Goal: Task Accomplishment & Management: Manage account settings

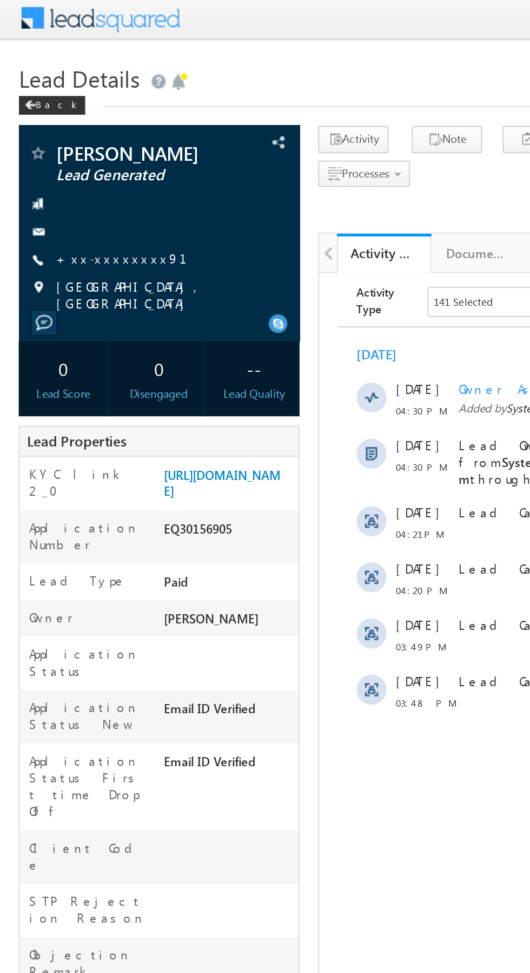
click at [62, 148] on link "+xx-xxxxxxxx91" at bounding box center [76, 151] width 89 height 9
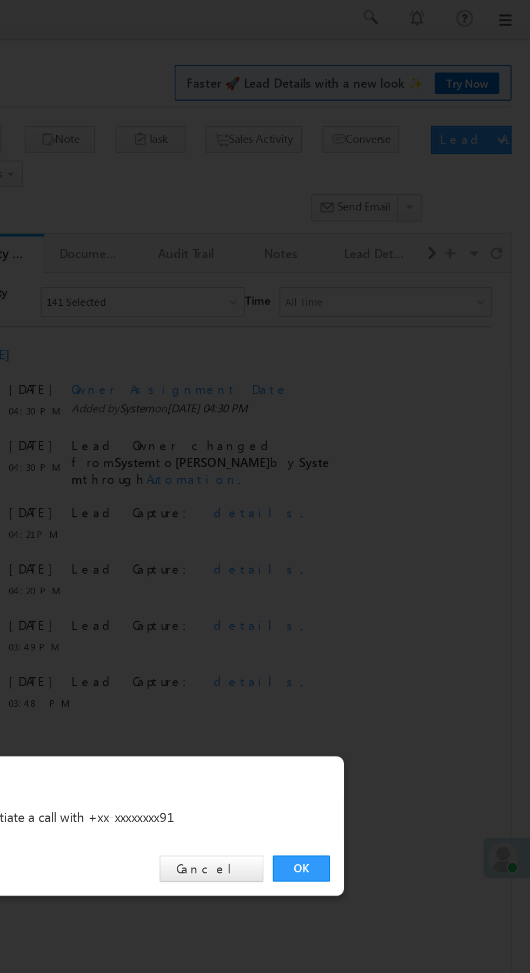
click at [393, 504] on link "OK" at bounding box center [397, 504] width 33 height 15
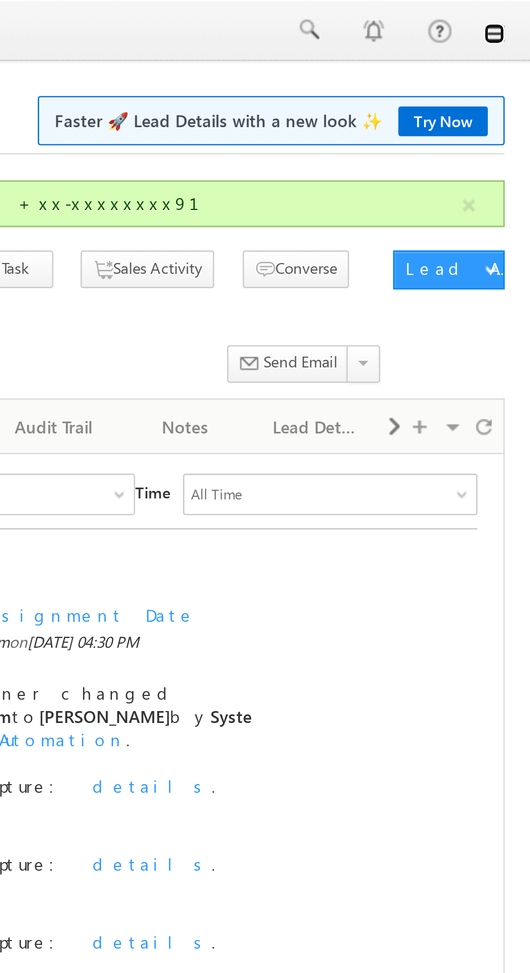
click at [517, 12] on link at bounding box center [515, 14] width 9 height 9
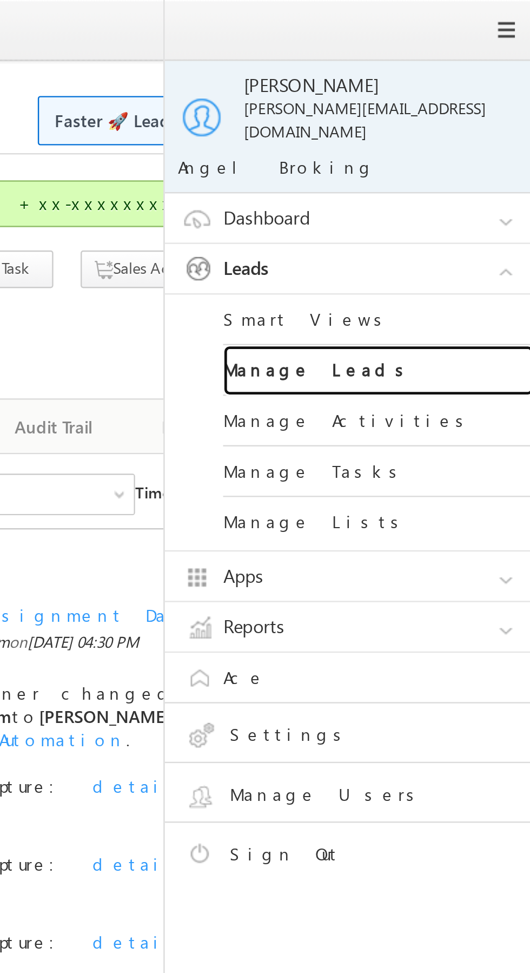
click at [465, 151] on link "Manage Leads" at bounding box center [467, 154] width 130 height 21
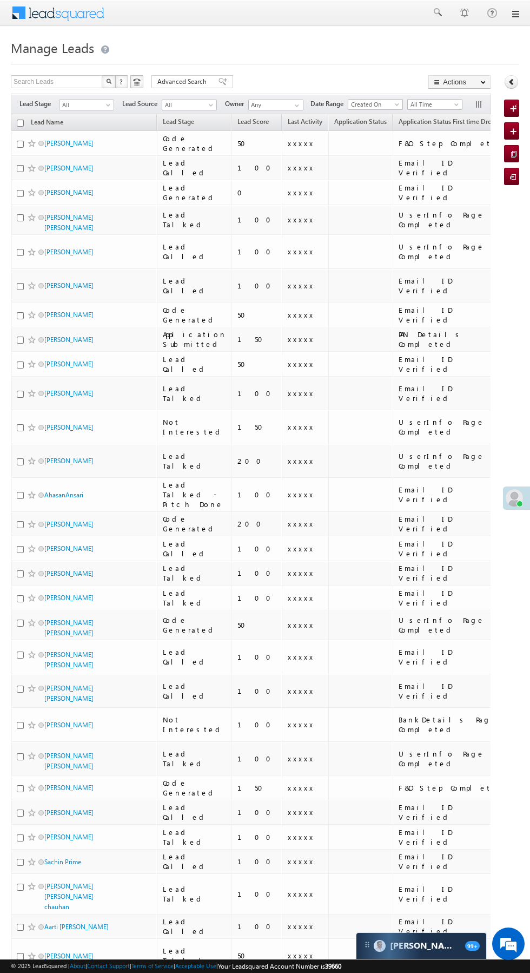
scroll to position [0, 2]
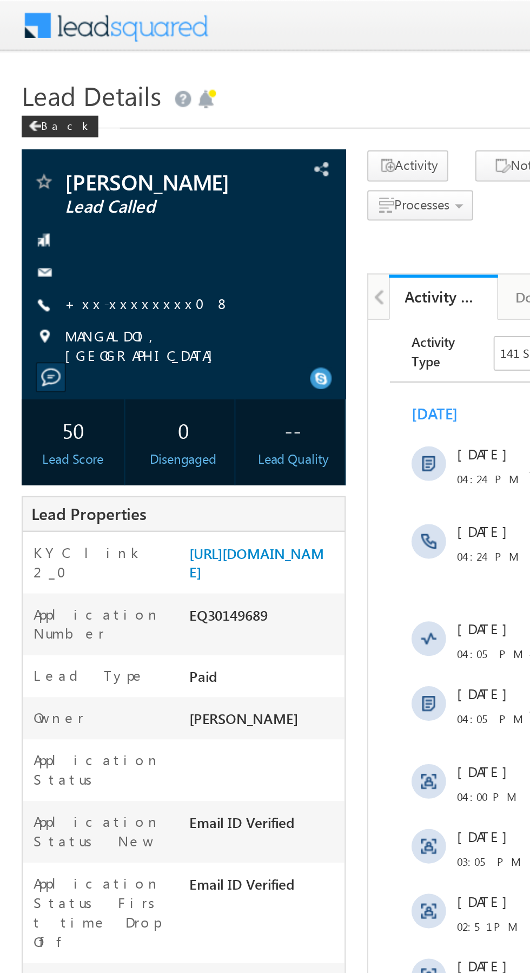
click at [65, 154] on link "+xx-xxxxxxxx08" at bounding box center [73, 151] width 83 height 9
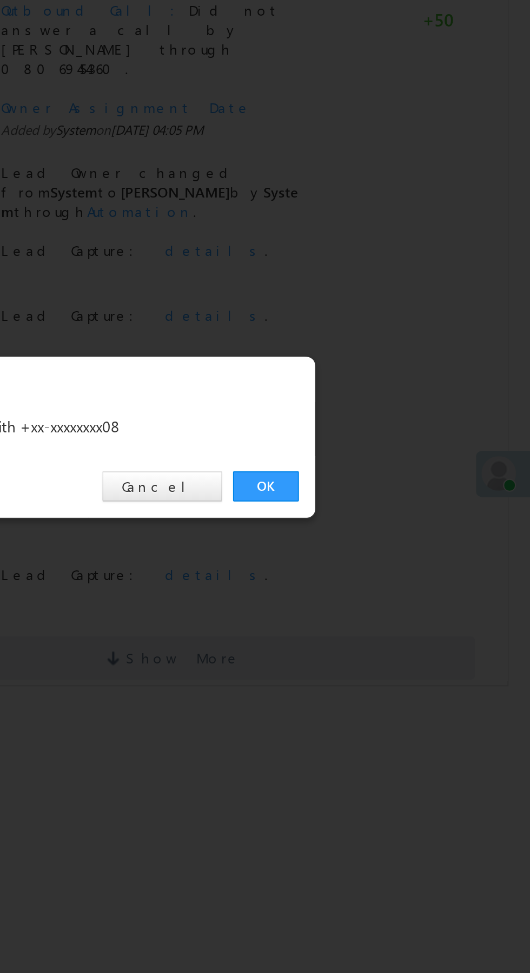
click at [398, 503] on link "OK" at bounding box center [397, 504] width 33 height 15
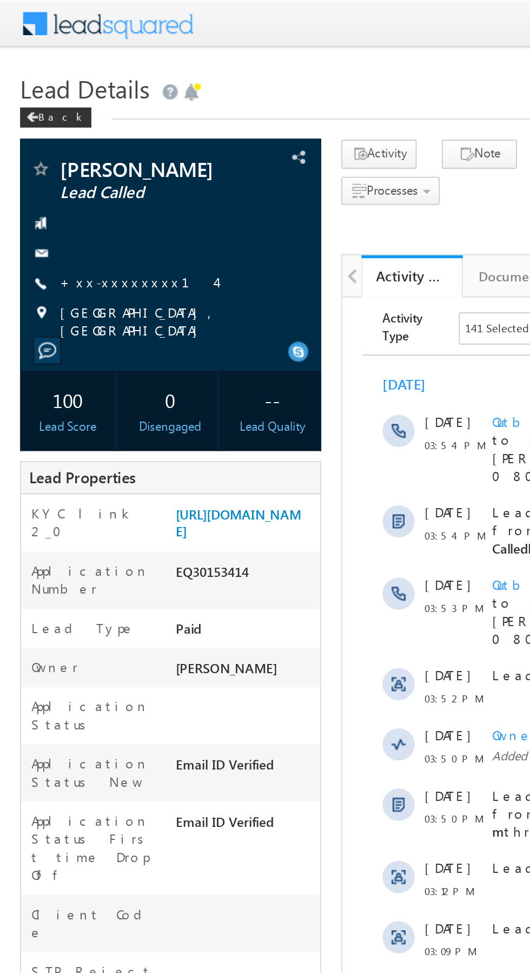
click at [64, 150] on link "+xx-xxxxxxxx14" at bounding box center [74, 151] width 84 height 9
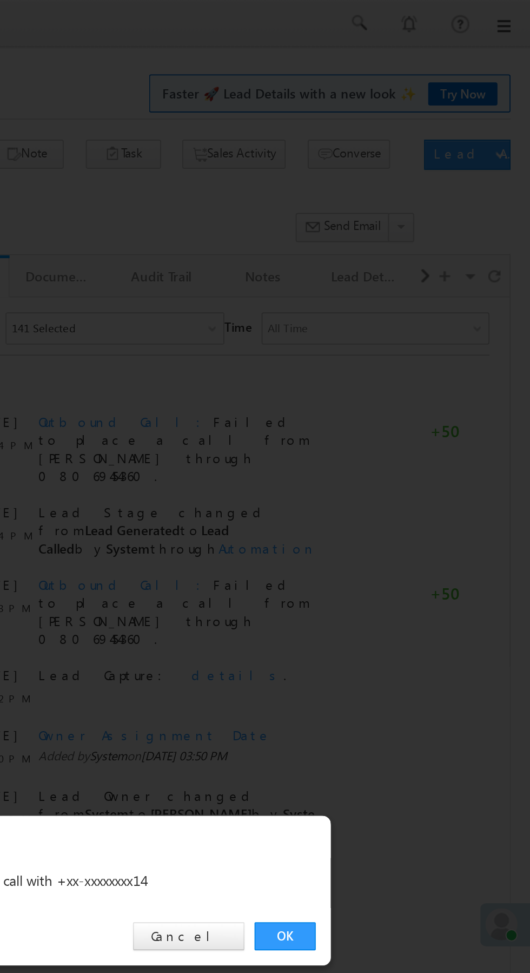
click at [396, 500] on link "OK" at bounding box center [397, 504] width 33 height 15
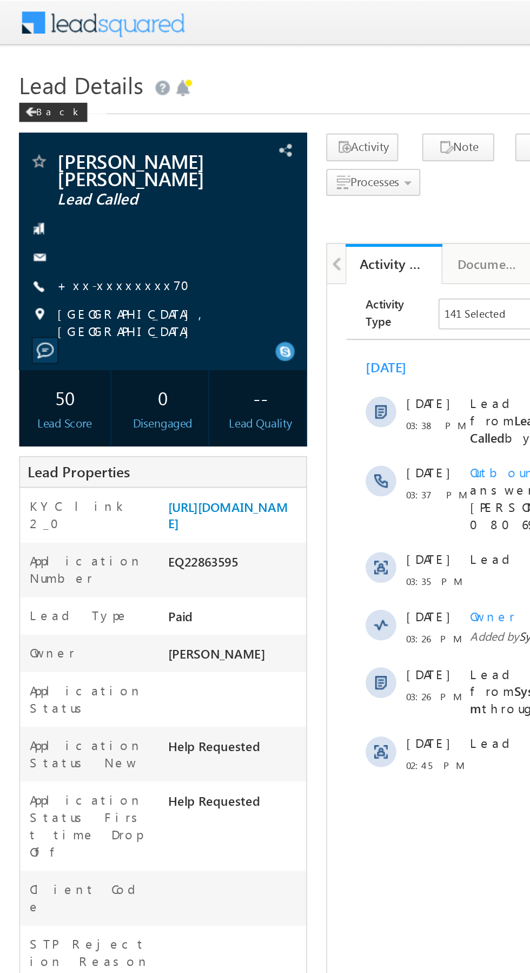
click at [65, 160] on link "+xx-xxxxxxxx70" at bounding box center [72, 160] width 81 height 9
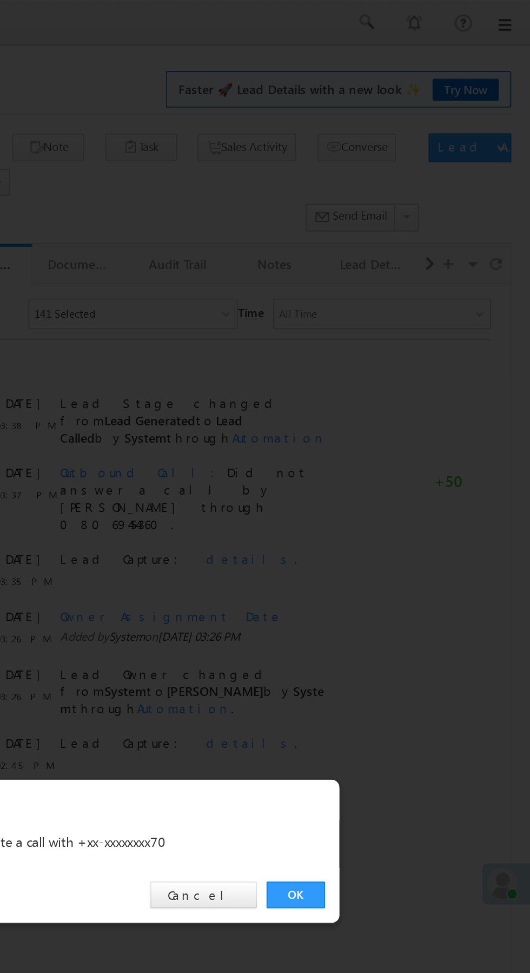
click at [399, 507] on link "OK" at bounding box center [397, 504] width 33 height 15
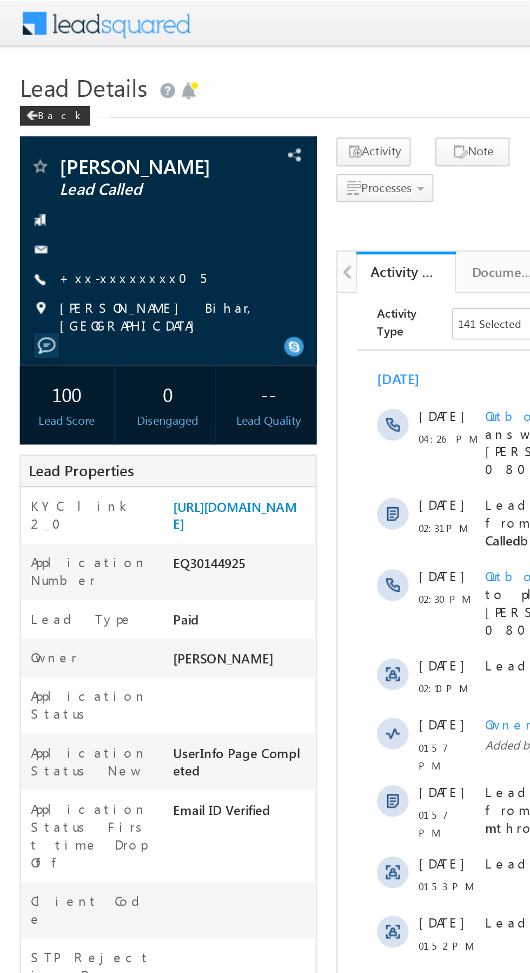
click at [63, 152] on link "+xx-xxxxxxxx05" at bounding box center [72, 151] width 80 height 9
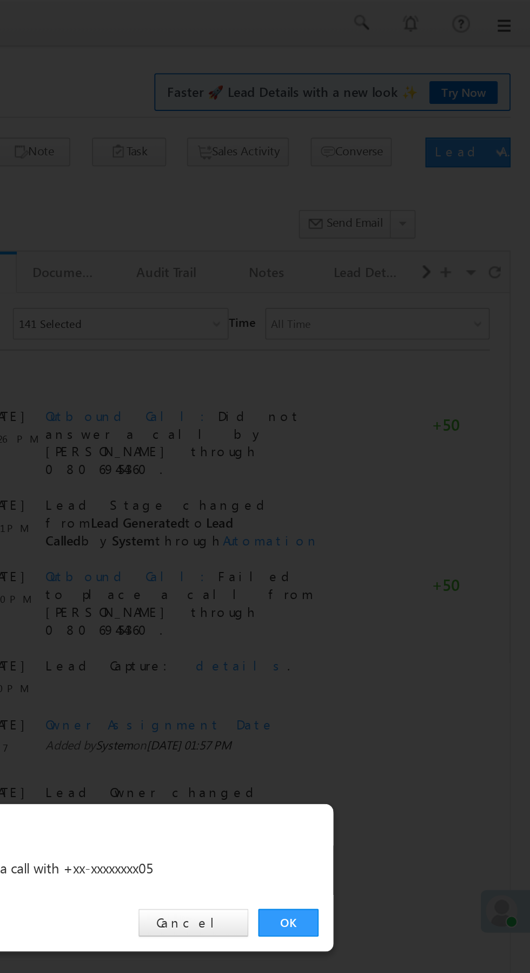
click at [394, 500] on link "OK" at bounding box center [397, 504] width 33 height 15
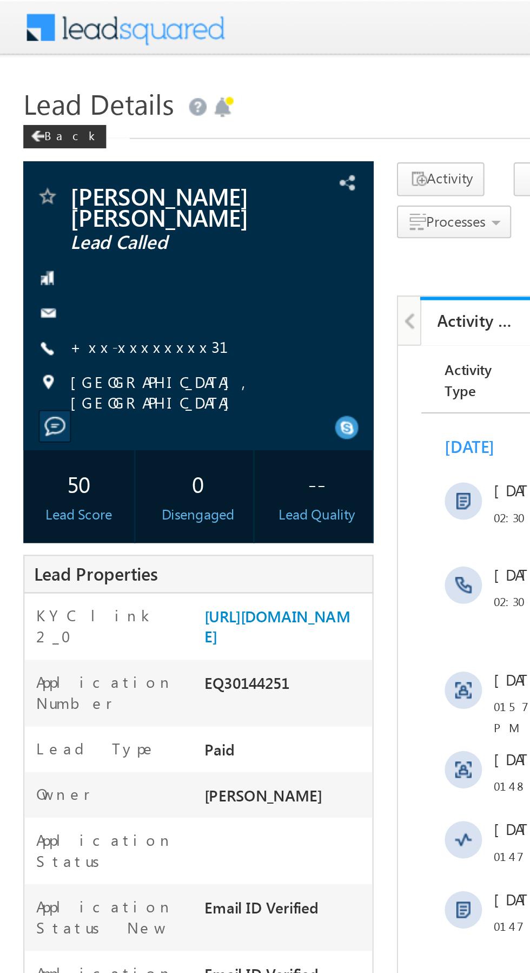
click at [61, 160] on link "+xx-xxxxxxxx31" at bounding box center [75, 160] width 87 height 9
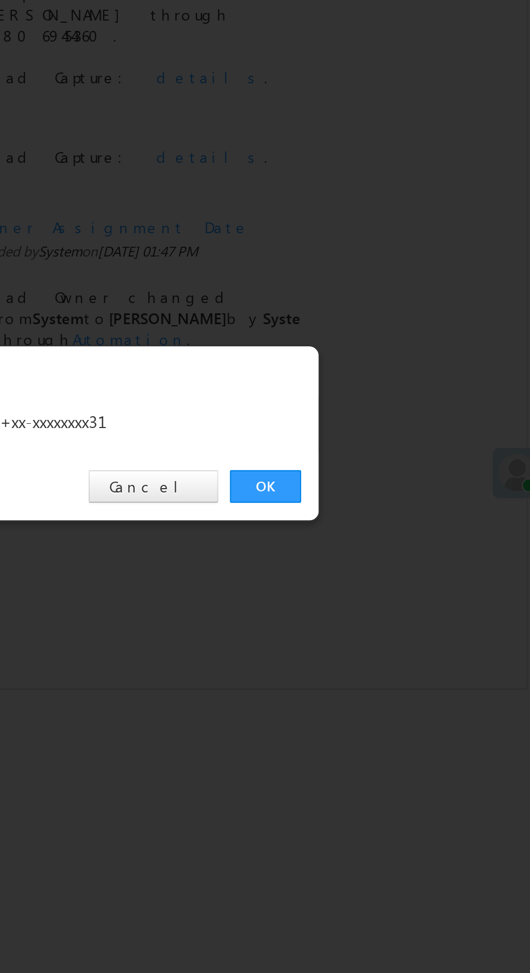
click at [398, 506] on link "OK" at bounding box center [397, 504] width 33 height 15
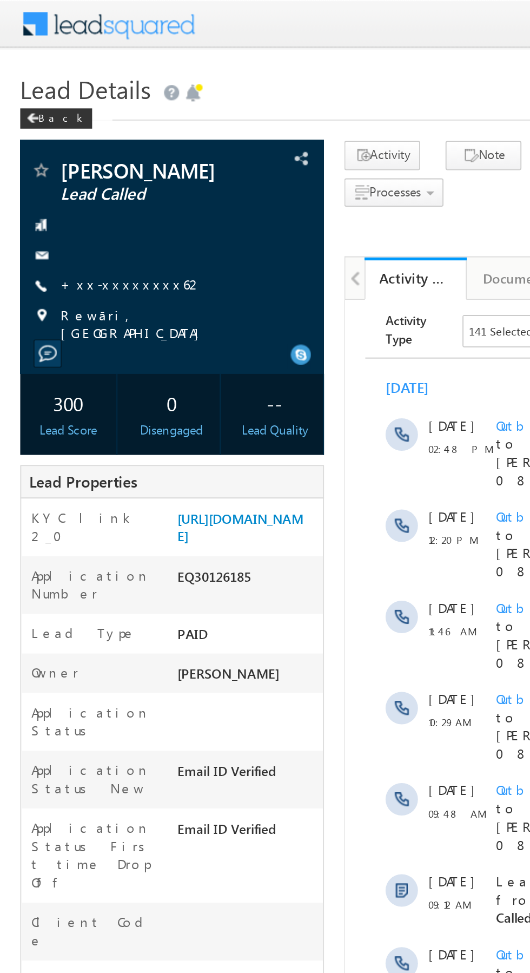
click at [57, 154] on link "+xx-xxxxxxxx62" at bounding box center [70, 151] width 76 height 9
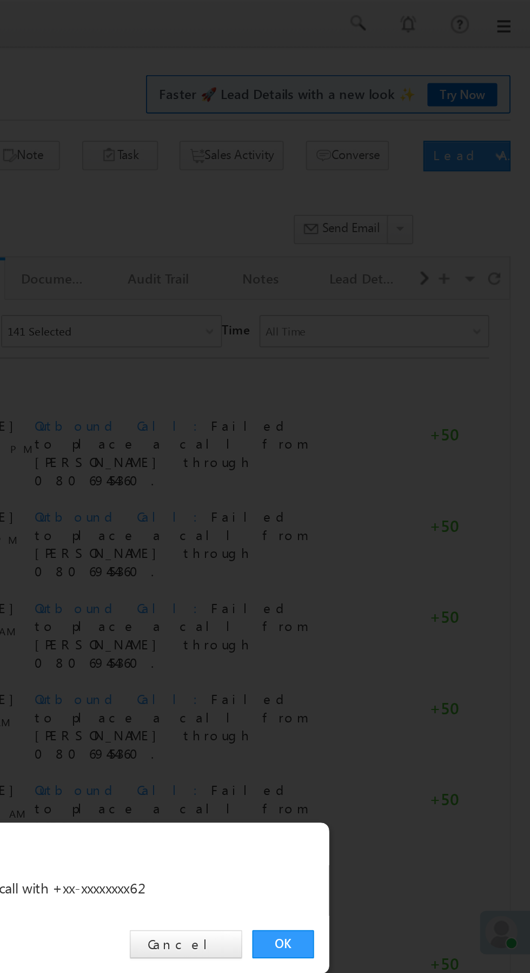
click at [398, 504] on link "OK" at bounding box center [397, 504] width 33 height 15
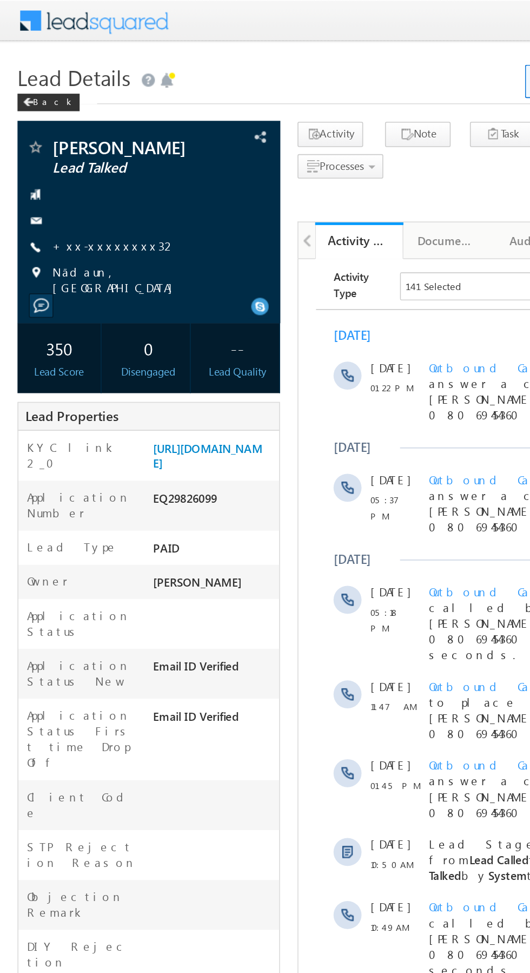
click at [62, 151] on link "+xx-xxxxxxxx32" at bounding box center [70, 151] width 77 height 9
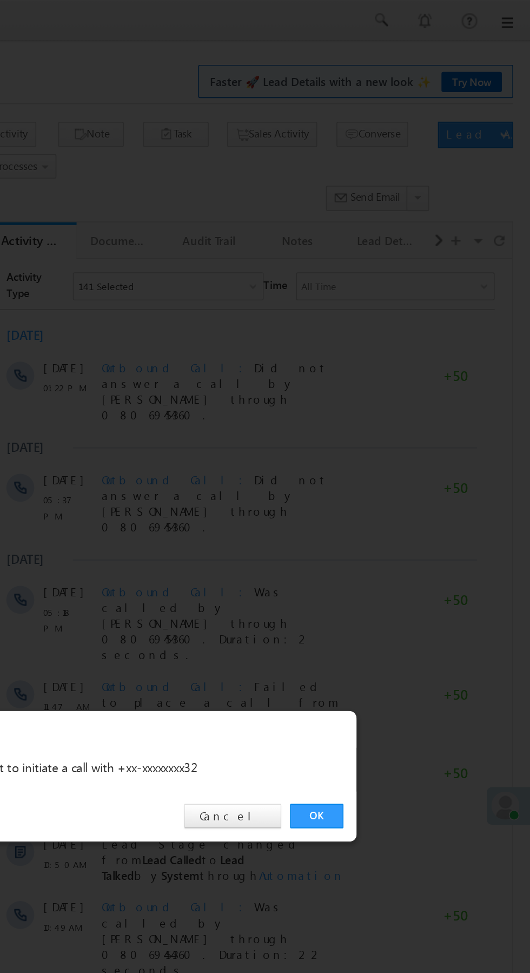
click at [401, 504] on link "OK" at bounding box center [397, 504] width 33 height 15
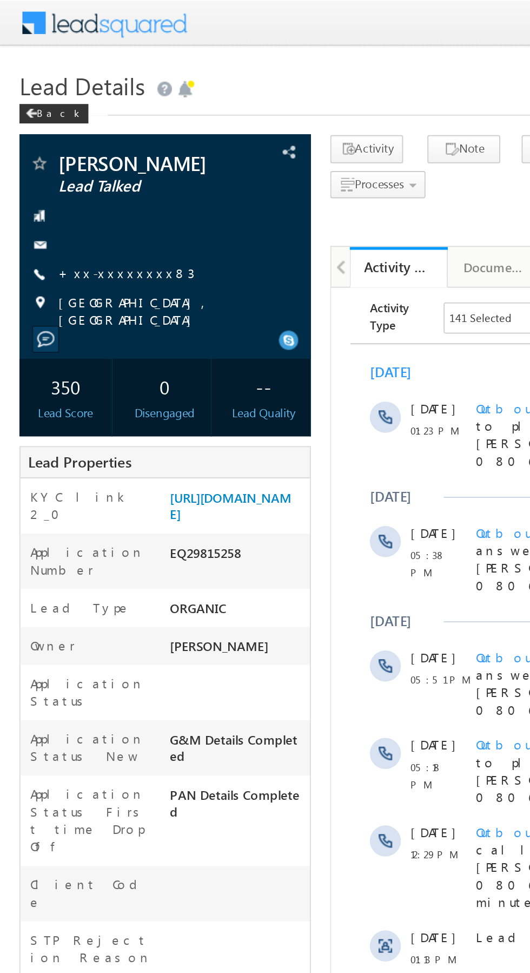
click at [62, 150] on link "+xx-xxxxxxxx83" at bounding box center [70, 151] width 76 height 9
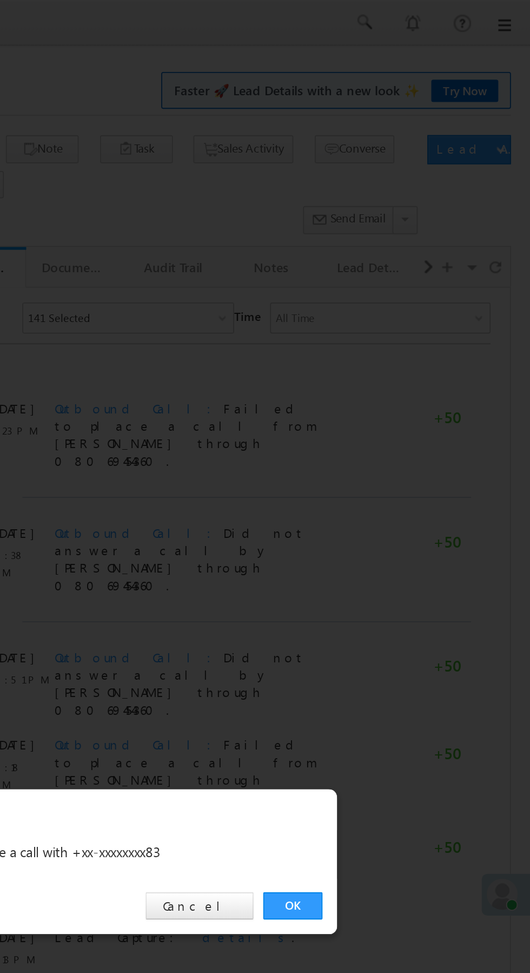
click at [397, 504] on link "OK" at bounding box center [397, 504] width 33 height 15
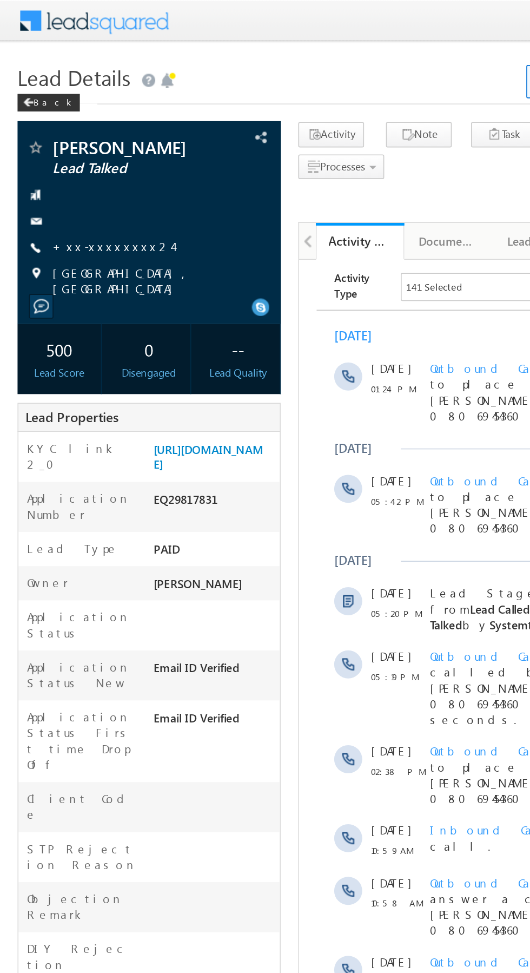
click at [67, 150] on link "+xx-xxxxxxxx24" at bounding box center [69, 151] width 74 height 9
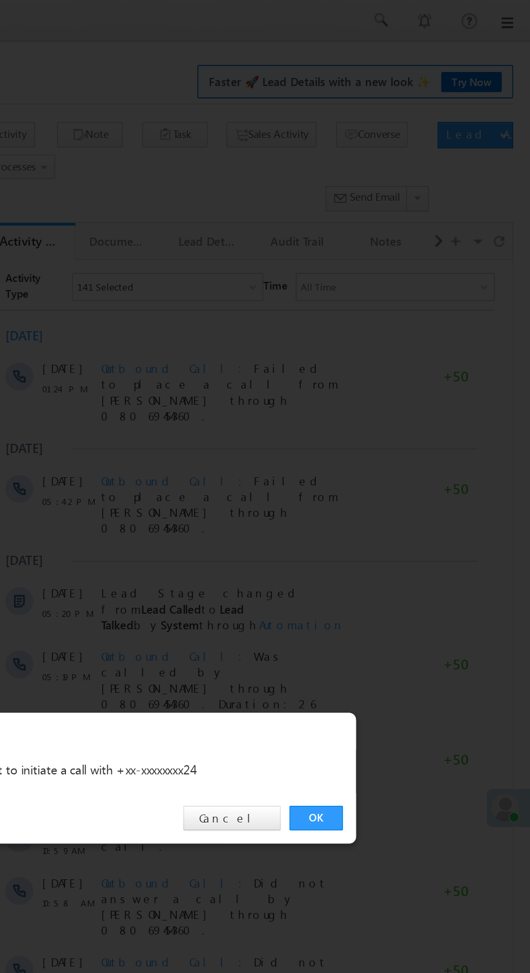
click at [397, 504] on link "OK" at bounding box center [397, 504] width 33 height 15
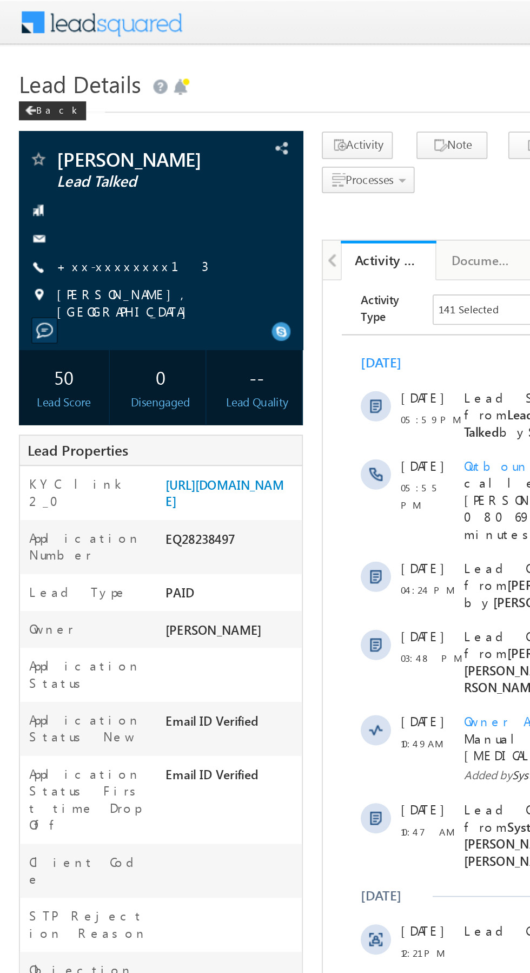
click at [71, 151] on link "+xx-xxxxxxxx13" at bounding box center [75, 151] width 87 height 9
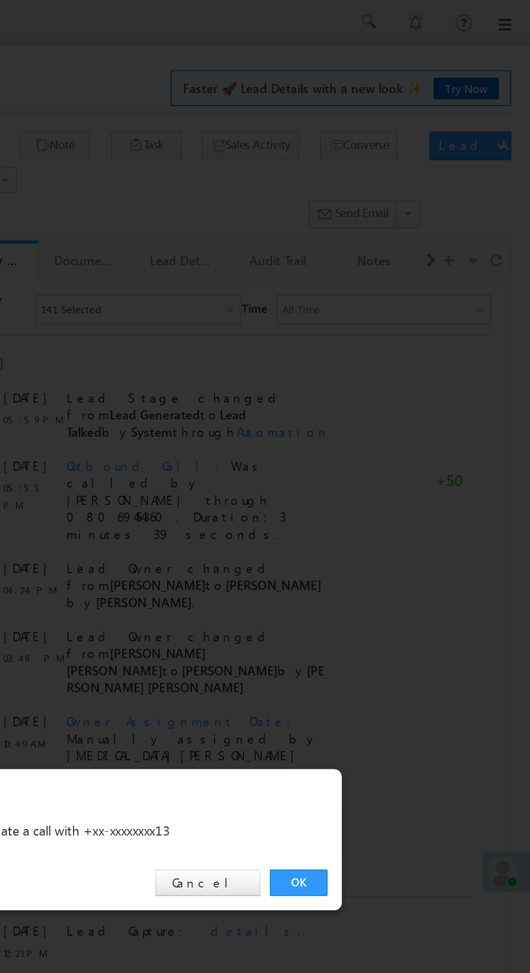
click at [393, 505] on link "OK" at bounding box center [397, 504] width 33 height 15
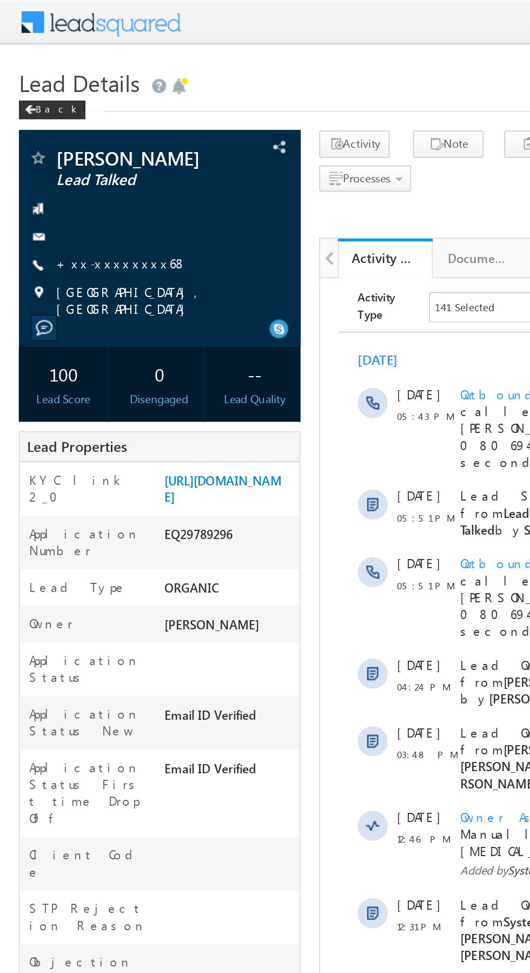
click at [68, 156] on link "+xx-xxxxxxxx68" at bounding box center [69, 151] width 75 height 9
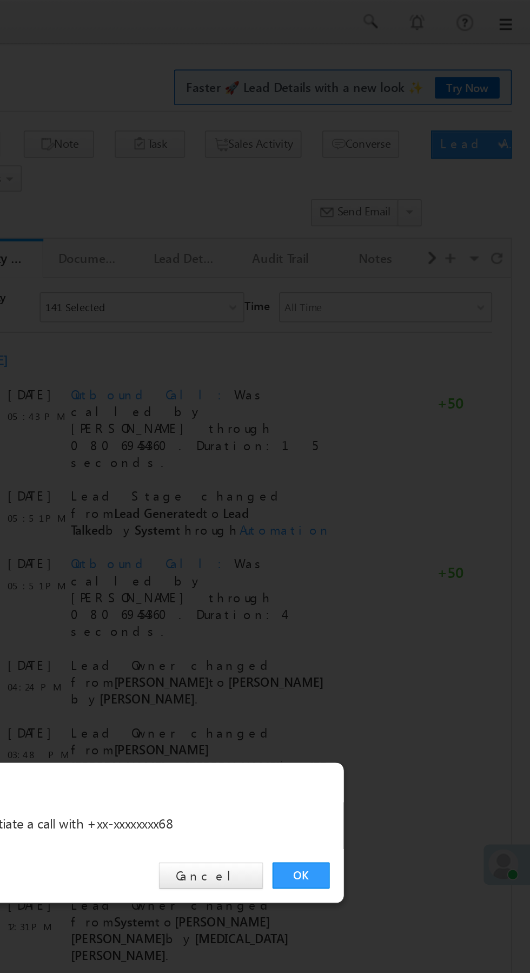
click at [397, 505] on link "OK" at bounding box center [397, 504] width 33 height 15
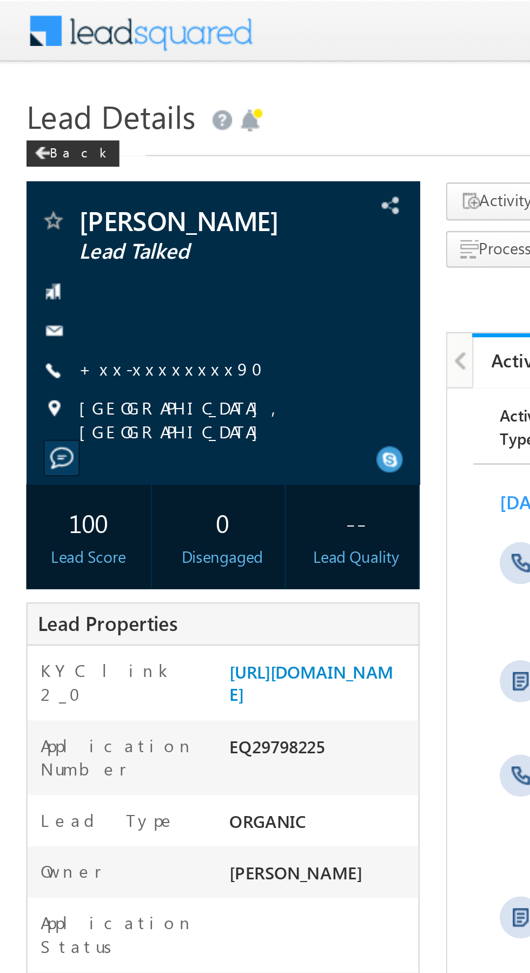
click at [65, 156] on link "+xx-xxxxxxxx90" at bounding box center [73, 151] width 83 height 9
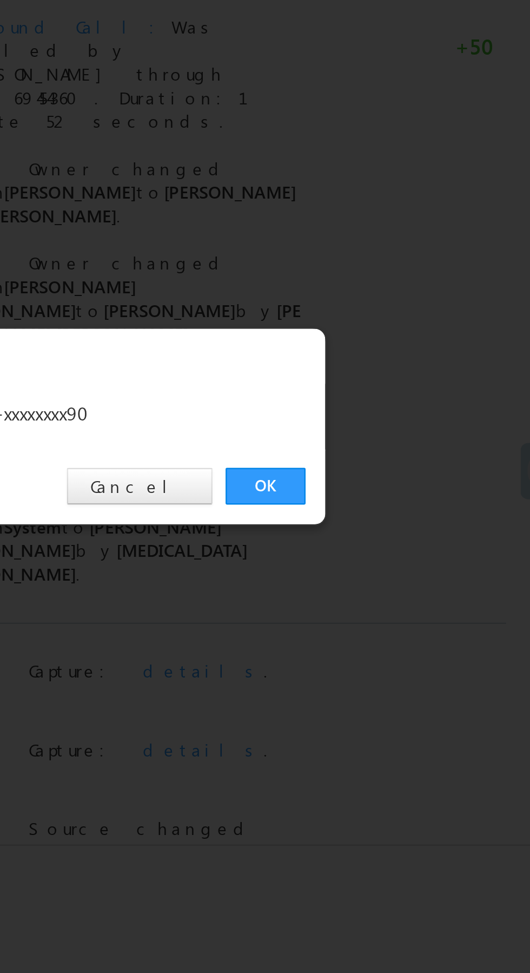
click at [396, 500] on link "OK" at bounding box center [397, 504] width 33 height 15
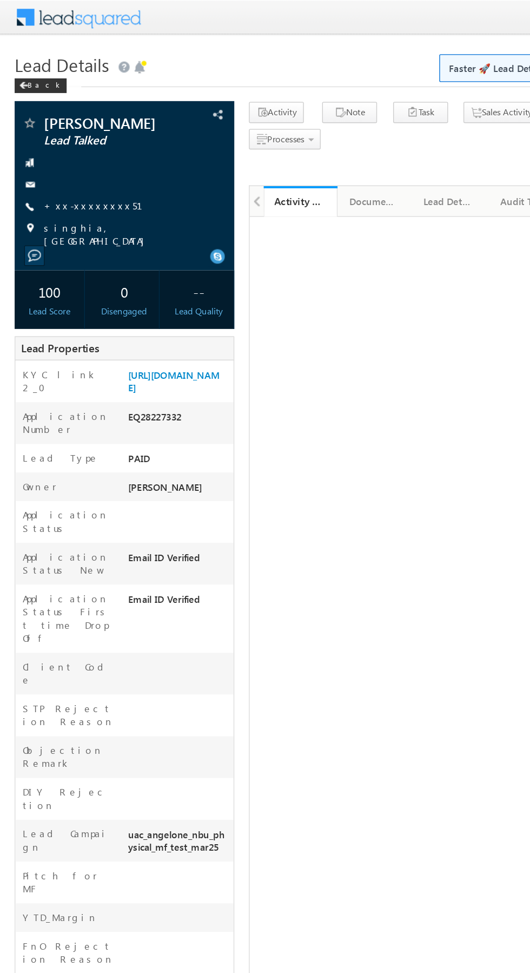
click at [63, 151] on link "+xx-xxxxxxxx51" at bounding box center [75, 151] width 86 height 9
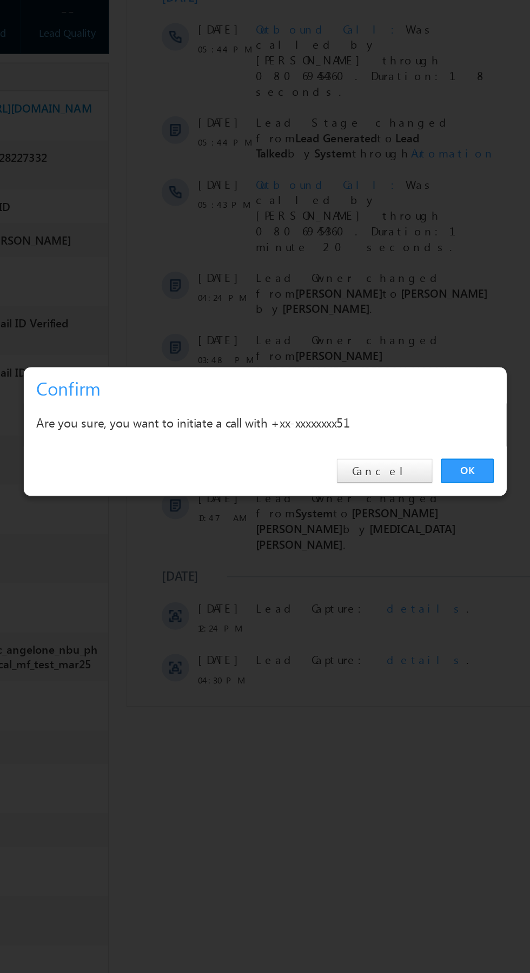
click at [398, 504] on link "OK" at bounding box center [397, 504] width 33 height 15
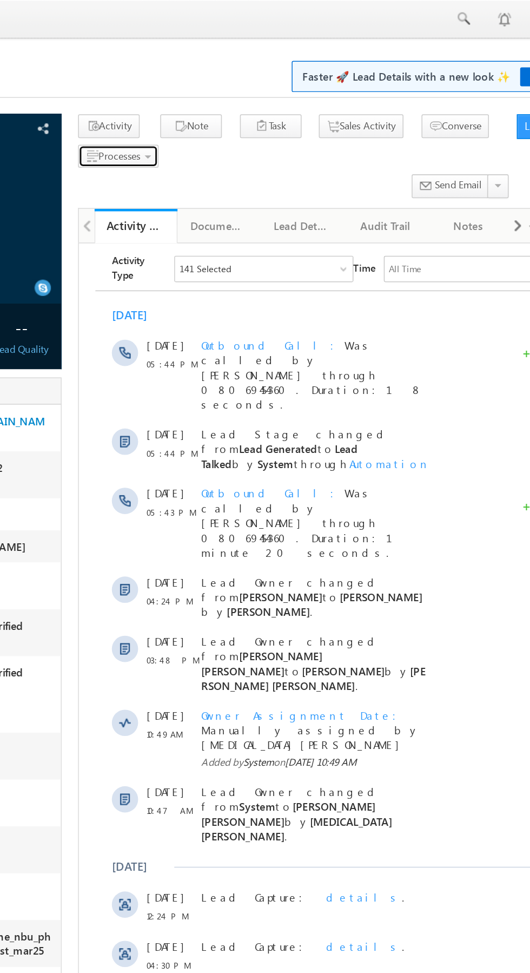
click at [217, 107] on span "Processes" at bounding box center [211, 102] width 28 height 8
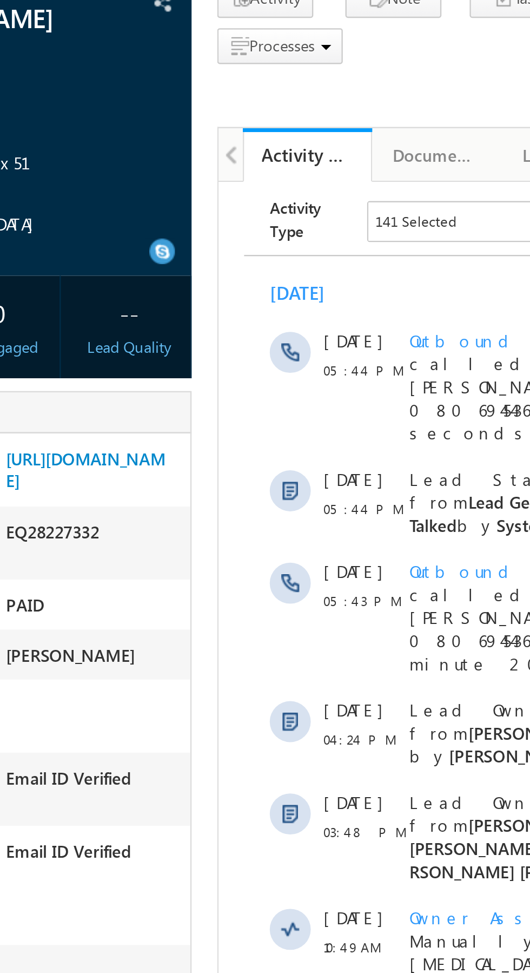
click at [0, 0] on span "Call me later" at bounding box center [0, 0] width 0 height 0
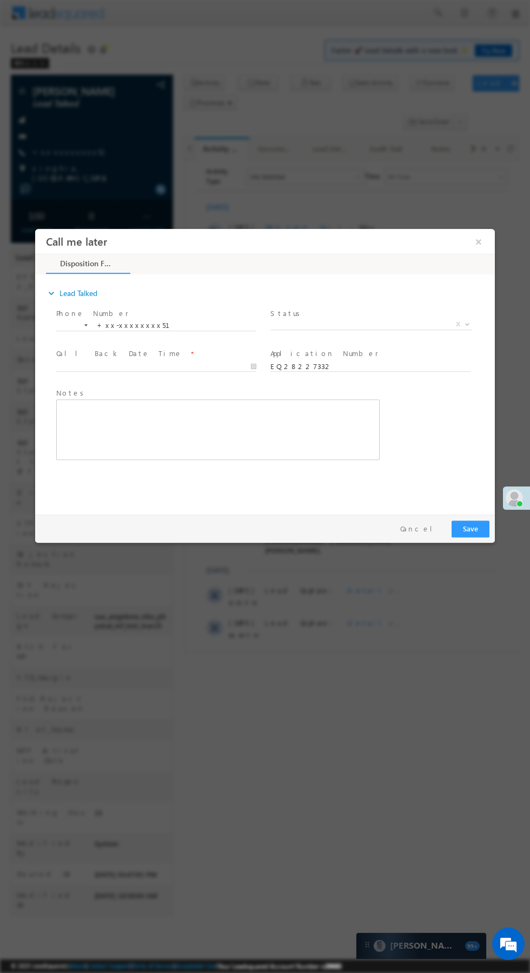
click at [399, 324] on span "X" at bounding box center [372, 324] width 202 height 11
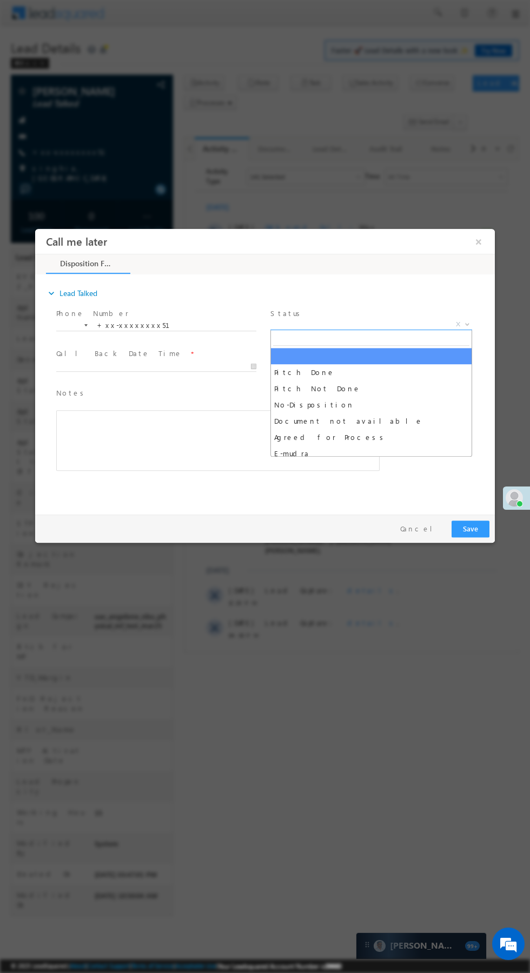
select select "Pitch Done"
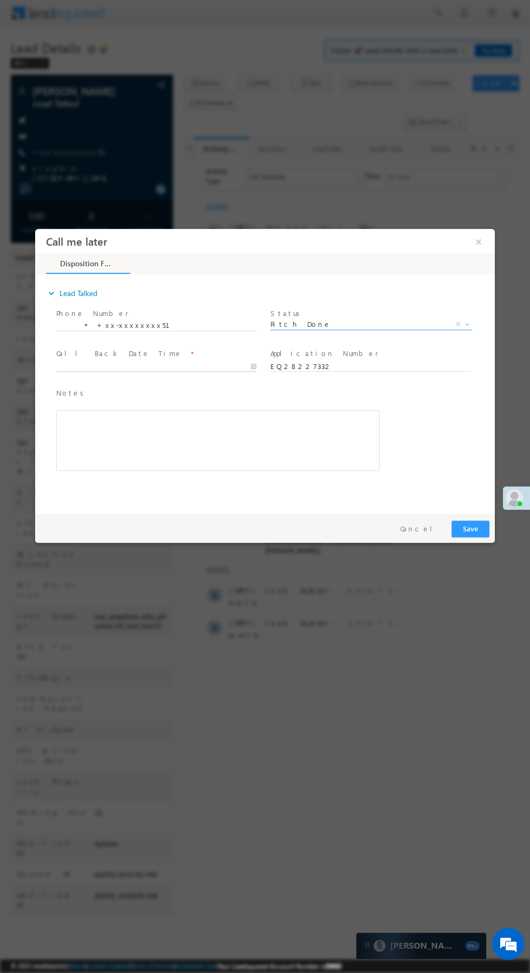
click at [202, 372] on input "text" at bounding box center [156, 366] width 200 height 11
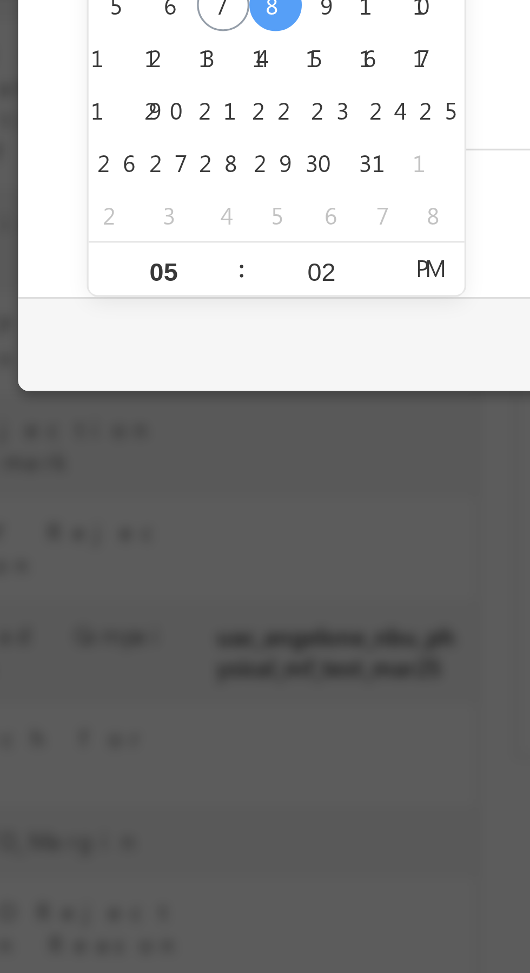
type input "10/08/25 5:02 PM"
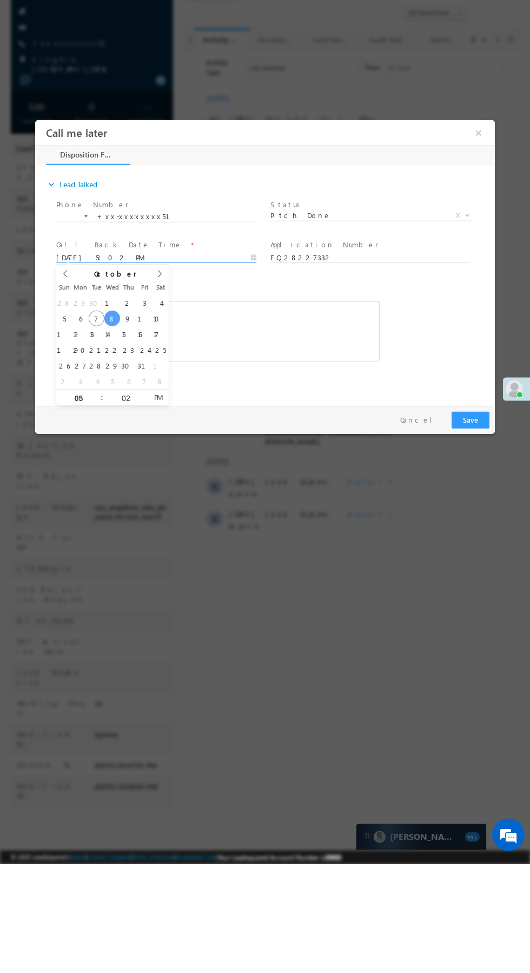
click at [479, 132] on button "×" at bounding box center [479, 132] width 18 height 20
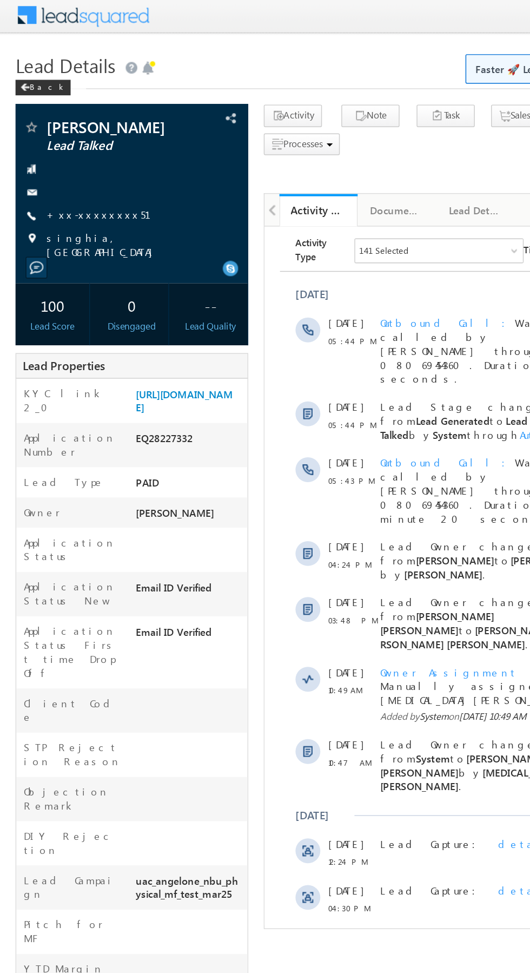
click at [215, 106] on span "Processes" at bounding box center [211, 102] width 28 height 8
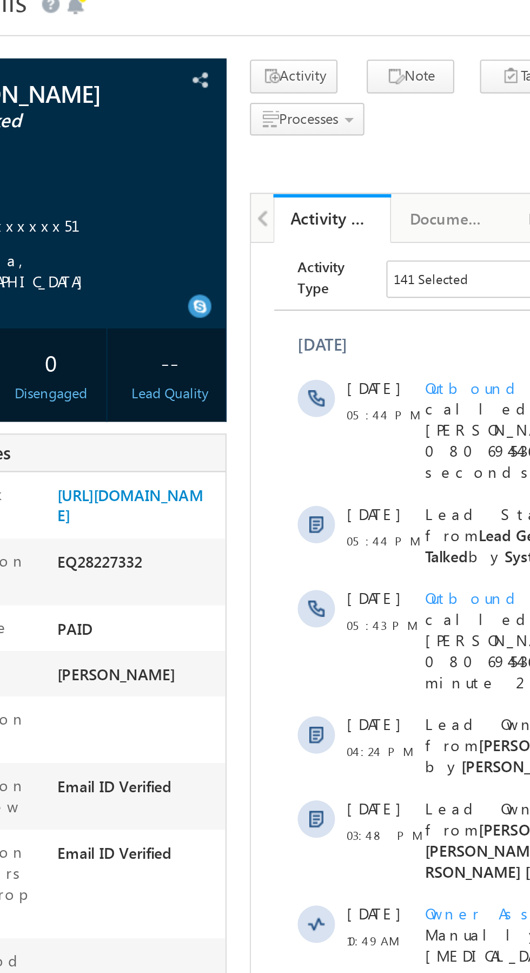
click at [0, 0] on span "Call me later" at bounding box center [0, 0] width 0 height 0
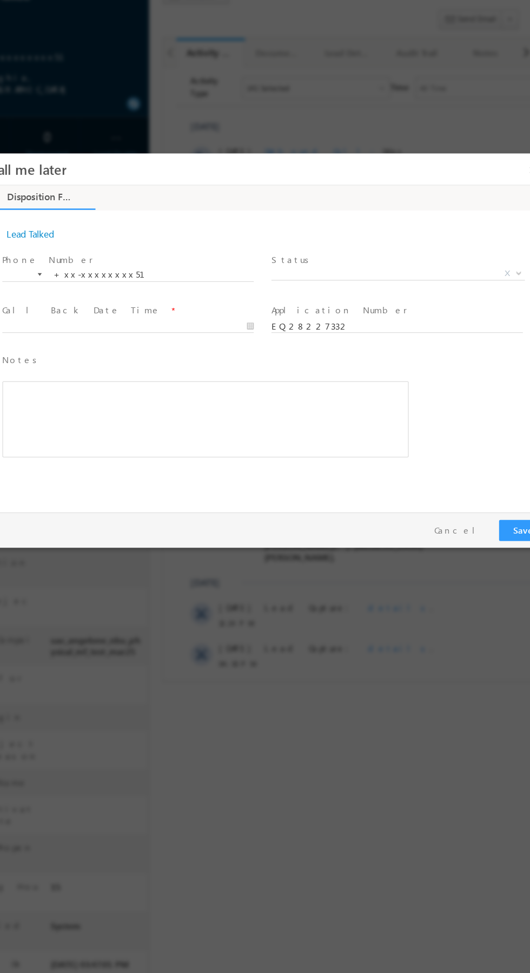
click at [339, 254] on body "Call me later ×" at bounding box center [206, 293] width 460 height 281
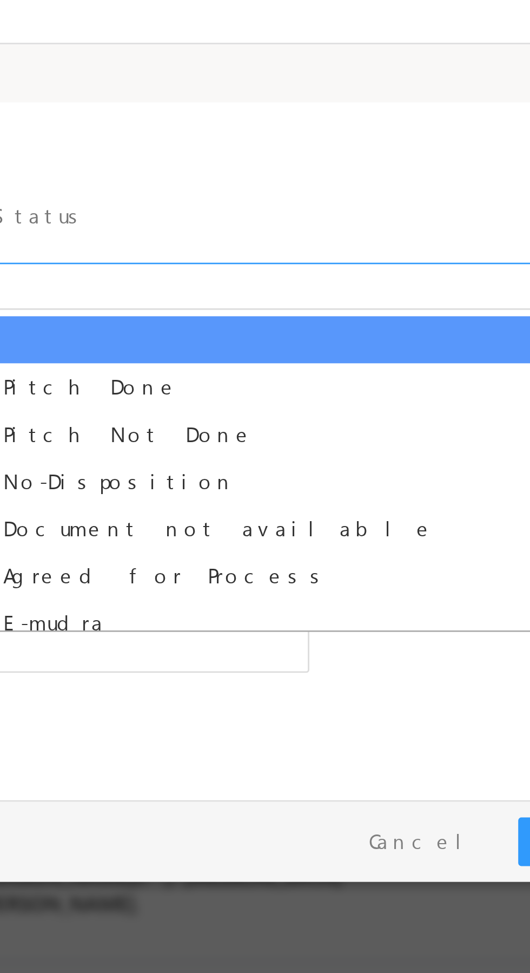
select select "Pitch Done"
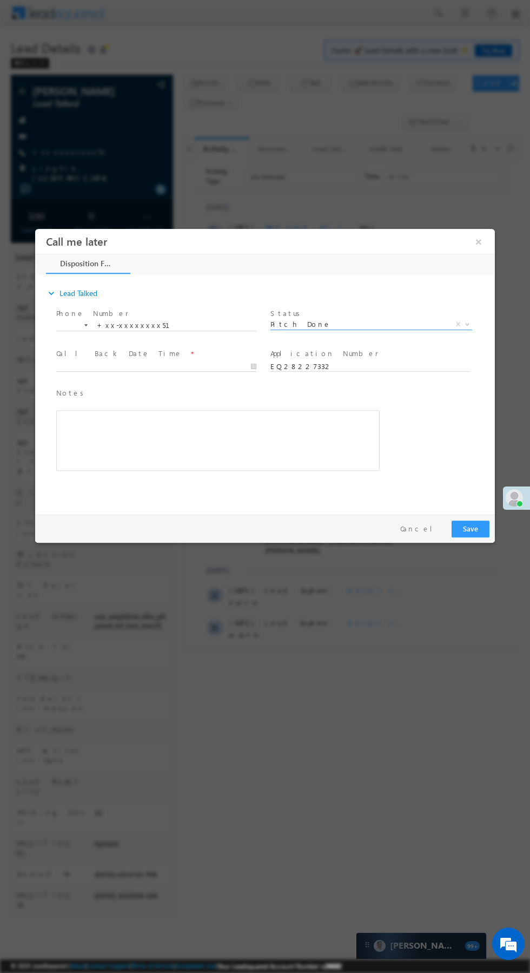
click at [207, 362] on input "text" at bounding box center [156, 366] width 200 height 11
type input "10/07/25 5:03 PM"
click at [327, 435] on div "Rich Text Editor, 40788eee-0fb2-11ec-a811-0adc8a9d82c2__tab1__section1__Notes__…" at bounding box center [218, 440] width 324 height 61
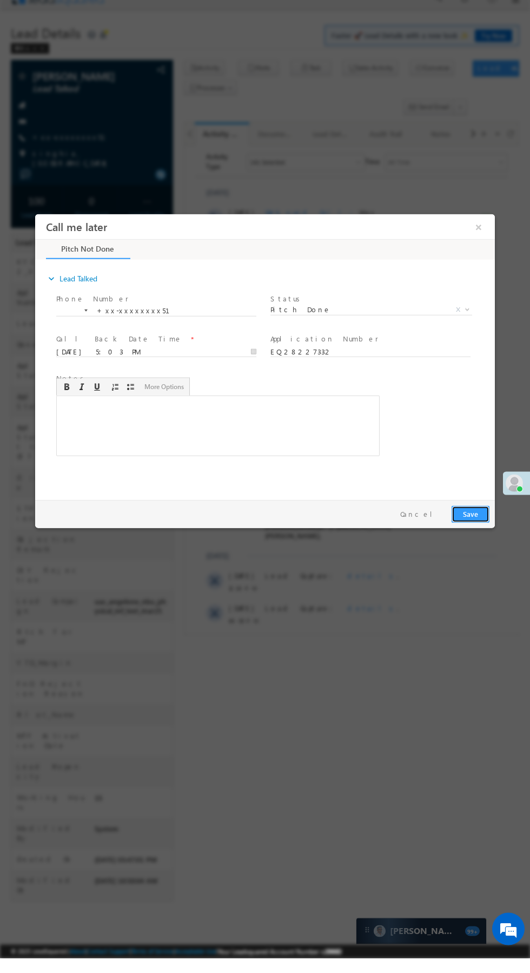
click at [467, 510] on button "Save" at bounding box center [471, 513] width 38 height 17
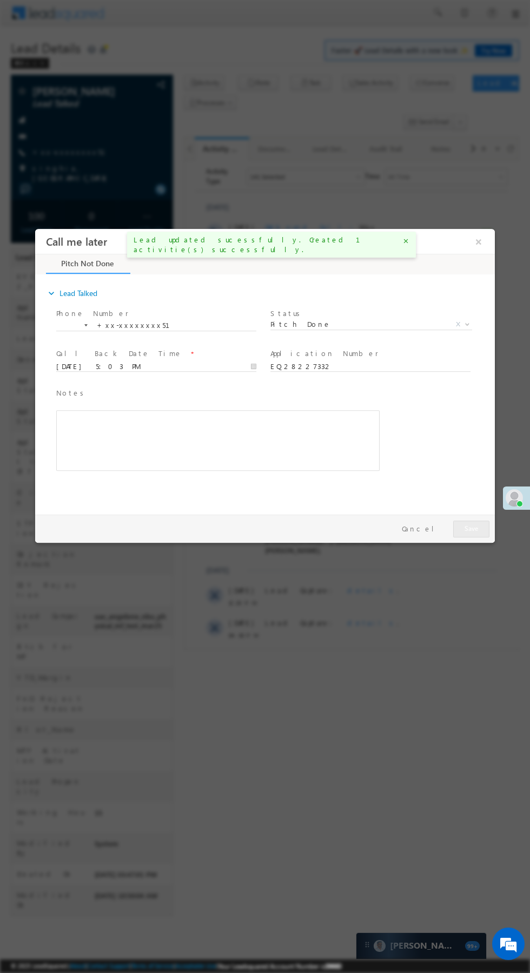
click at [479, 242] on button "×" at bounding box center [479, 242] width 18 height 20
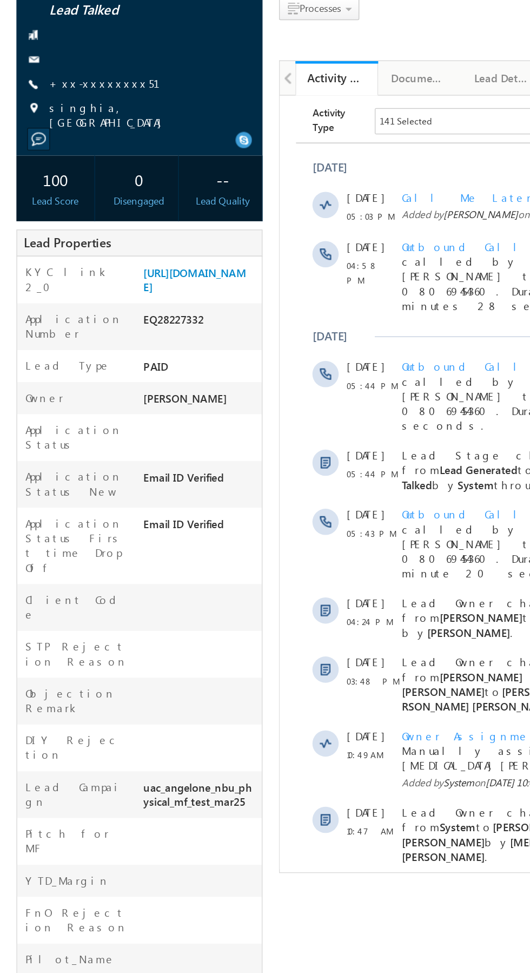
copy div "Number EQ28227332"
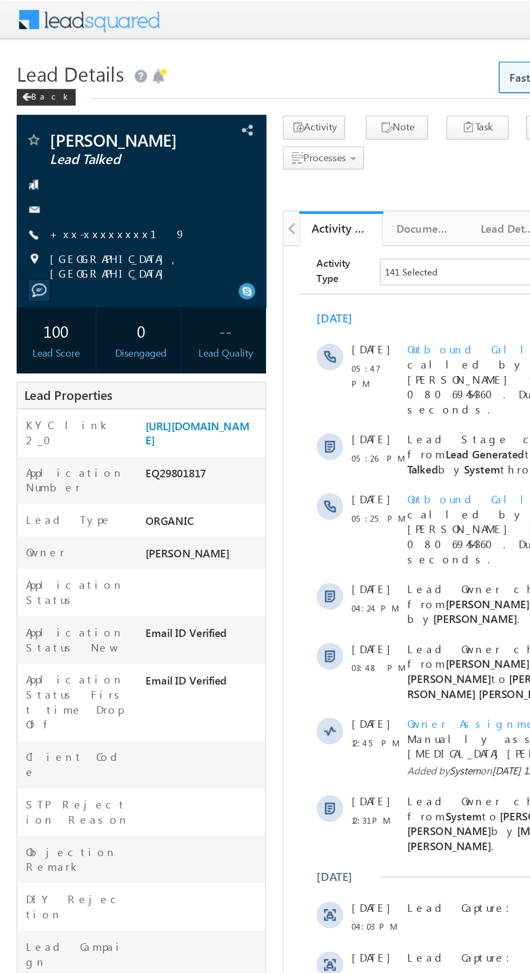
click at [56, 153] on link "+xx-xxxxxxxx19" at bounding box center [76, 151] width 89 height 9
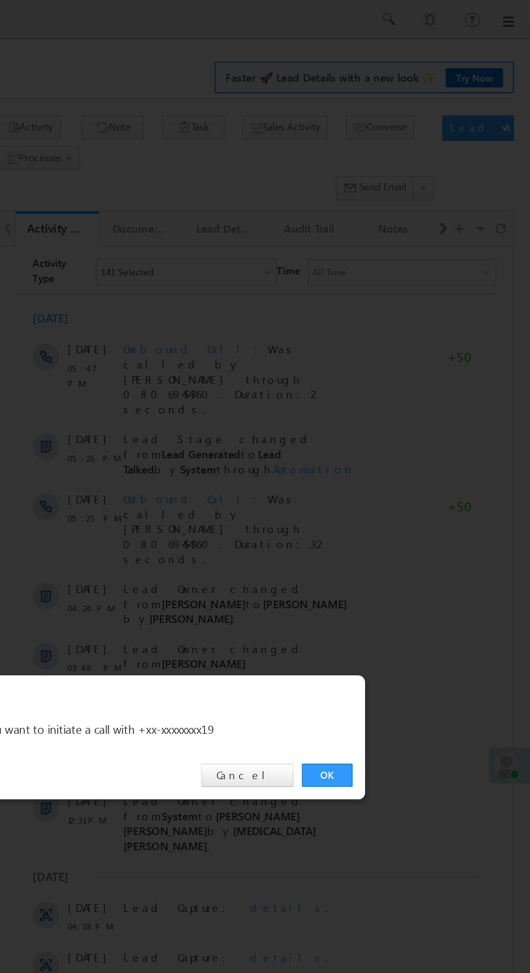
click at [395, 506] on link "OK" at bounding box center [397, 504] width 33 height 15
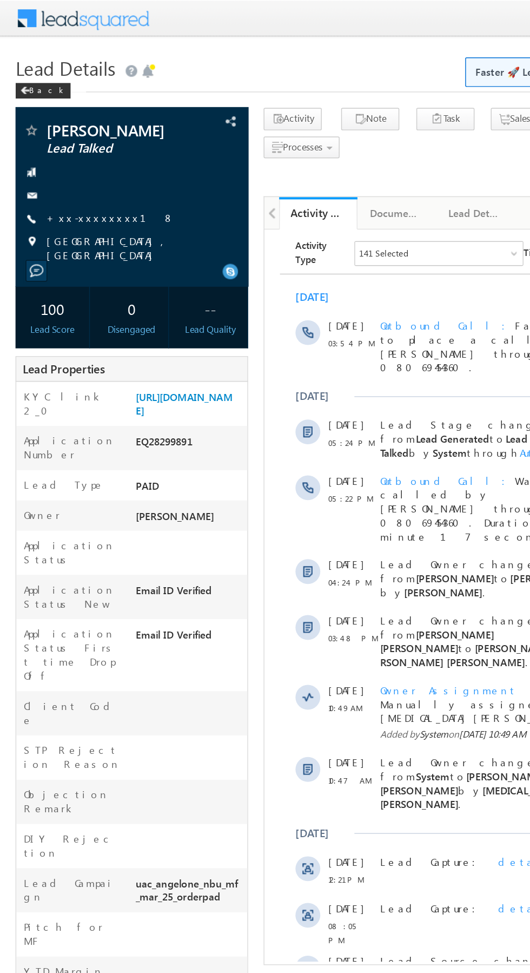
click at [68, 153] on link "+xx-xxxxxxxx18" at bounding box center [76, 151] width 89 height 9
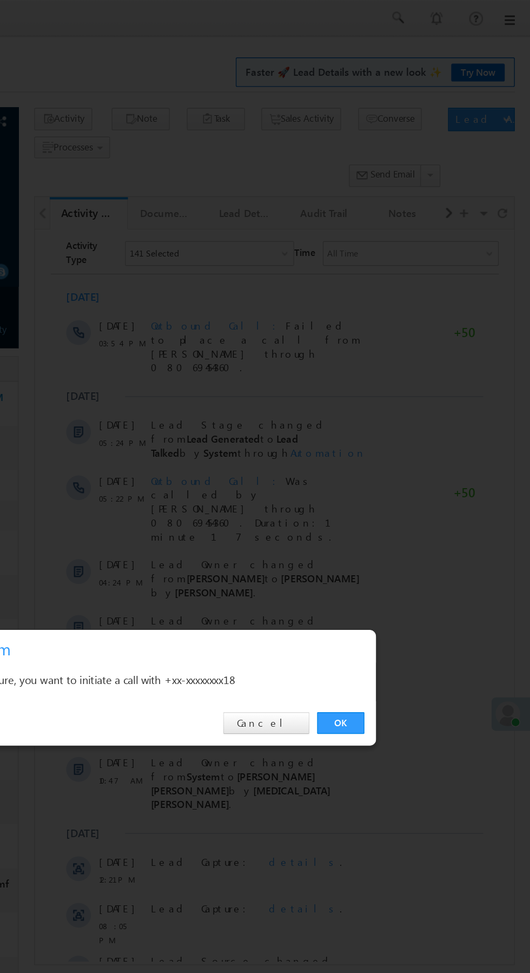
click at [398, 504] on link "OK" at bounding box center [397, 504] width 33 height 15
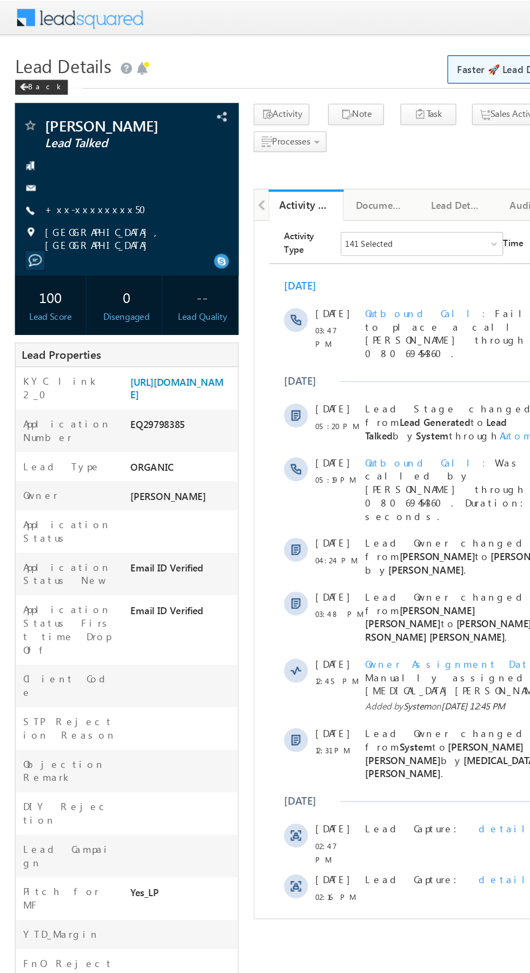
click at [69, 155] on link "+xx-xxxxxxxx50" at bounding box center [72, 151] width 80 height 9
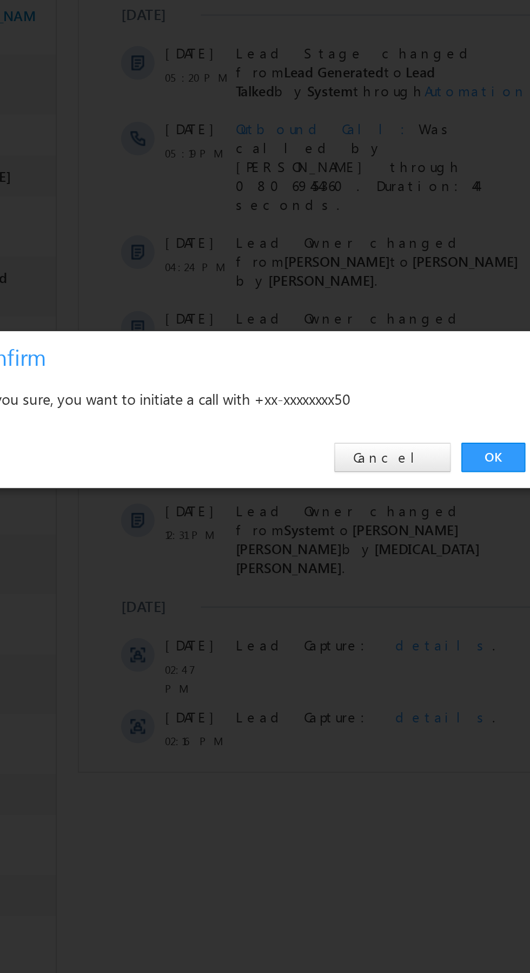
click at [397, 503] on link "OK" at bounding box center [397, 504] width 33 height 15
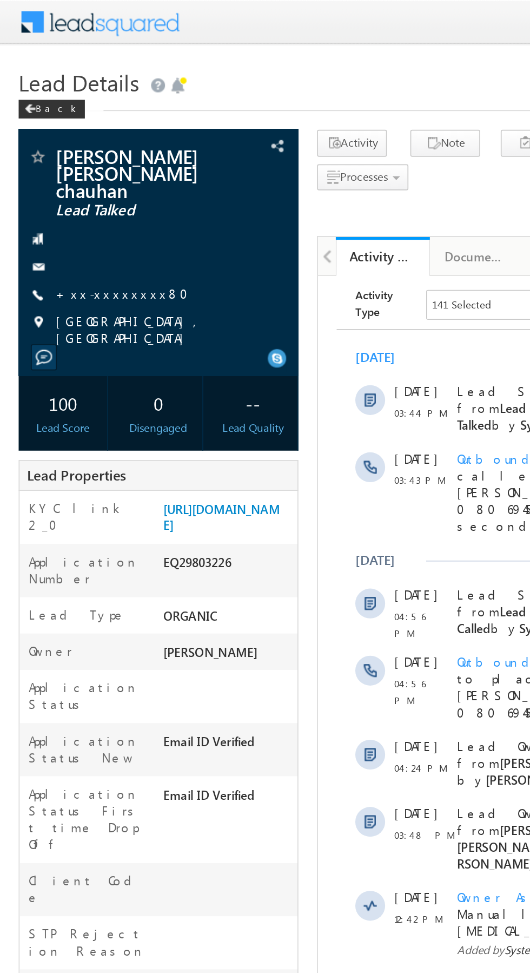
click at [56, 166] on link "+xx-xxxxxxxx80" at bounding box center [73, 170] width 83 height 9
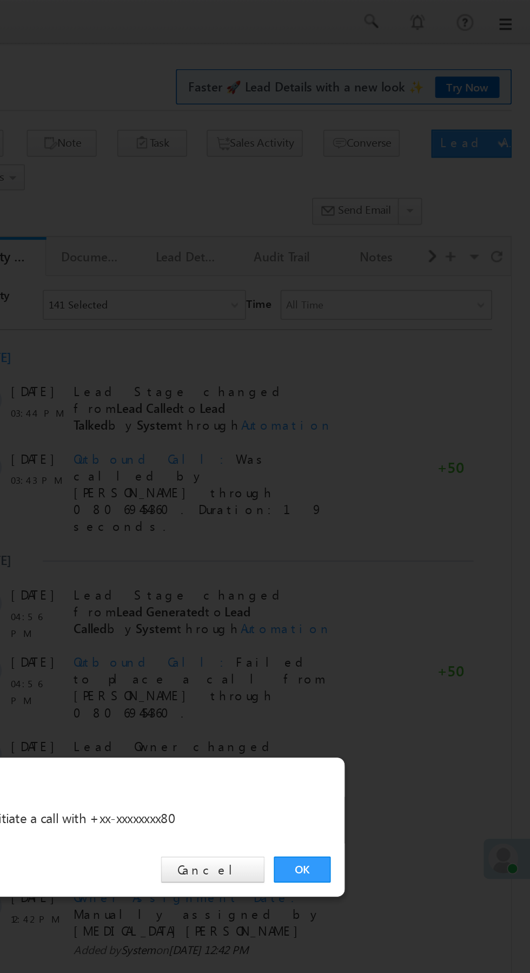
click at [403, 505] on link "OK" at bounding box center [397, 504] width 33 height 15
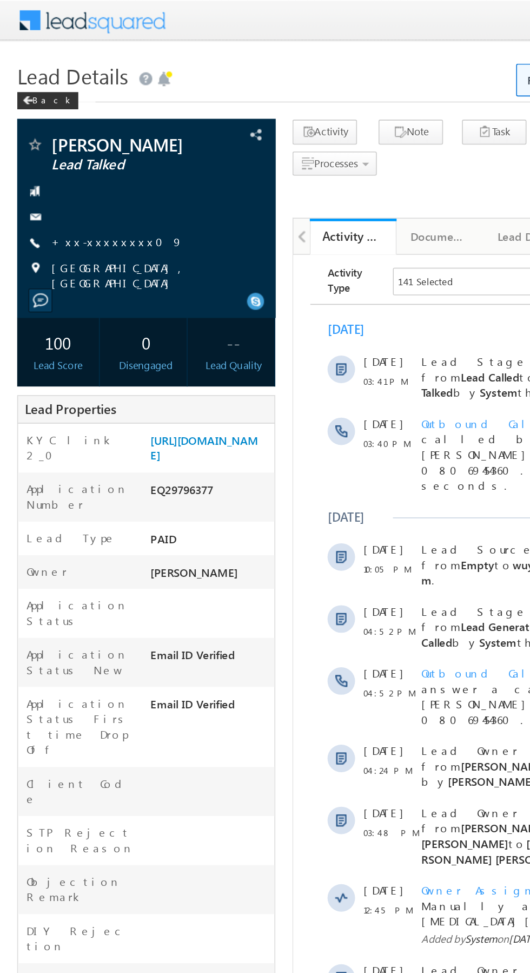
click at [67, 156] on link "+xx-xxxxxxxx09" at bounding box center [73, 151] width 83 height 9
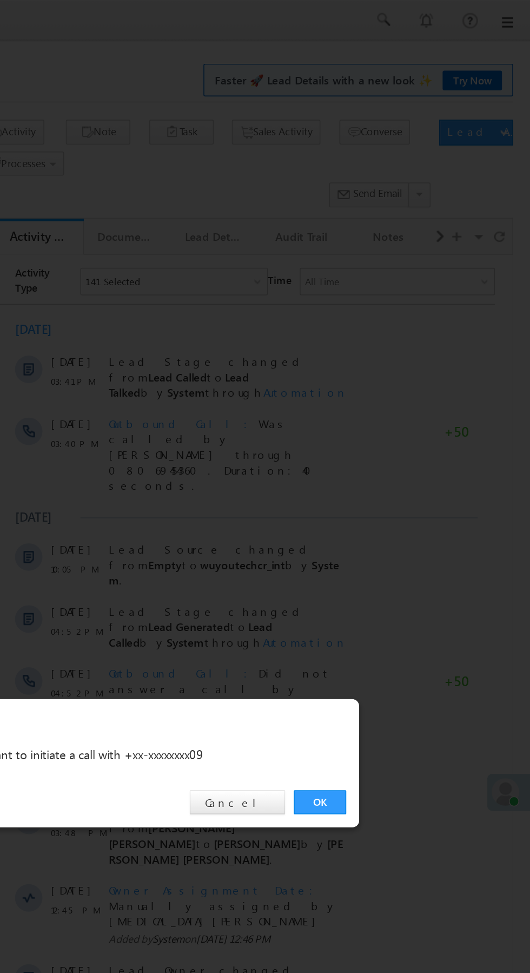
click at [406, 504] on link "OK" at bounding box center [397, 504] width 33 height 15
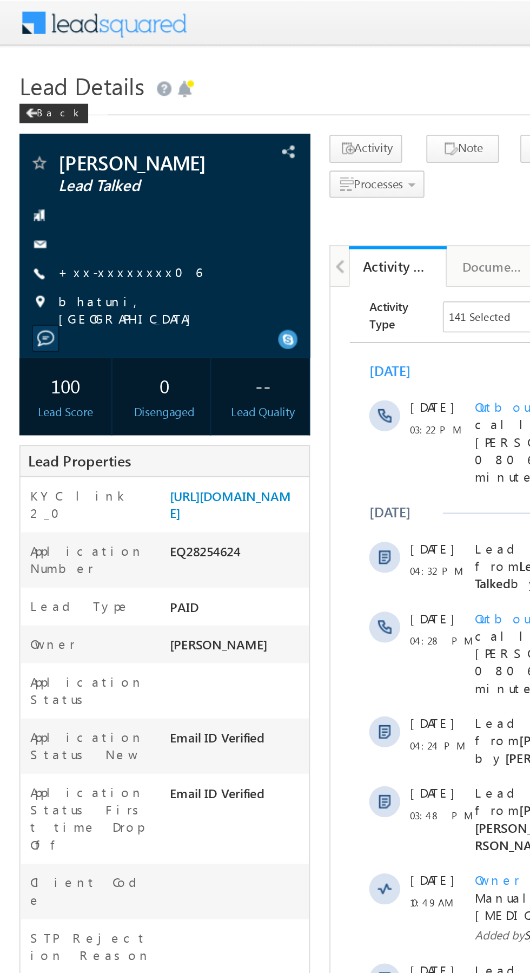
click at [68, 155] on link "+xx-xxxxxxxx06" at bounding box center [72, 151] width 80 height 9
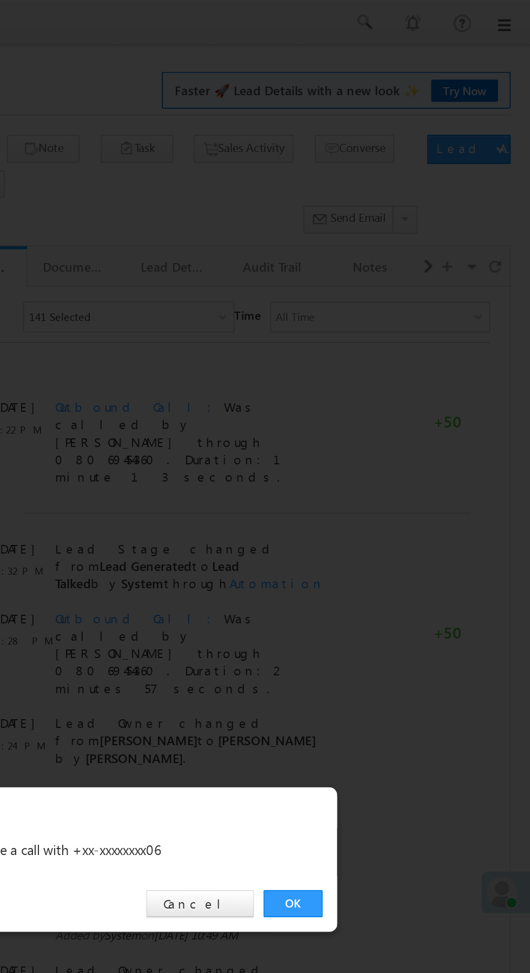
click at [392, 503] on link "OK" at bounding box center [397, 504] width 33 height 15
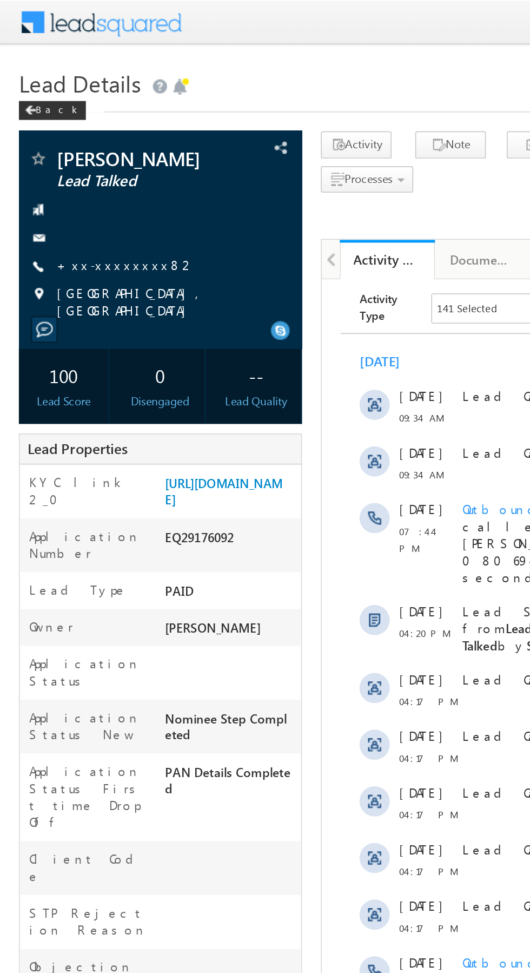
click at [62, 154] on link "+xx-xxxxxxxx82" at bounding box center [72, 151] width 80 height 9
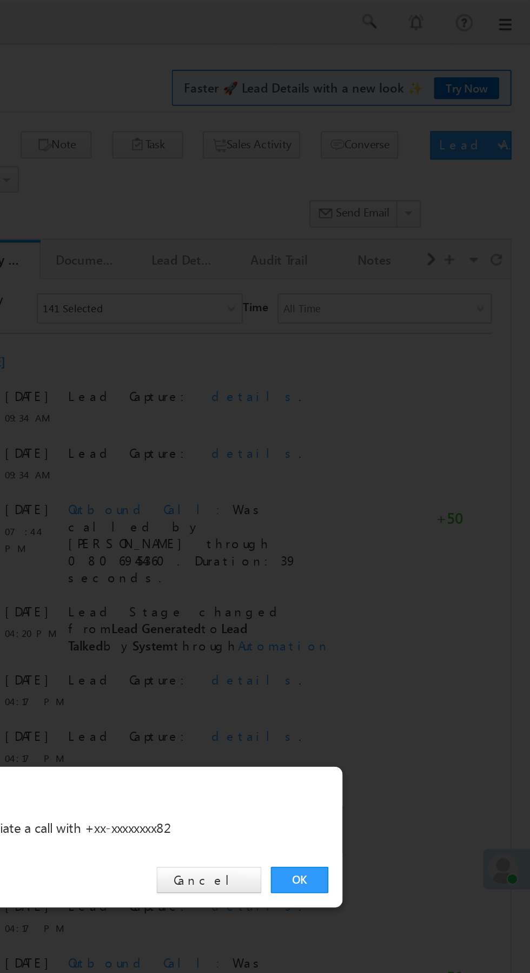
click at [398, 504] on link "OK" at bounding box center [397, 504] width 33 height 15
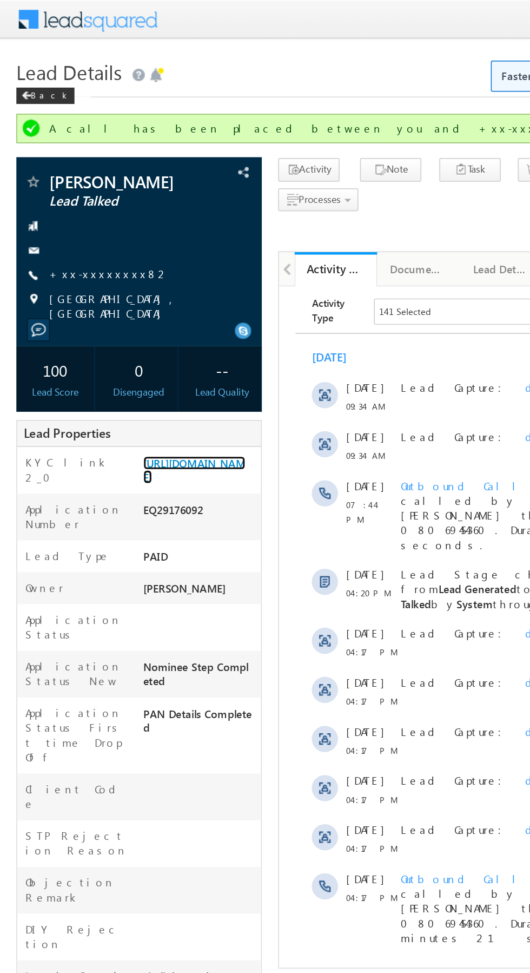
click at [124, 320] on link "[URL][DOMAIN_NAME]" at bounding box center [129, 310] width 68 height 18
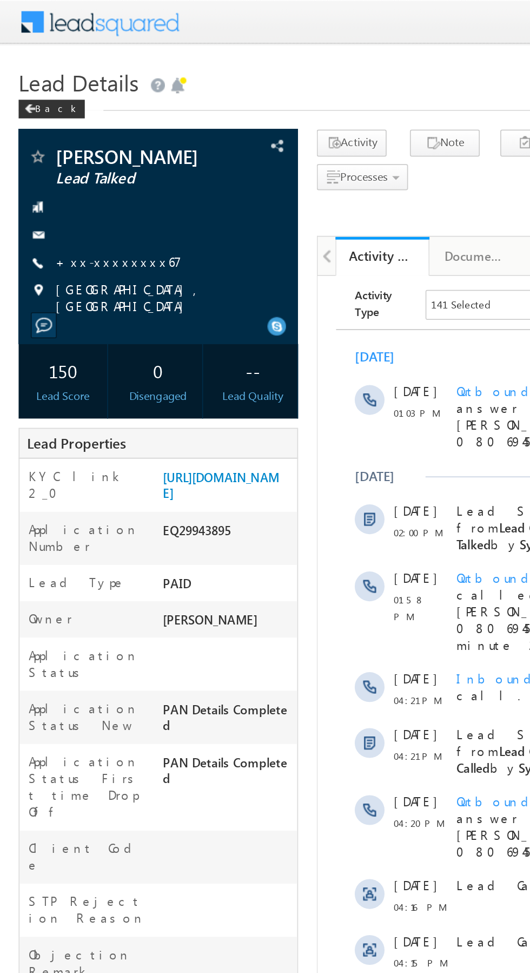
click at [62, 150] on link "+xx-xxxxxxxx67" at bounding box center [68, 151] width 73 height 9
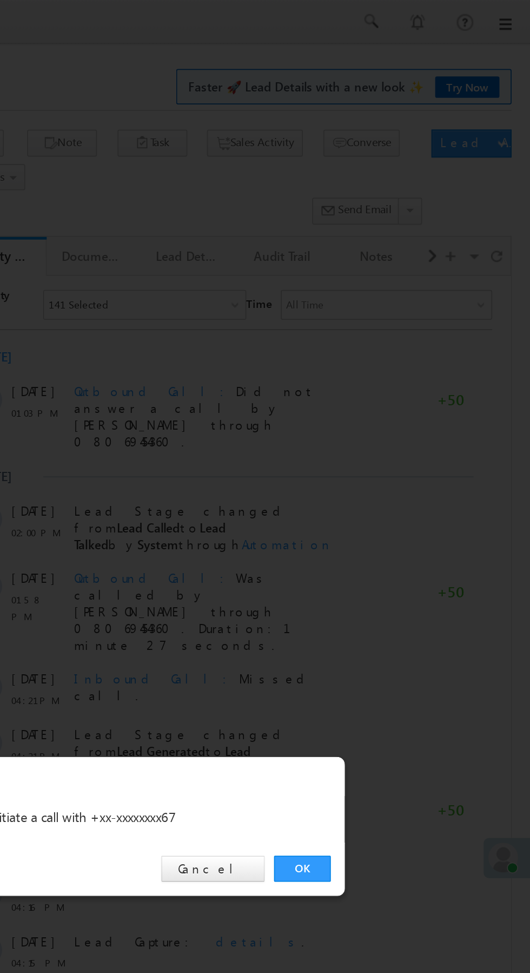
click at [396, 507] on link "OK" at bounding box center [397, 504] width 33 height 15
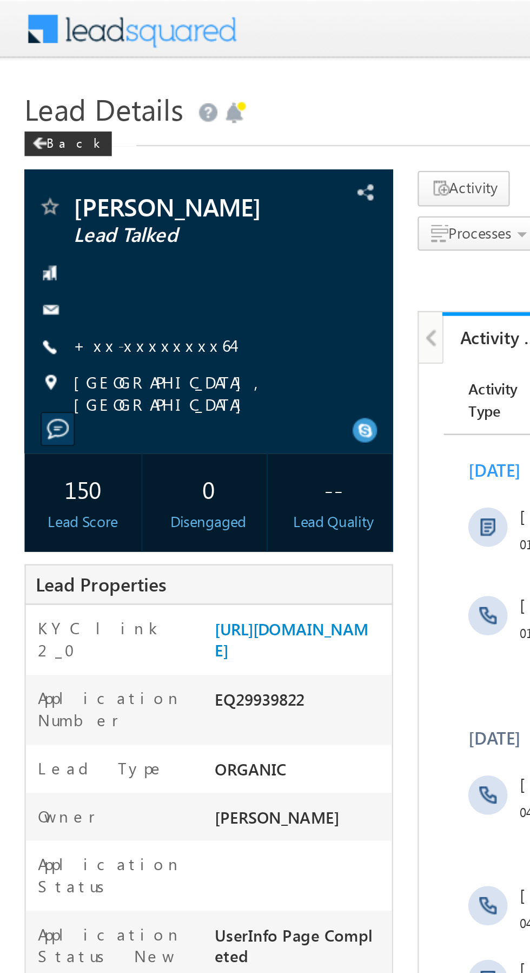
click at [62, 156] on link "+xx-xxxxxxxx64" at bounding box center [67, 151] width 70 height 9
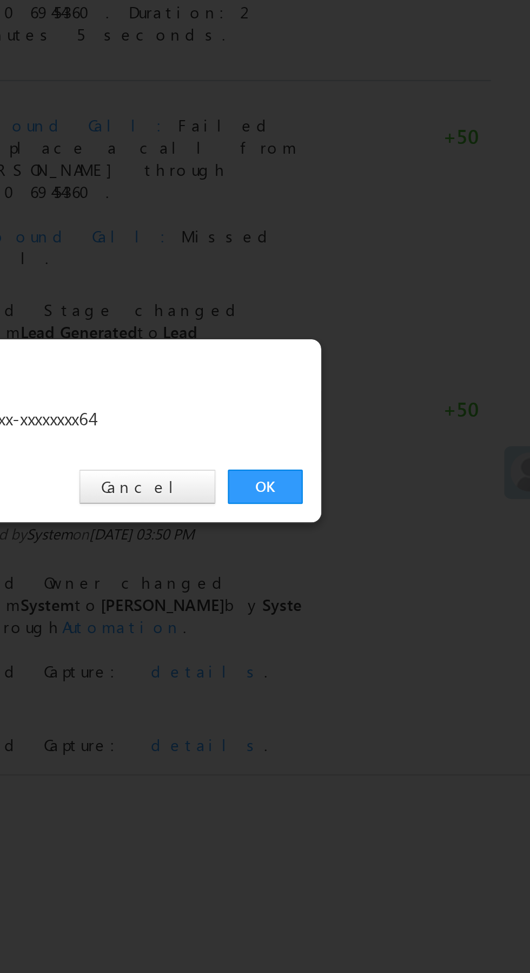
click at [399, 506] on link "OK" at bounding box center [397, 504] width 33 height 15
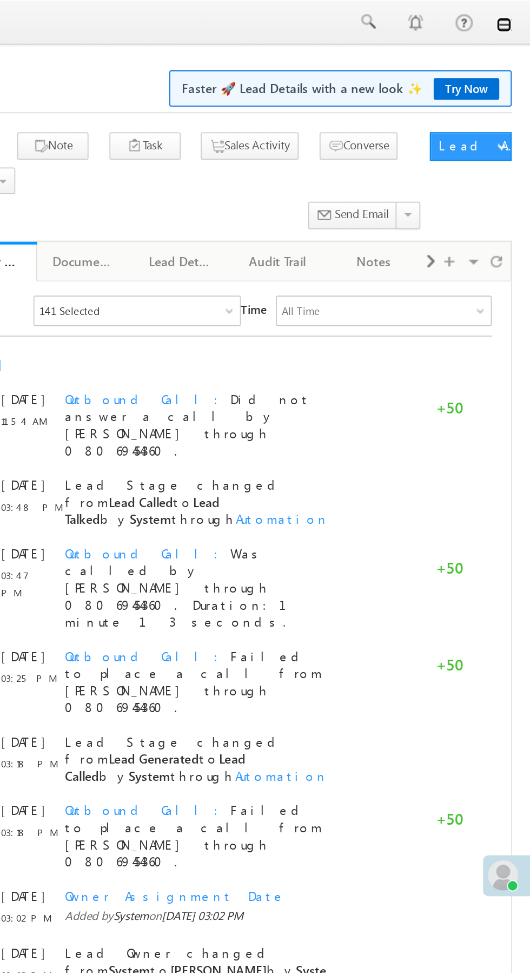
click at [518, 15] on link at bounding box center [515, 14] width 9 height 9
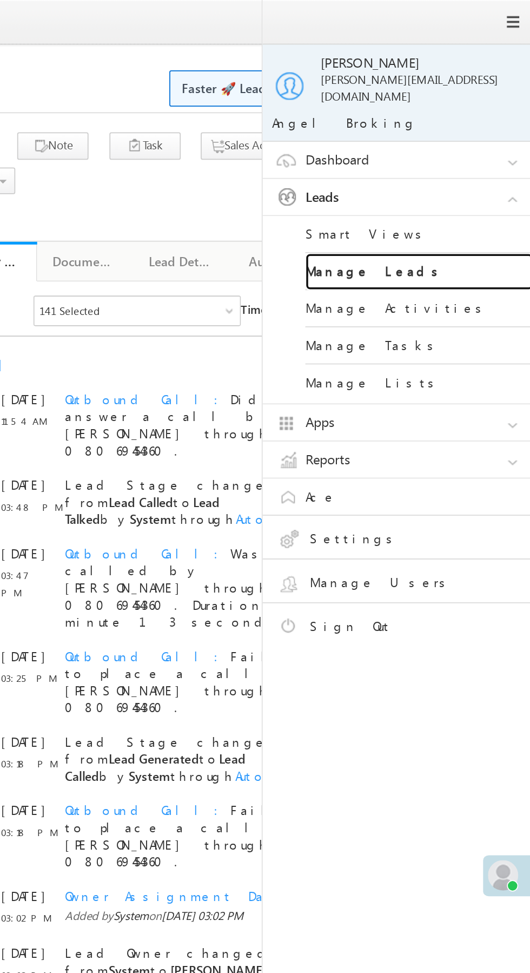
click at [477, 146] on link "Manage Leads" at bounding box center [467, 154] width 130 height 21
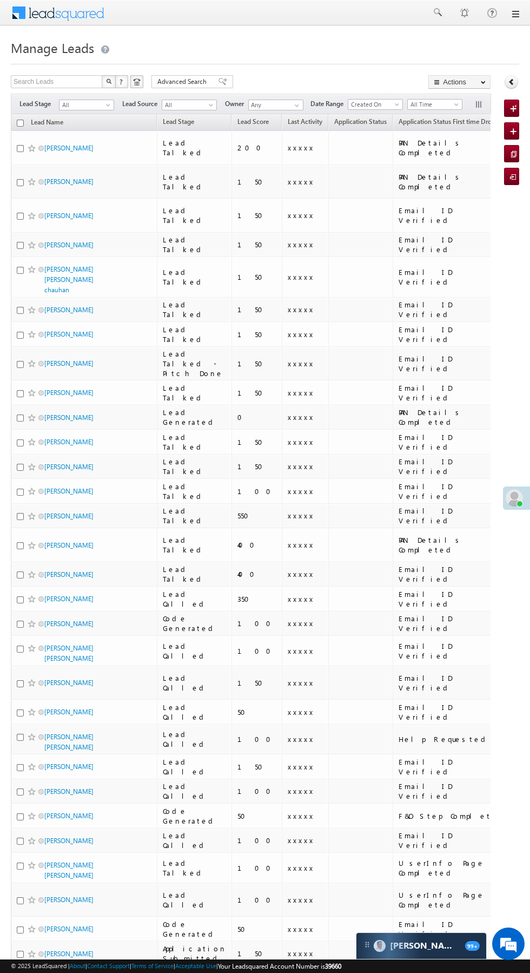
scroll to position [6, 0]
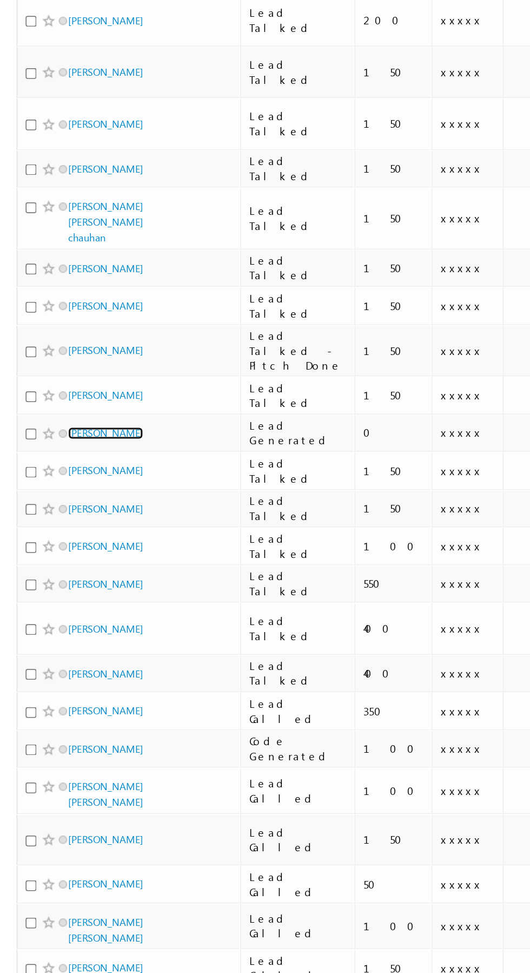
click at [55, 407] on link "[PERSON_NAME]" at bounding box center [68, 411] width 49 height 8
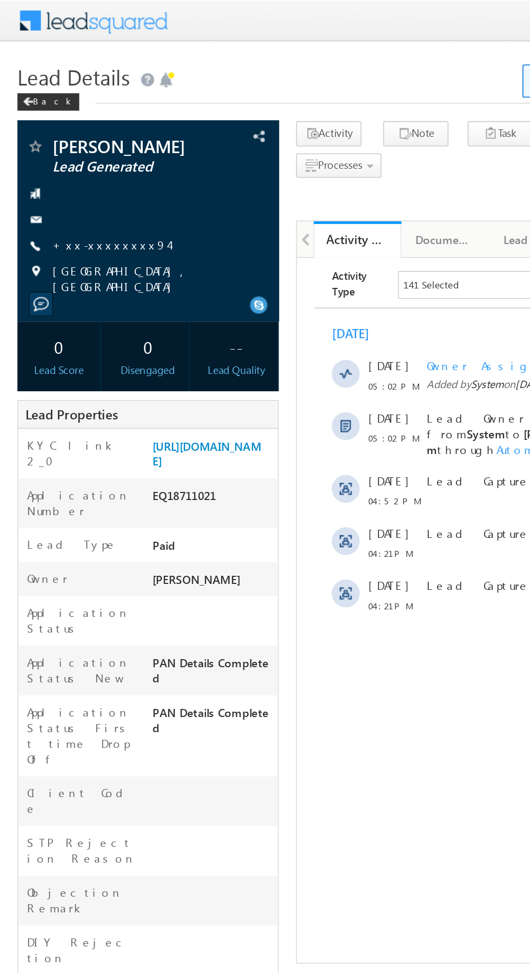
click at [62, 154] on link "+xx-xxxxxxxx94" at bounding box center [68, 151] width 72 height 9
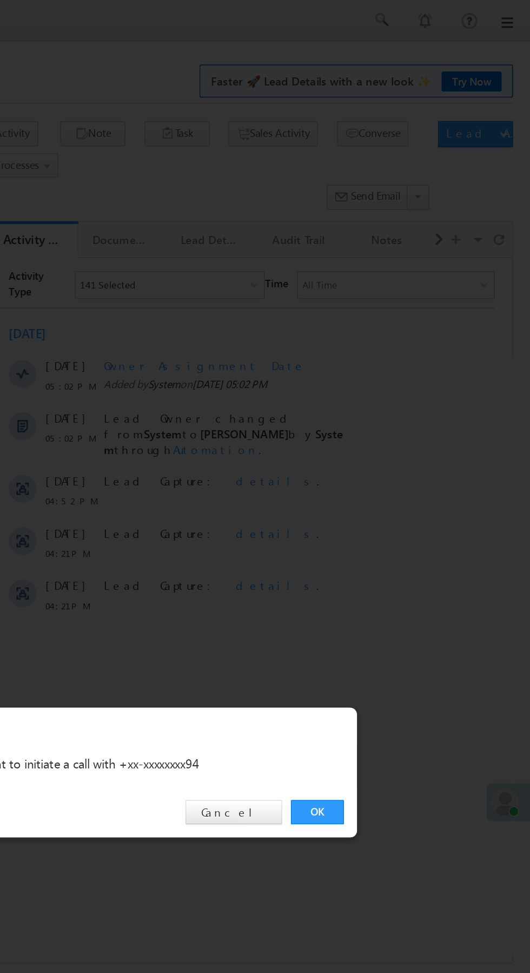
click at [399, 505] on link "OK" at bounding box center [397, 504] width 33 height 15
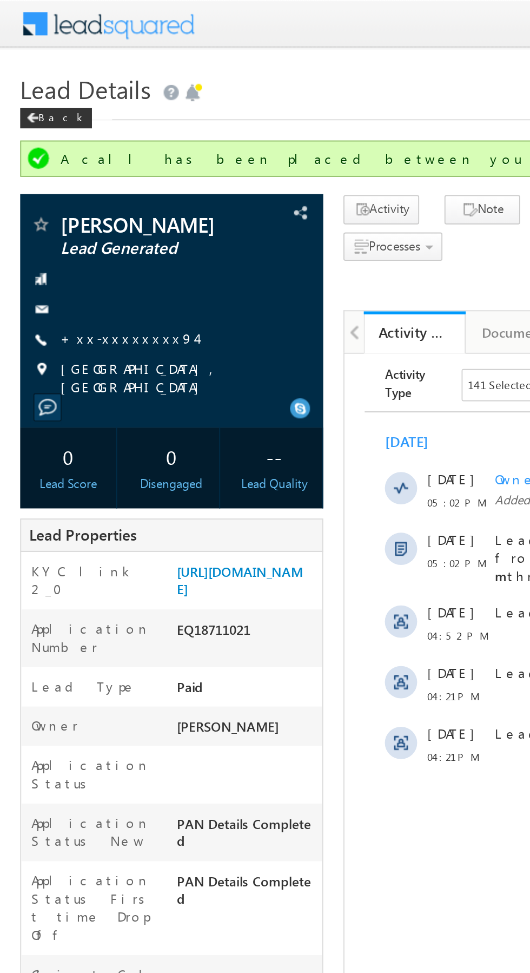
click at [66, 180] on link "+xx-xxxxxxxx94" at bounding box center [68, 180] width 72 height 9
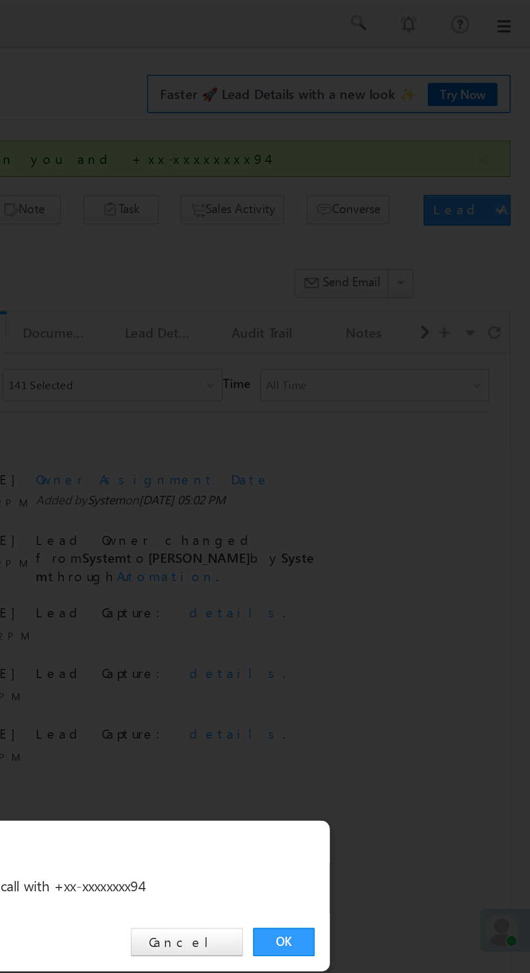
click at [399, 505] on link "OK" at bounding box center [397, 504] width 33 height 15
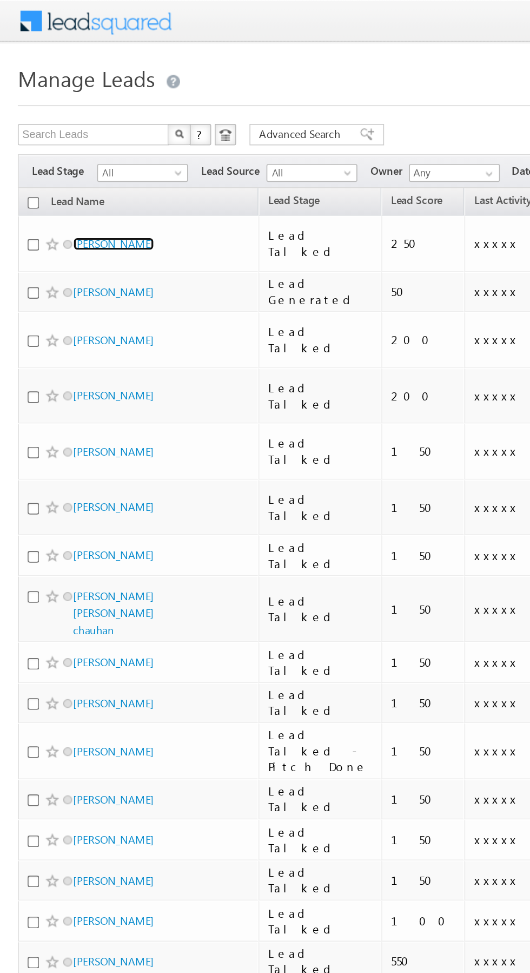
click at [69, 144] on link "[PERSON_NAME]" at bounding box center [68, 148] width 49 height 8
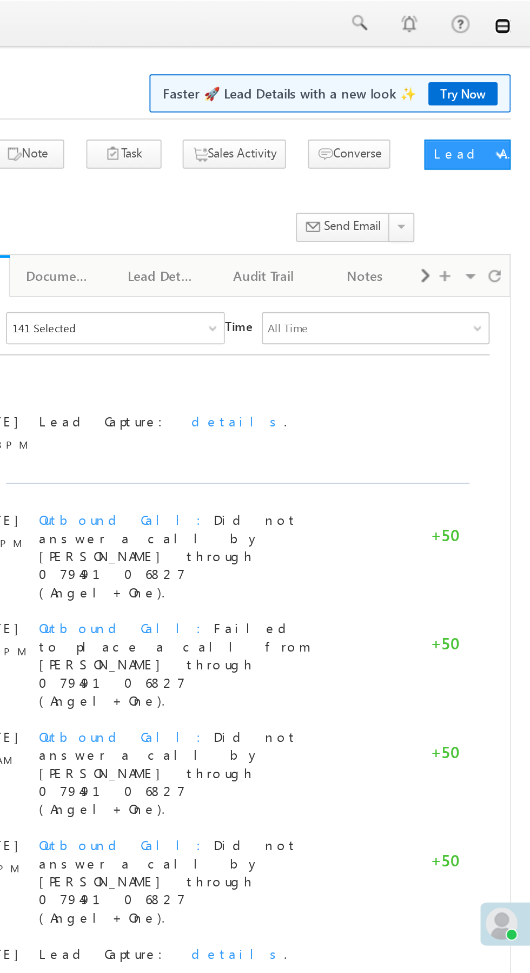
click at [515, 14] on link at bounding box center [515, 14] width 9 height 9
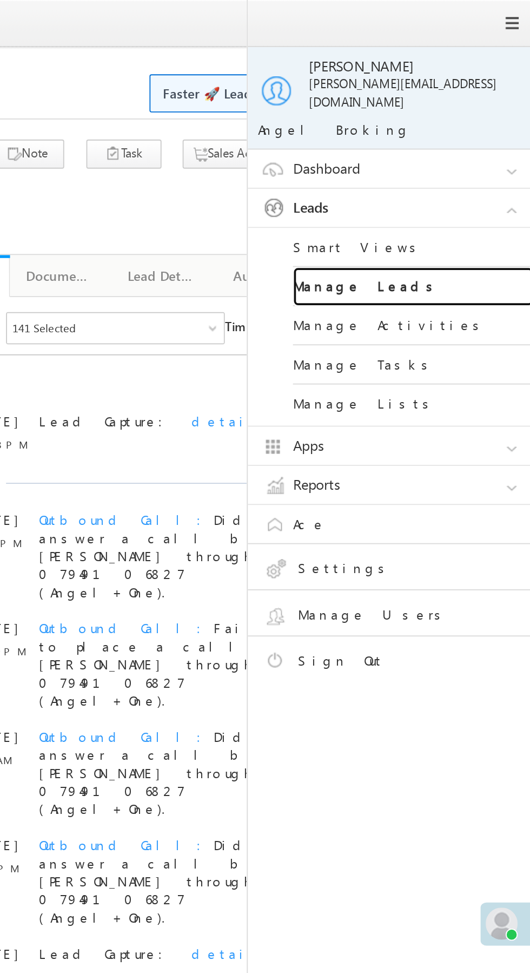
click at [479, 148] on link "Manage Leads" at bounding box center [467, 154] width 130 height 21
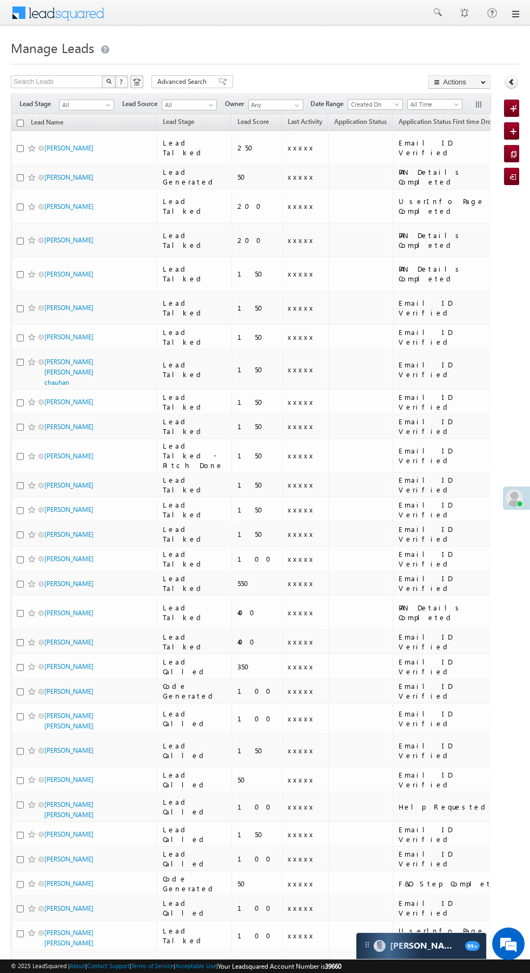
scroll to position [0, 3]
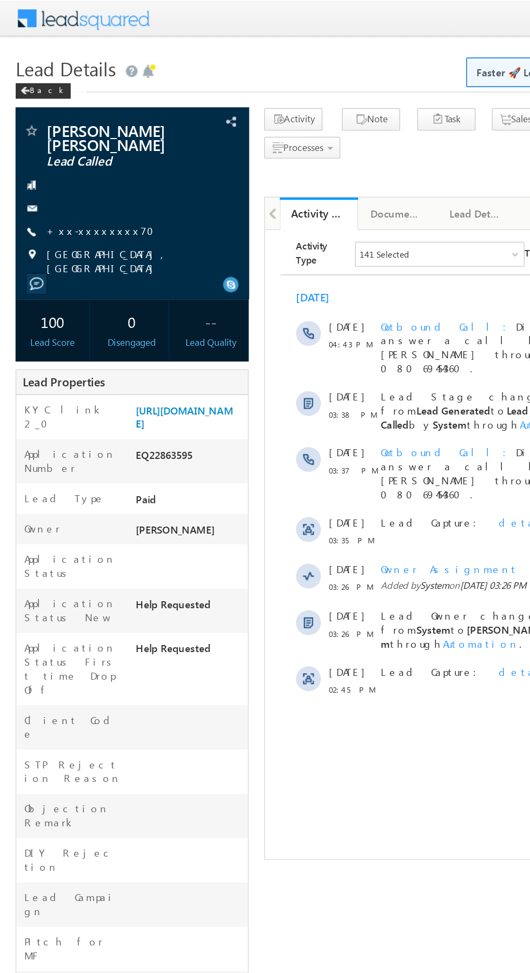
click at [59, 159] on link "+xx-xxxxxxxx70" at bounding box center [72, 160] width 81 height 9
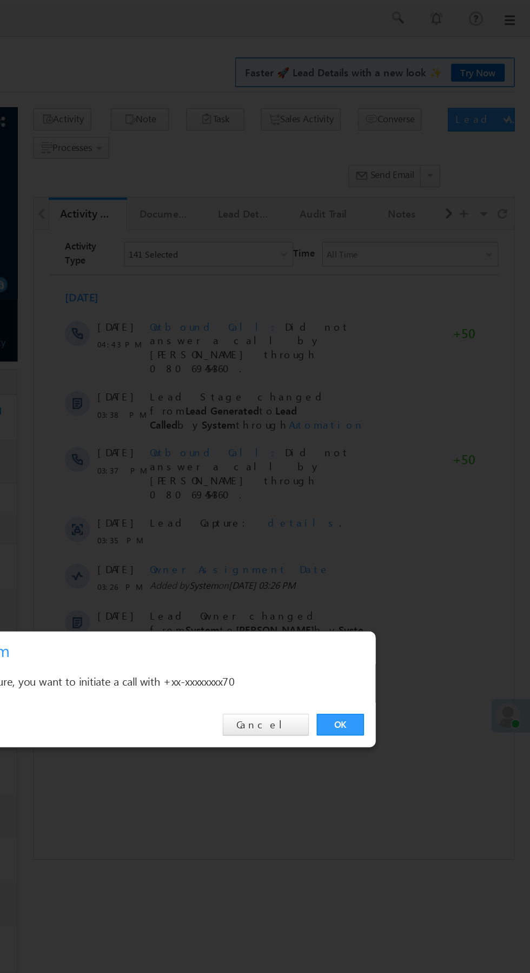
click at [398, 504] on link "OK" at bounding box center [397, 504] width 33 height 15
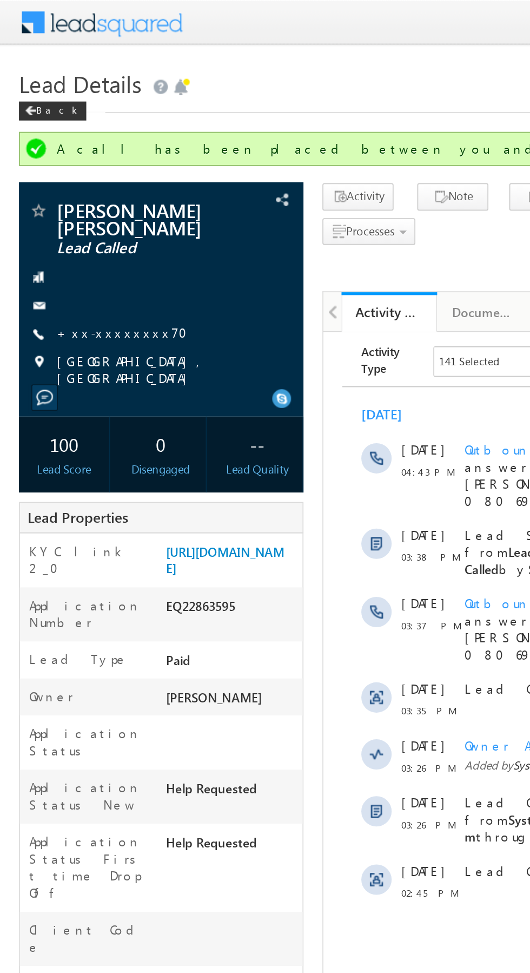
click at [62, 185] on link "+xx-xxxxxxxx70" at bounding box center [72, 189] width 81 height 9
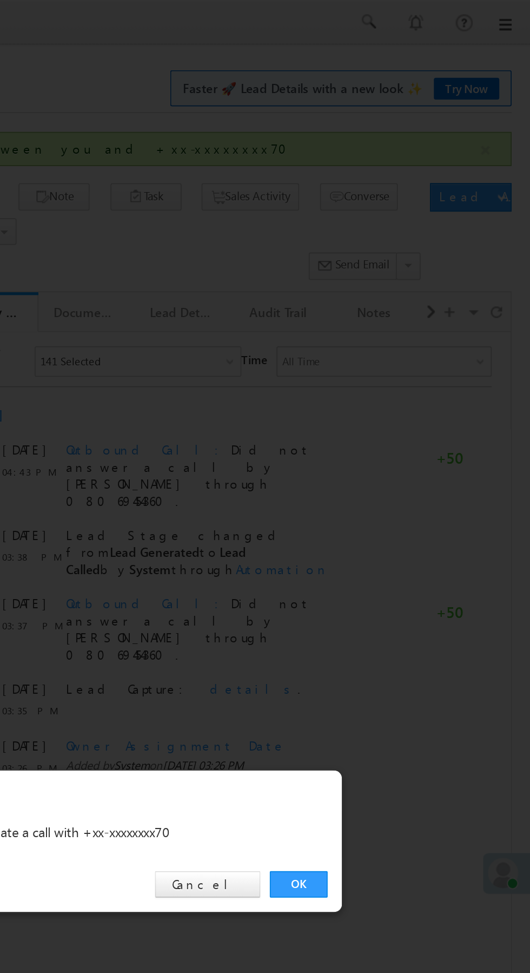
click at [397, 506] on link "OK" at bounding box center [397, 504] width 33 height 15
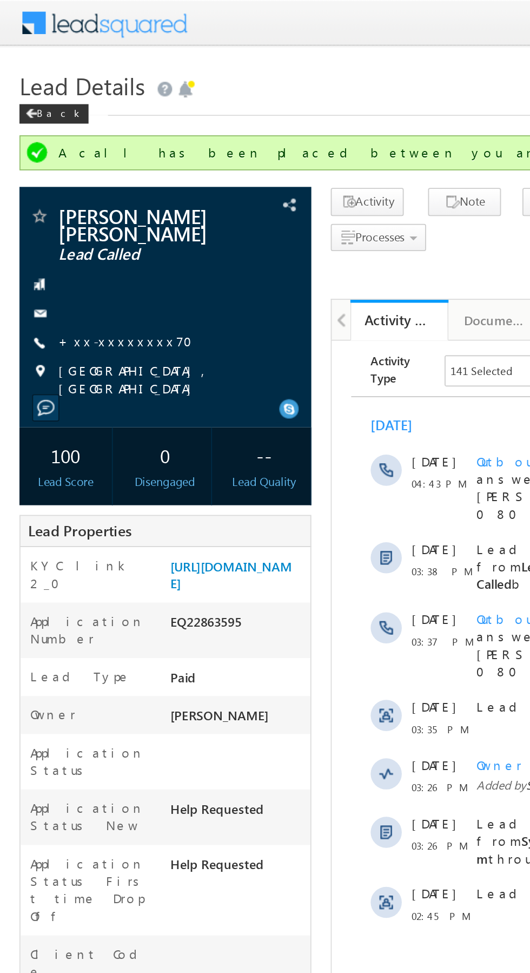
click at [60, 189] on link "+xx-xxxxxxxx70" at bounding box center [72, 189] width 81 height 9
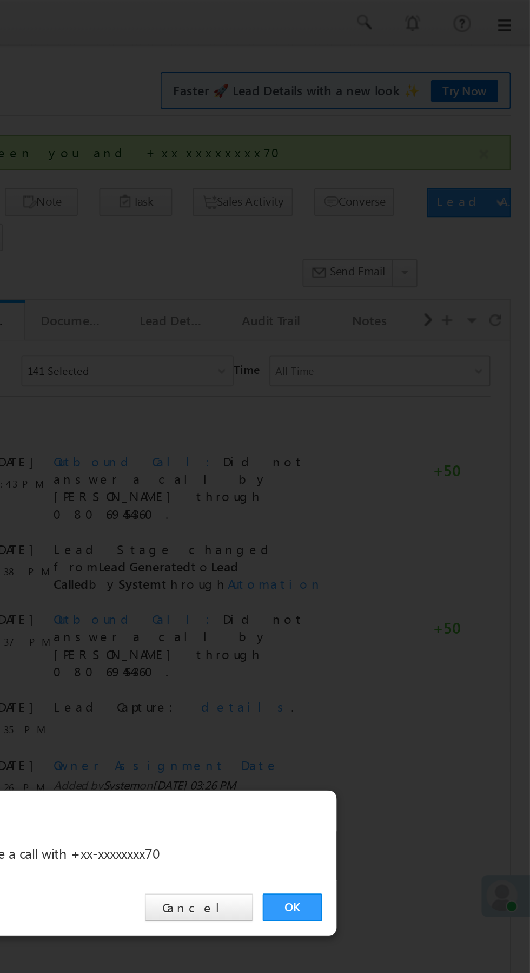
click at [398, 505] on link "OK" at bounding box center [397, 504] width 33 height 15
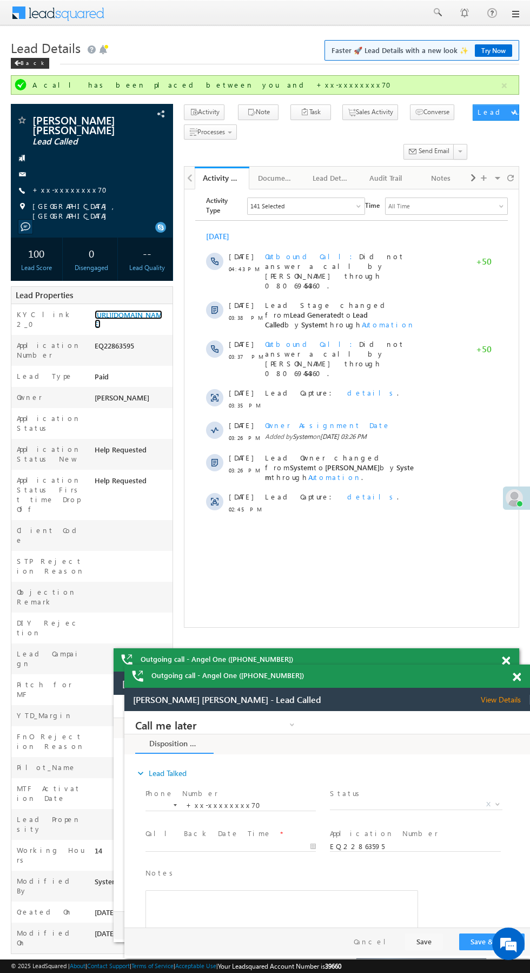
click at [141, 328] on link "https://angelbroking1-pk3em7sa.customui-test.leadsquared.com?leadId=e9049c8b-5a…" at bounding box center [129, 319] width 68 height 18
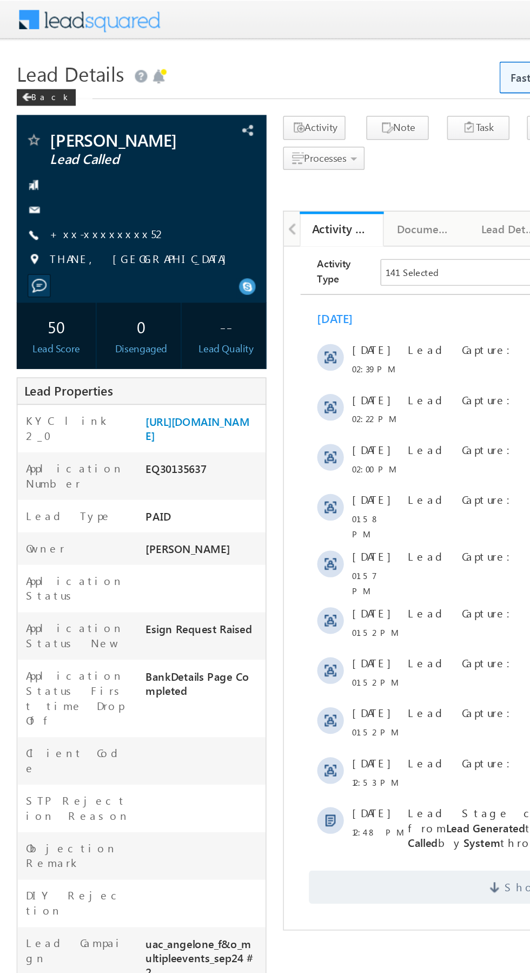
click at [65, 153] on link "+xx-xxxxxxxx52" at bounding box center [70, 151] width 76 height 9
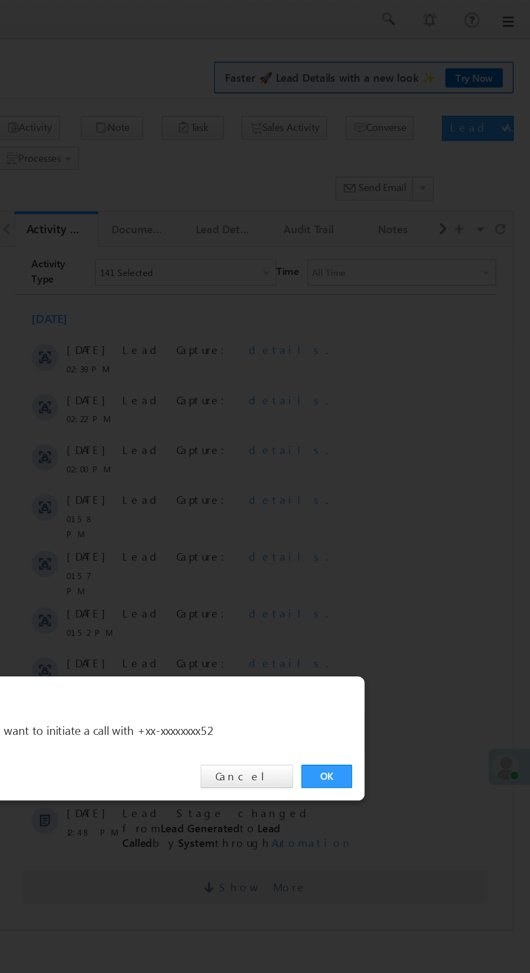
click at [399, 504] on link "OK" at bounding box center [397, 504] width 33 height 15
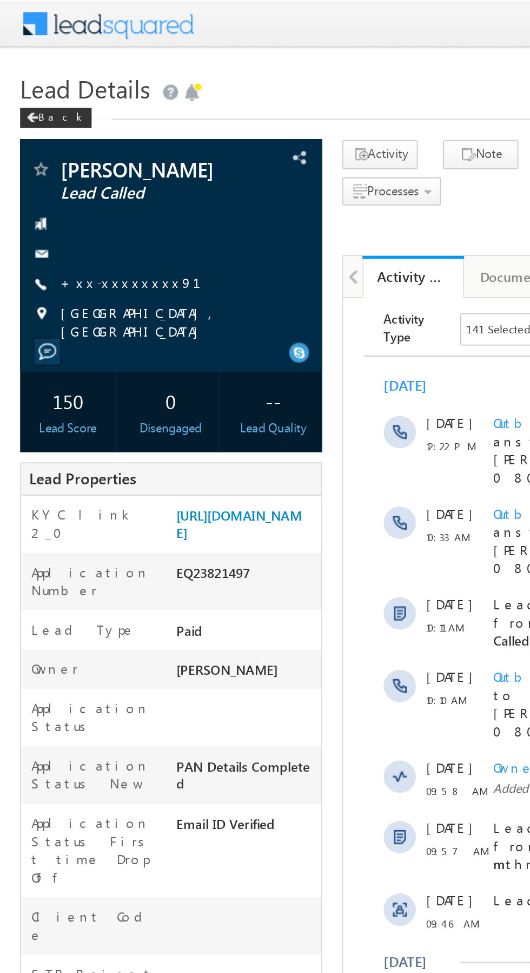
click at [64, 153] on link "+xx-xxxxxxxx91" at bounding box center [76, 151] width 89 height 9
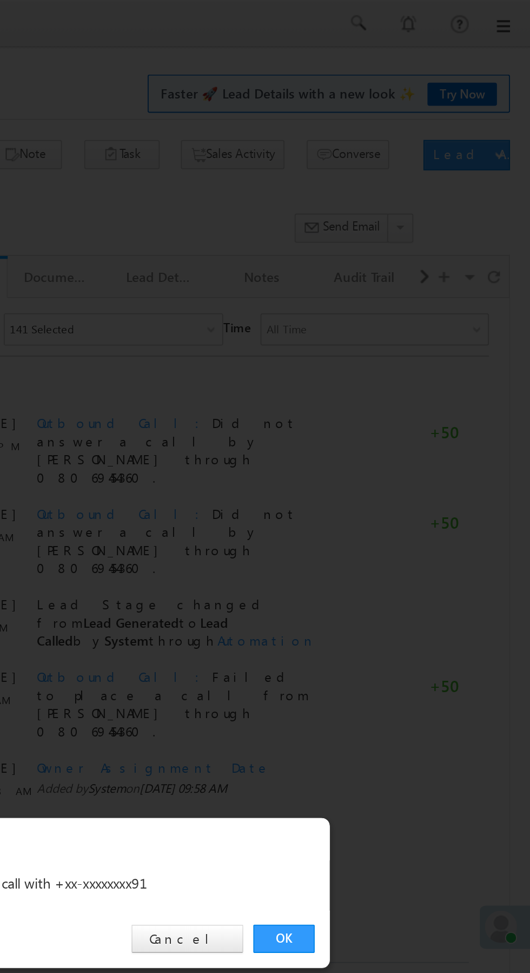
click at [397, 503] on link "OK" at bounding box center [397, 504] width 33 height 15
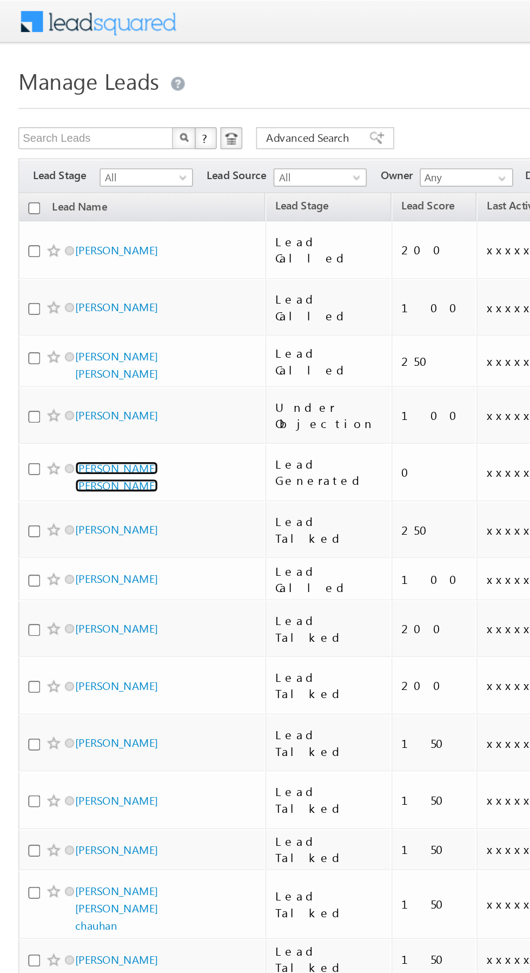
click at [88, 273] on link "[PERSON_NAME] [PERSON_NAME]" at bounding box center [68, 282] width 49 height 18
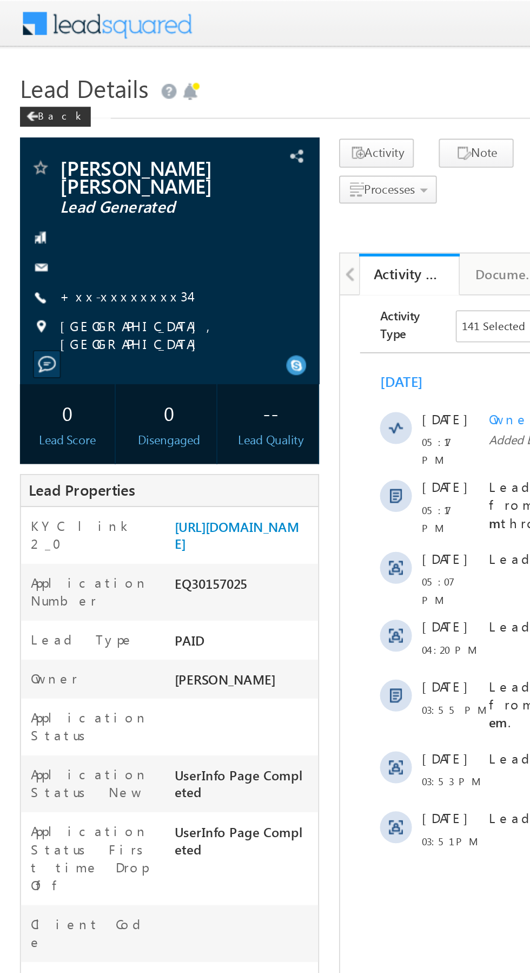
click at [58, 161] on link "+xx-xxxxxxxx34" at bounding box center [67, 160] width 70 height 9
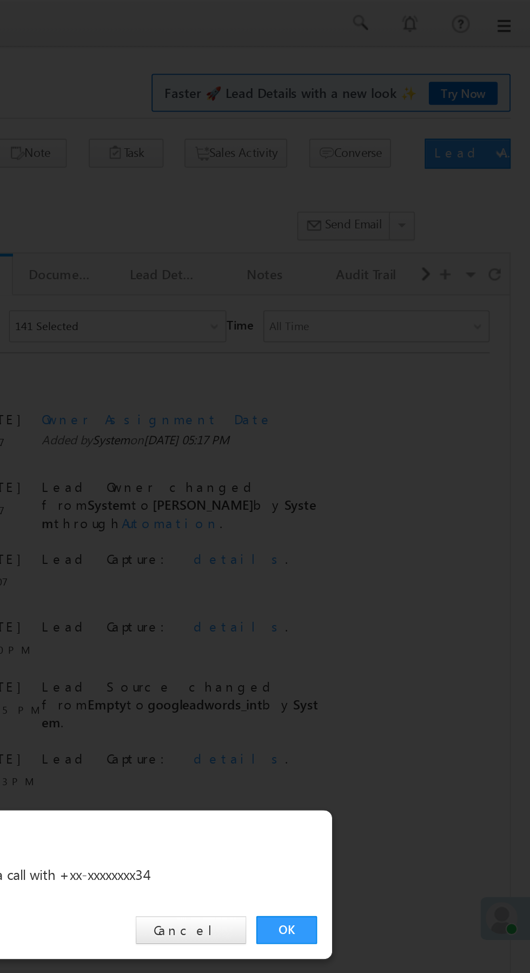
click at [397, 503] on link "OK" at bounding box center [397, 504] width 33 height 15
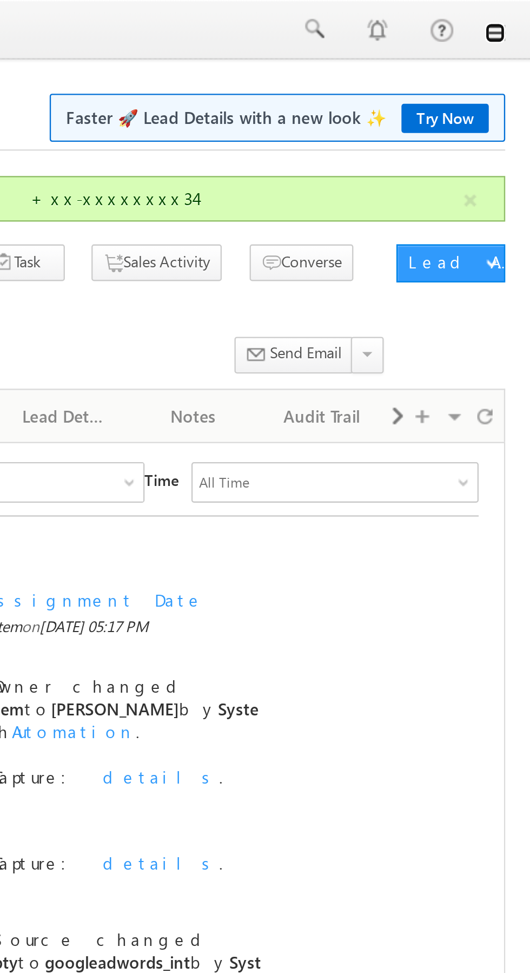
click at [517, 16] on link at bounding box center [515, 14] width 9 height 9
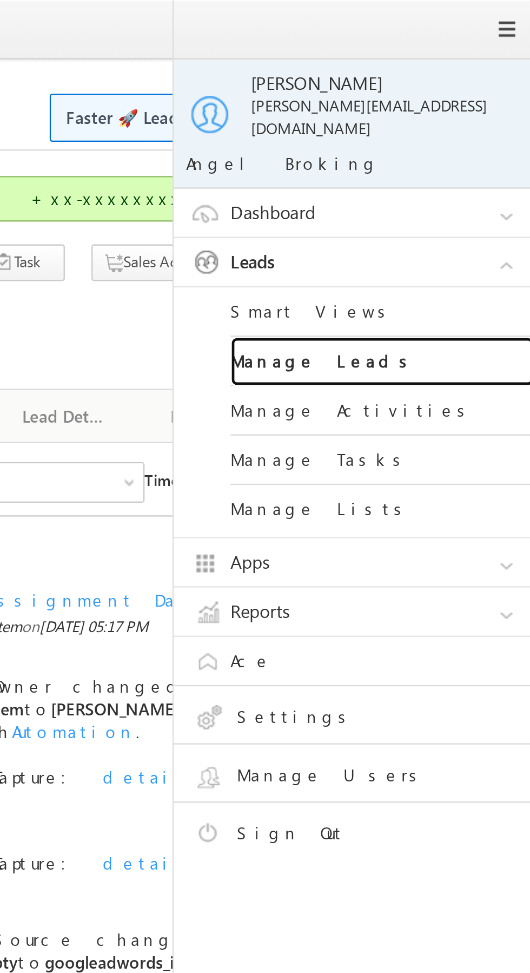
click at [453, 148] on link "Manage Leads" at bounding box center [467, 154] width 130 height 21
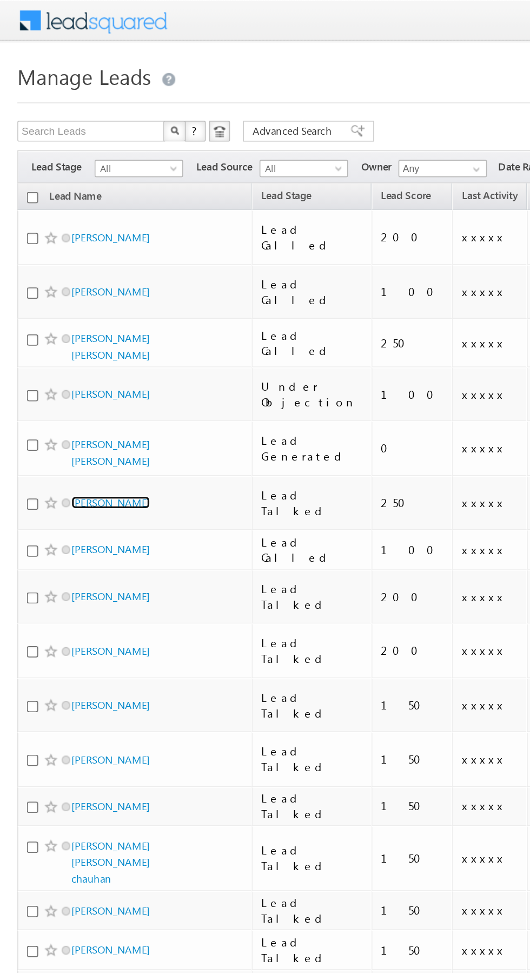
click at [61, 309] on link "[PERSON_NAME]" at bounding box center [68, 313] width 49 height 8
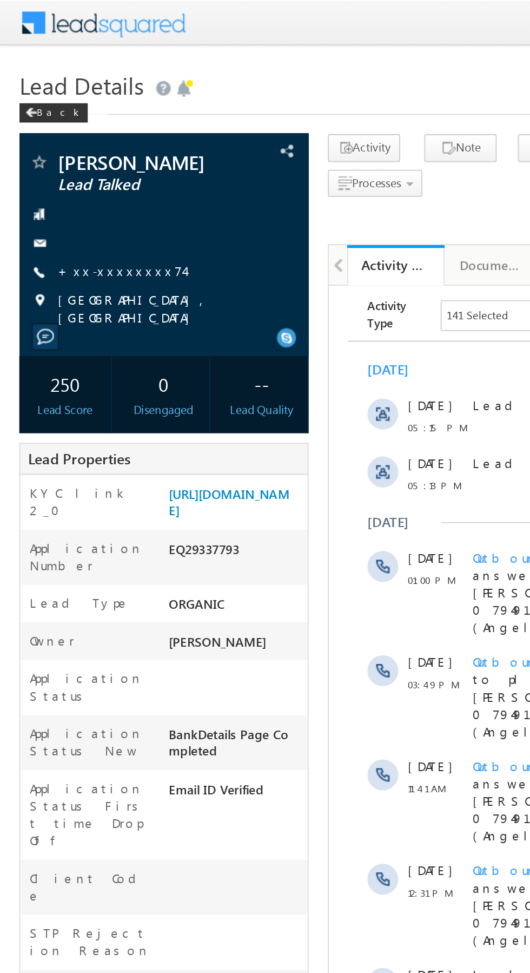
click at [63, 154] on link "+xx-xxxxxxxx74" at bounding box center [67, 151] width 71 height 9
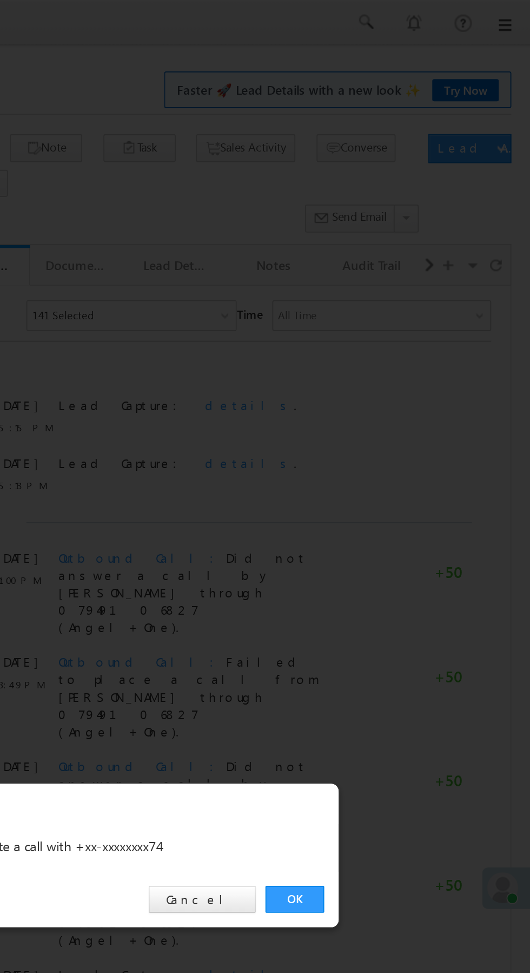
click at [398, 505] on link "OK" at bounding box center [397, 504] width 33 height 15
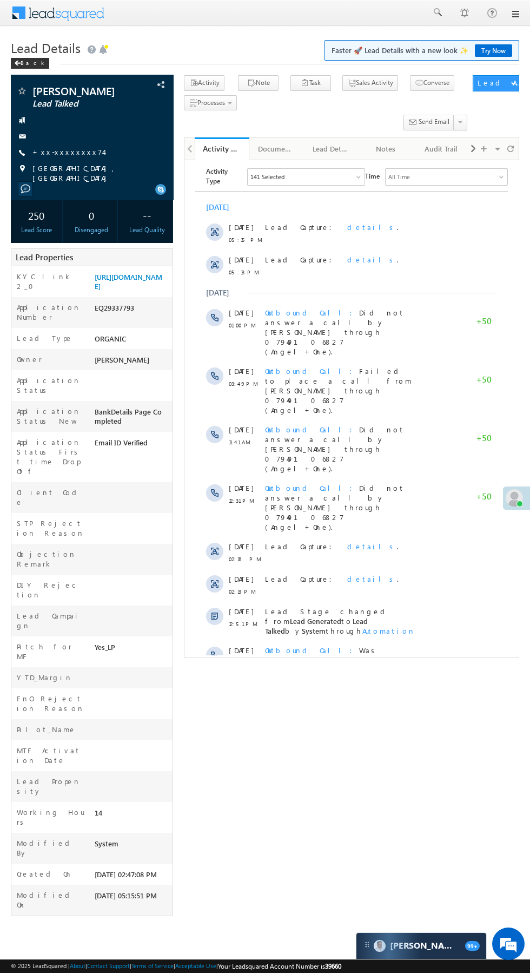
click at [135, 297] on div "KYC link 2_0 [URL][DOMAIN_NAME]" at bounding box center [91, 281] width 161 height 31
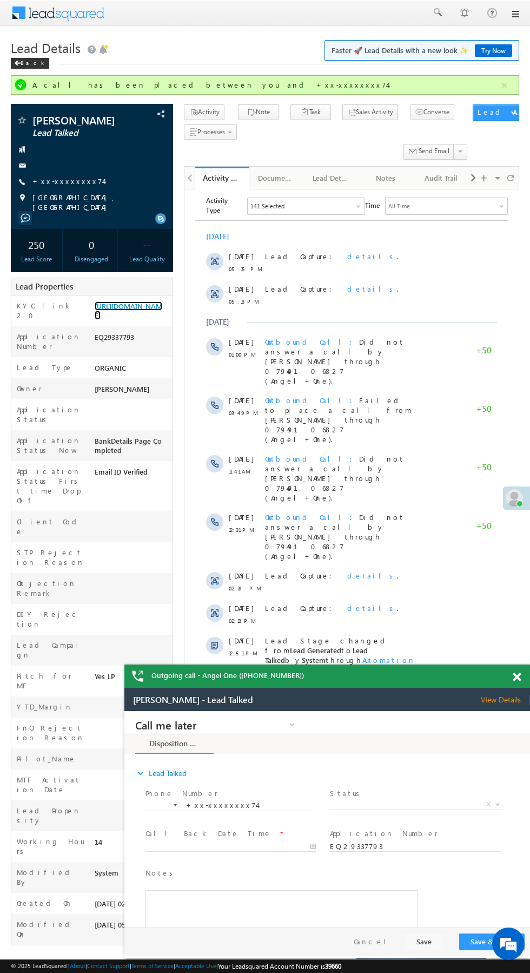
click at [134, 320] on link "[URL][DOMAIN_NAME]" at bounding box center [129, 310] width 68 height 18
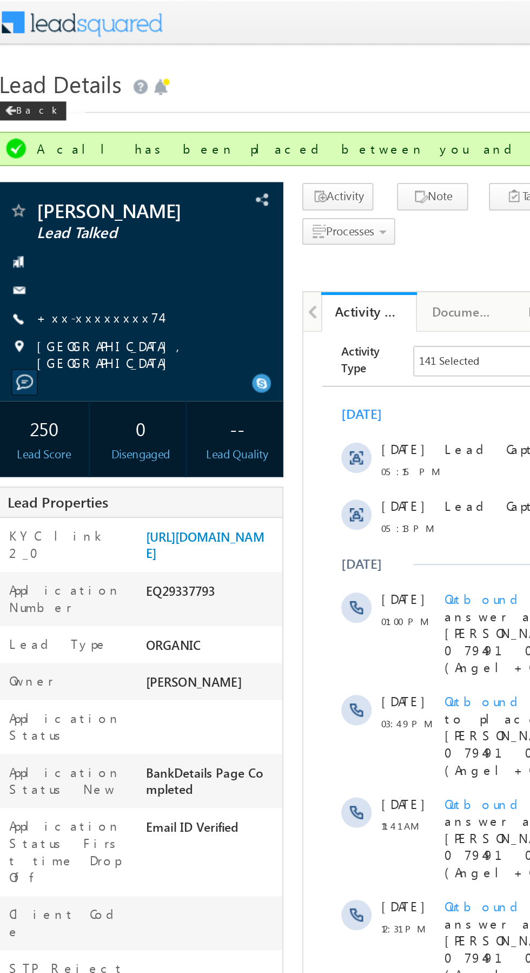
copy div "Number EQ29337793"
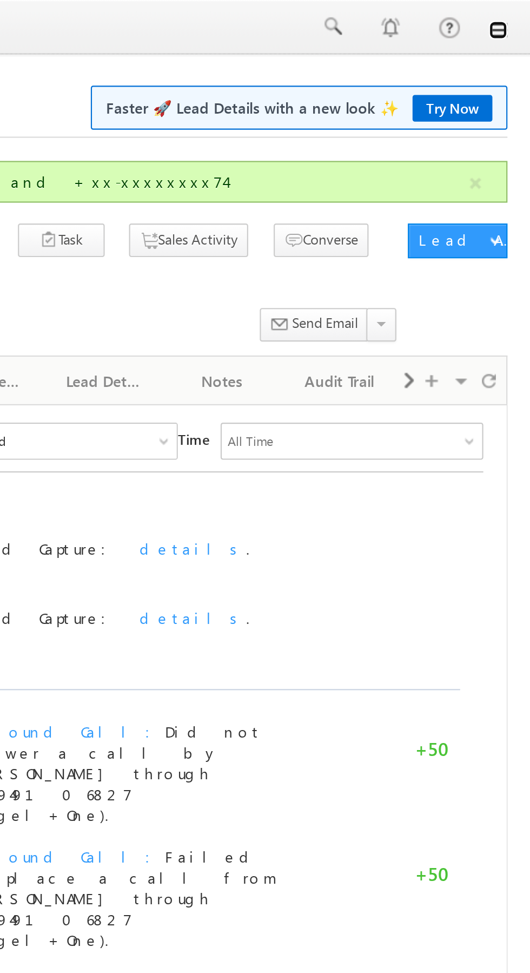
click at [518, 15] on link at bounding box center [515, 14] width 9 height 9
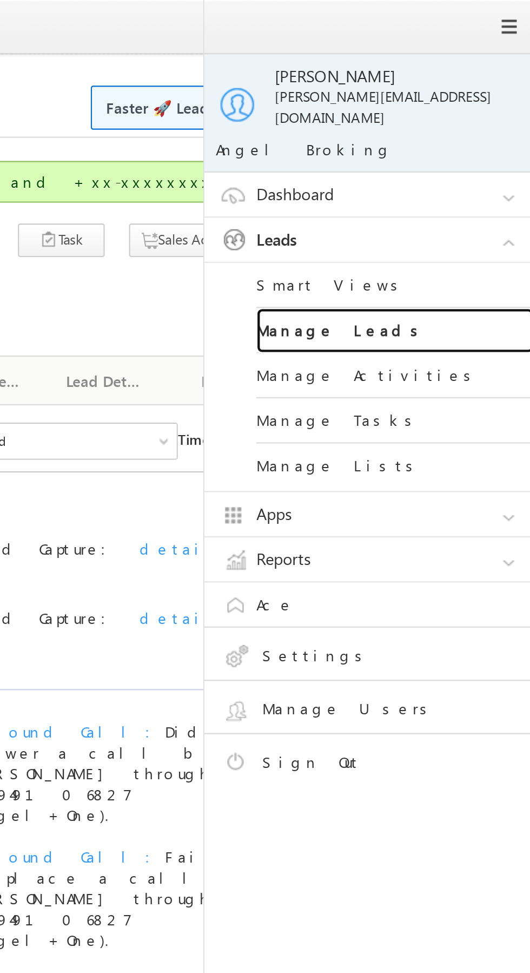
click at [480, 148] on link "Manage Leads" at bounding box center [467, 154] width 130 height 21
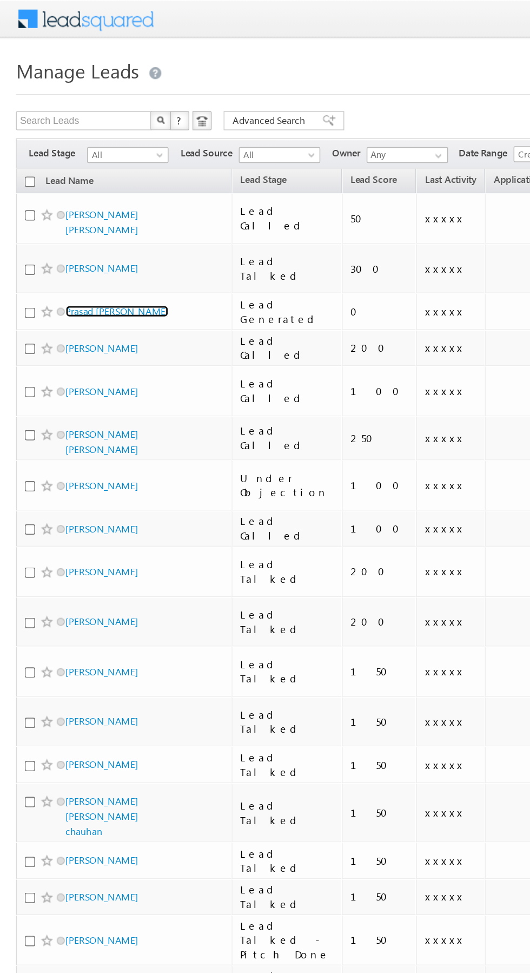
click at [78, 207] on link "Prasad sitaram kasar" at bounding box center [79, 211] width 70 height 8
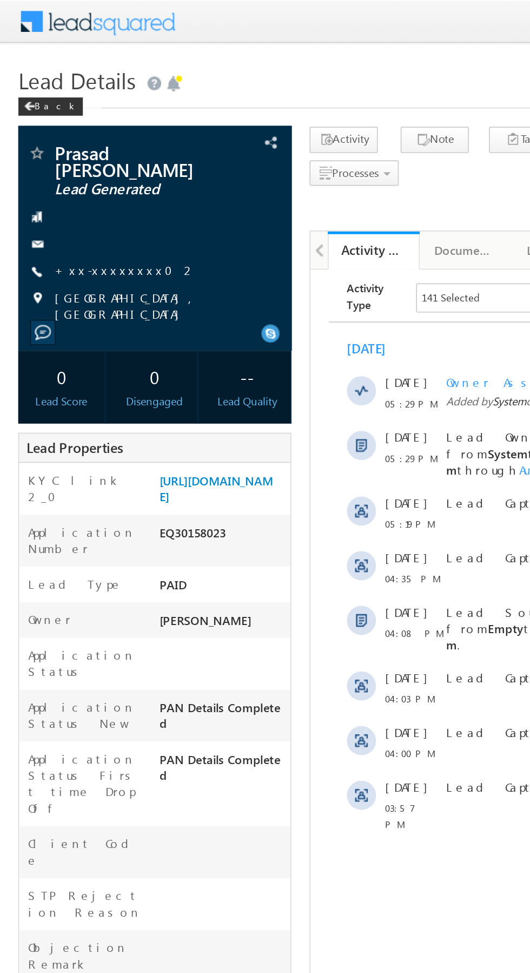
click at [61, 159] on link "+xx-xxxxxxxx02" at bounding box center [74, 160] width 84 height 9
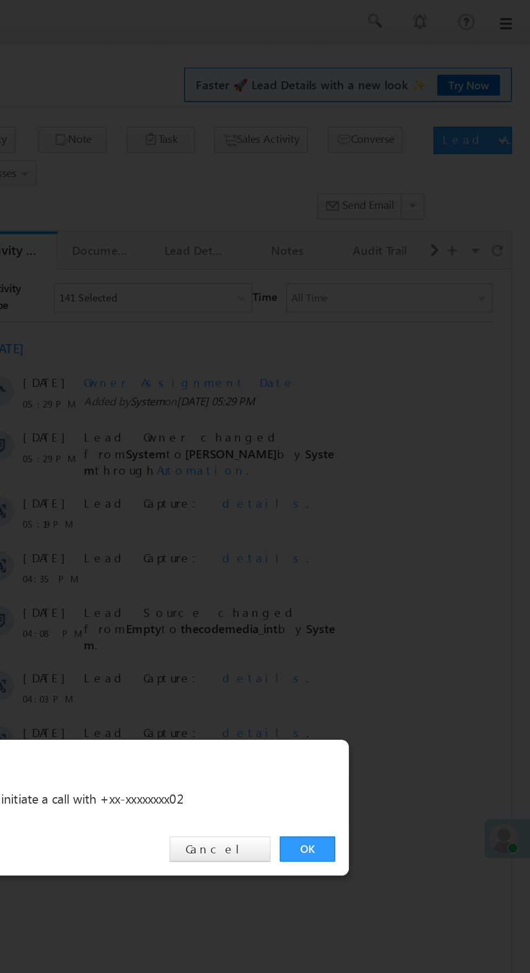
click at [398, 504] on link "OK" at bounding box center [397, 504] width 33 height 15
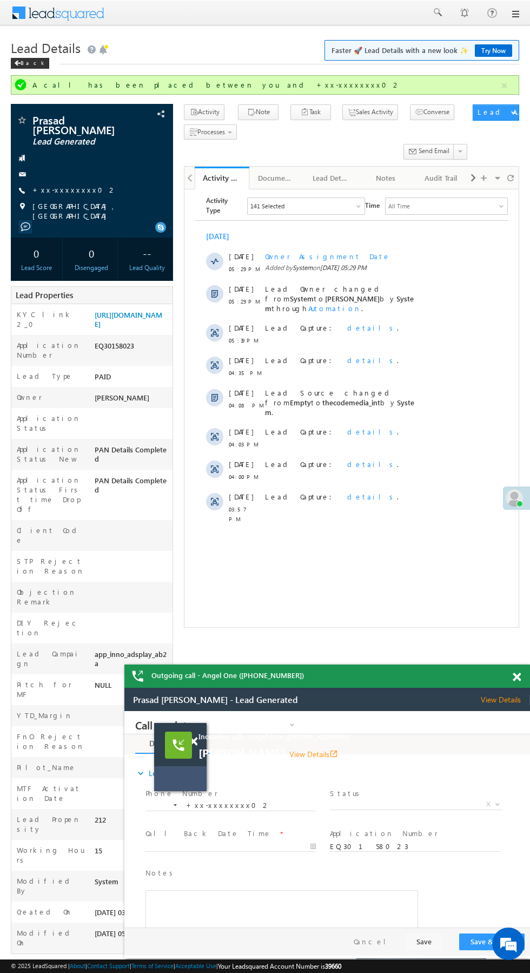
click at [292, 758] on div "expand_more Lead Talked Phone Number *" at bounding box center [330, 842] width 400 height 172
click at [298, 753] on link "View Details open_in_new" at bounding box center [313, 754] width 49 height 10
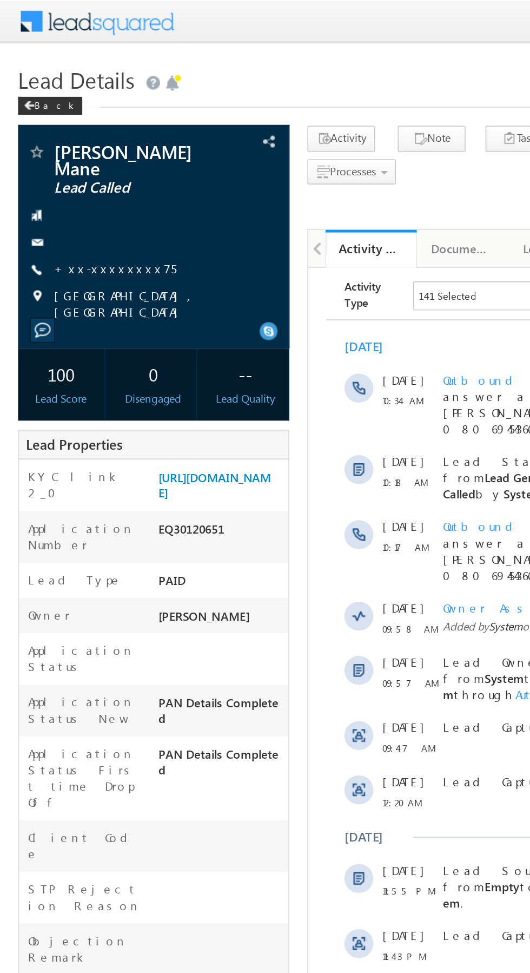
click at [62, 158] on link "+xx-xxxxxxxx75" at bounding box center [68, 160] width 73 height 9
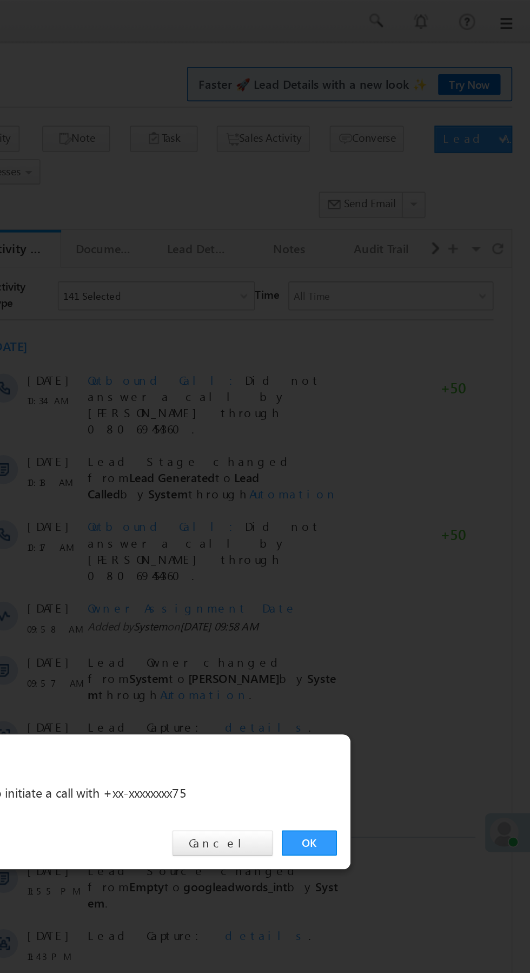
click at [391, 500] on link "OK" at bounding box center [397, 504] width 33 height 15
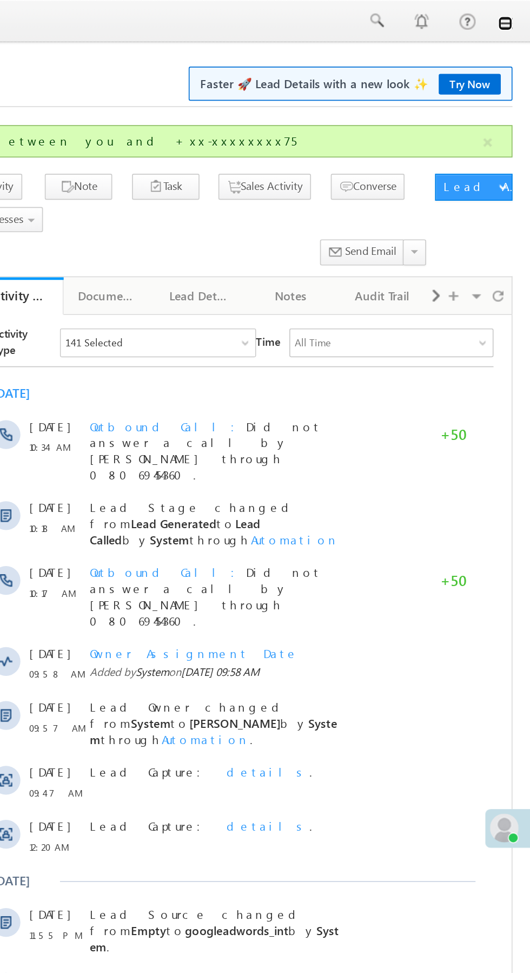
click at [515, 17] on link at bounding box center [515, 14] width 9 height 9
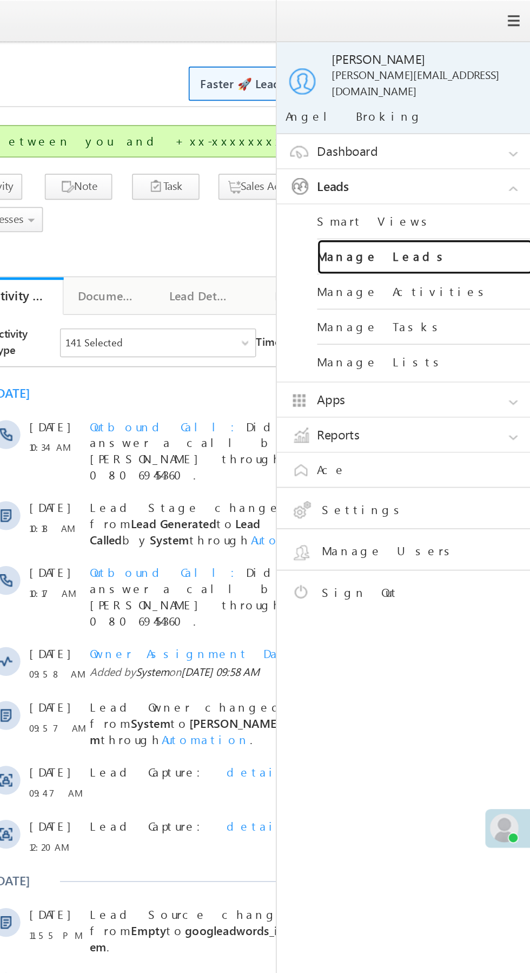
click at [485, 147] on link "Manage Leads" at bounding box center [467, 154] width 130 height 21
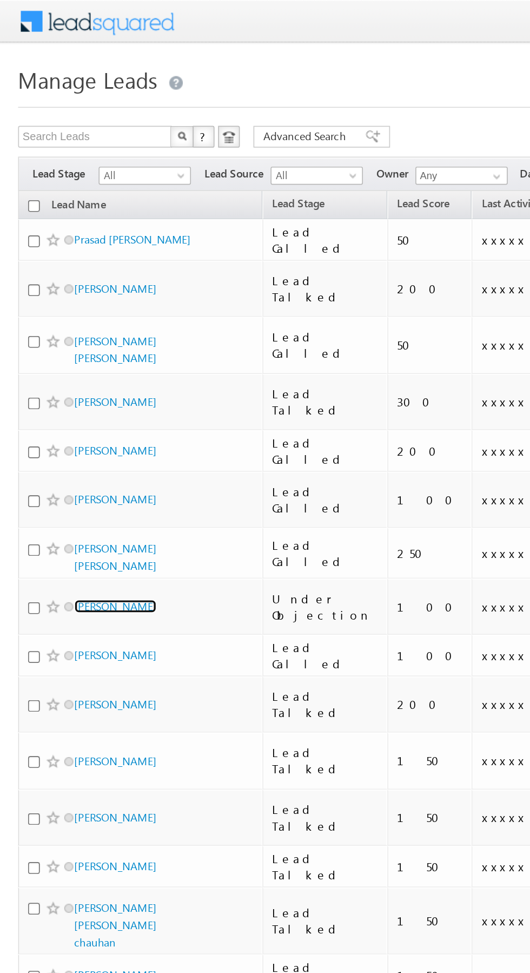
click at [58, 358] on link "[PERSON_NAME]" at bounding box center [68, 362] width 49 height 8
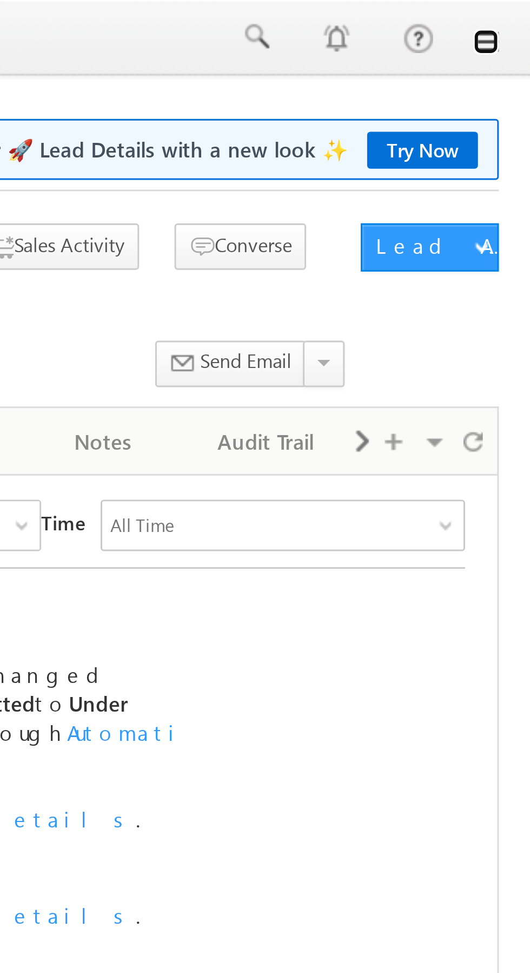
click at [517, 15] on link at bounding box center [515, 14] width 9 height 9
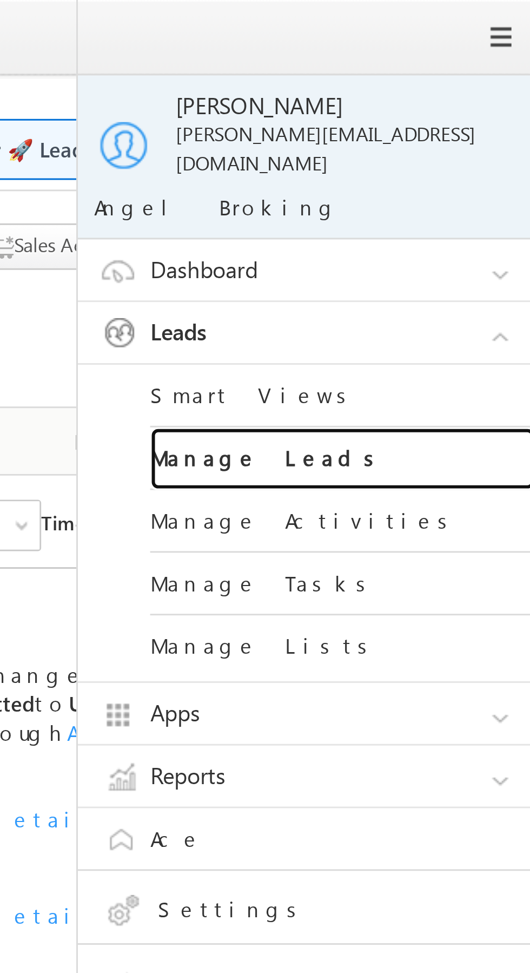
click at [475, 144] on link "Manage Leads" at bounding box center [467, 154] width 130 height 21
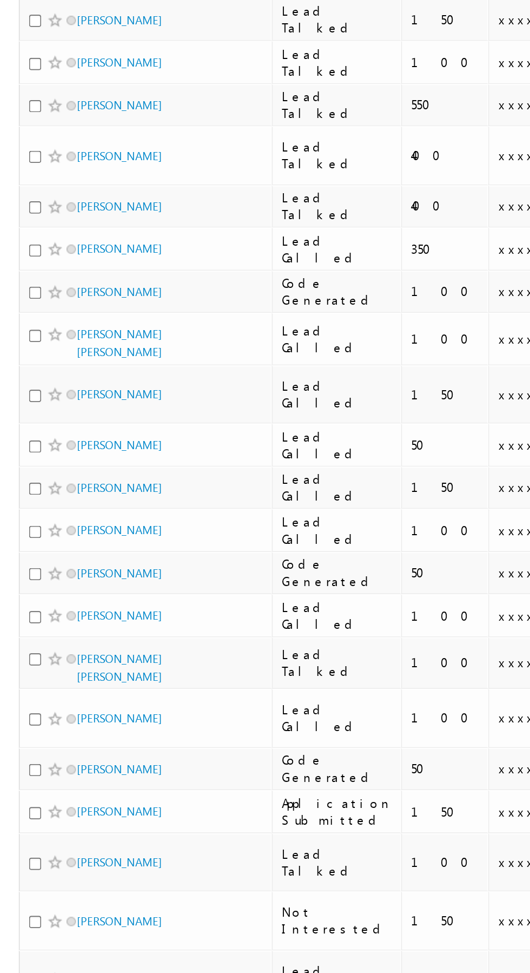
scroll to position [331, 0]
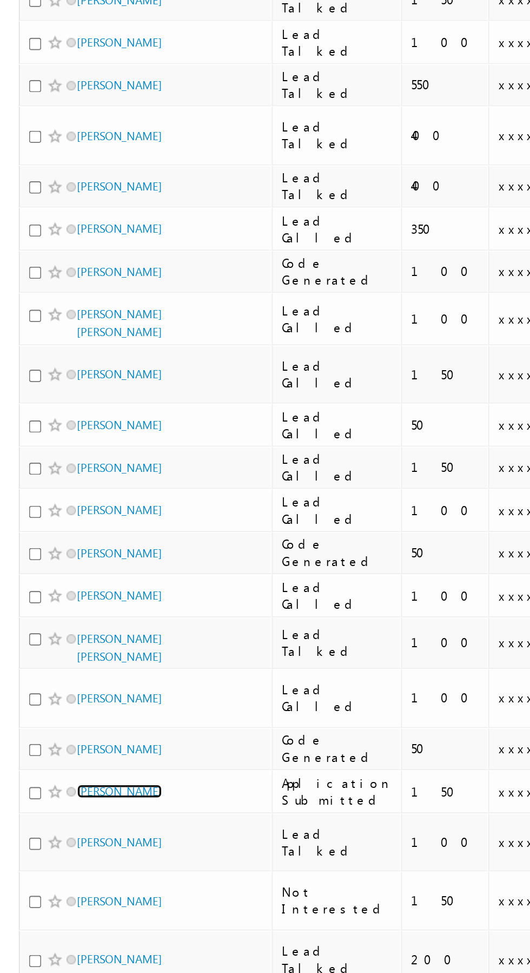
click at [69, 837] on link "Amit Kumar Gupta" at bounding box center [68, 841] width 49 height 8
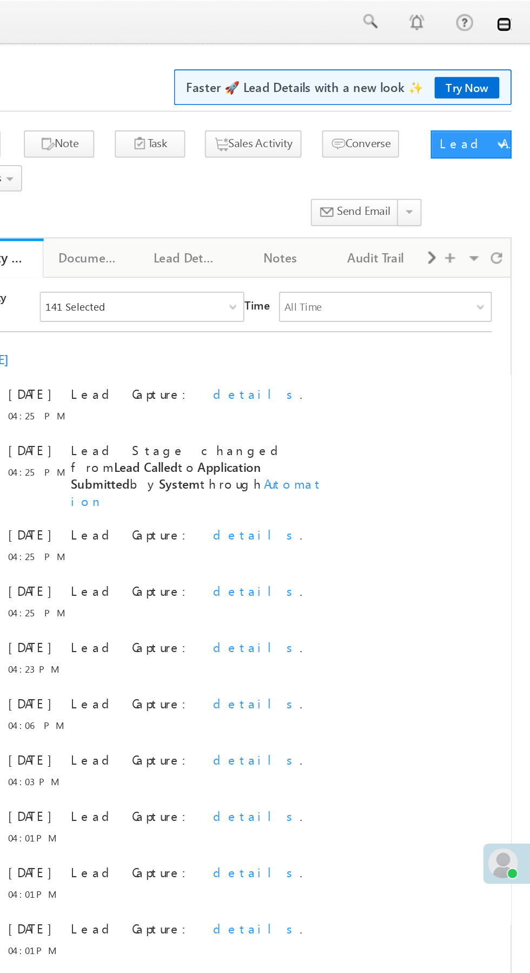
click at [515, 15] on link at bounding box center [515, 14] width 9 height 9
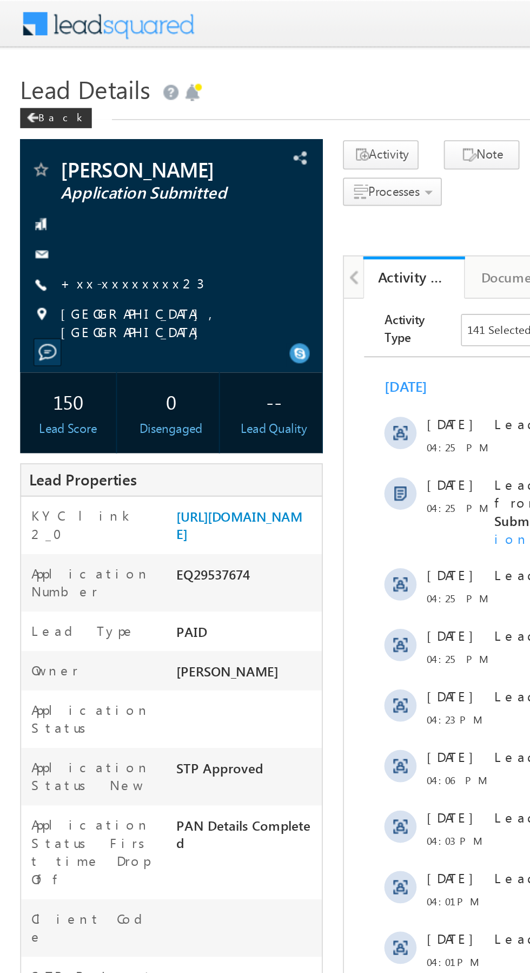
click at [61, 154] on link "+xx-xxxxxxxx23" at bounding box center [70, 151] width 77 height 9
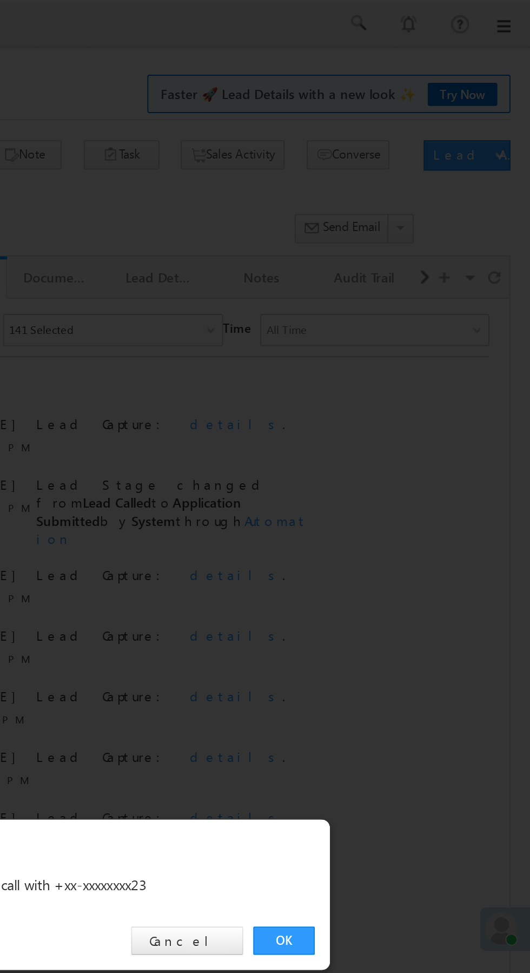
click at [394, 502] on link "OK" at bounding box center [397, 504] width 33 height 15
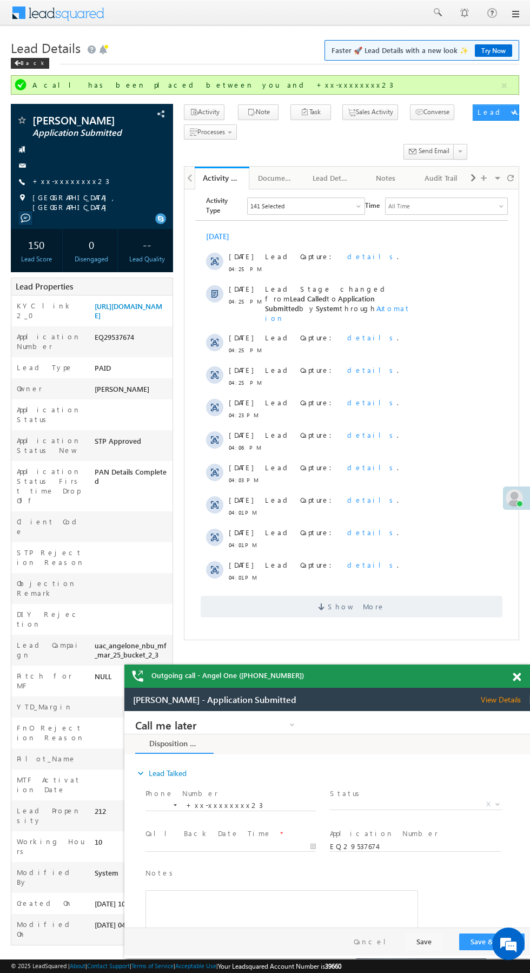
click at [380, 601] on span "Show More" at bounding box center [352, 606] width 302 height 22
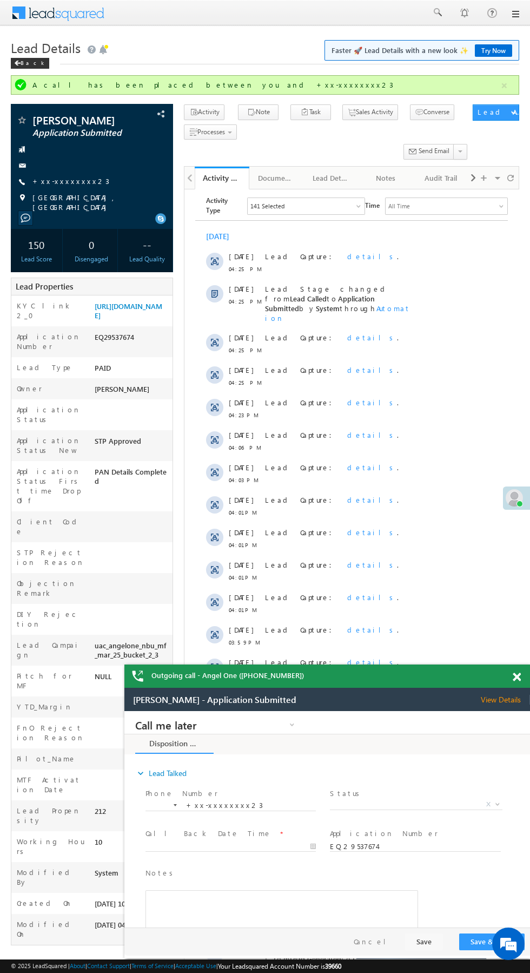
click at [517, 677] on span at bounding box center [517, 676] width 8 height 9
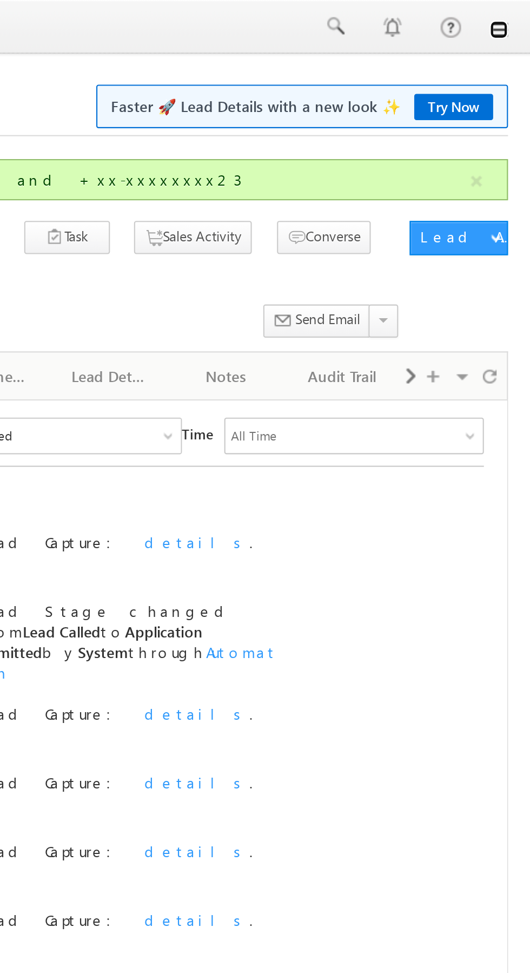
click at [518, 16] on link at bounding box center [515, 14] width 9 height 9
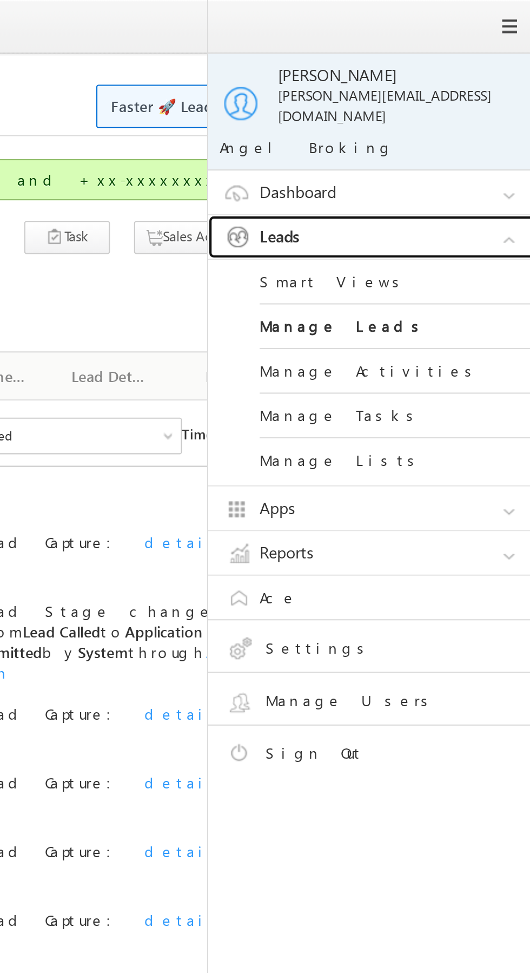
click at [483, 102] on link "Leads" at bounding box center [459, 112] width 162 height 21
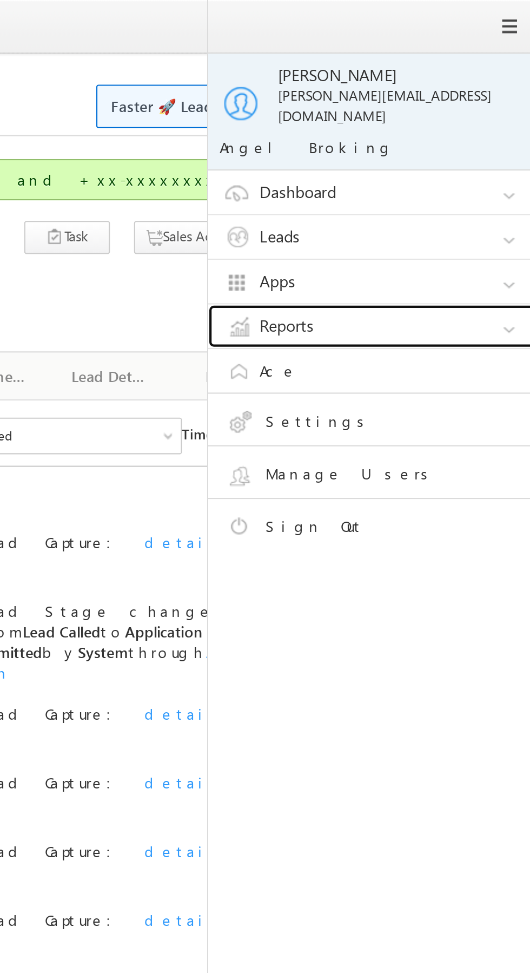
click at [469, 150] on link "Reports" at bounding box center [459, 154] width 162 height 21
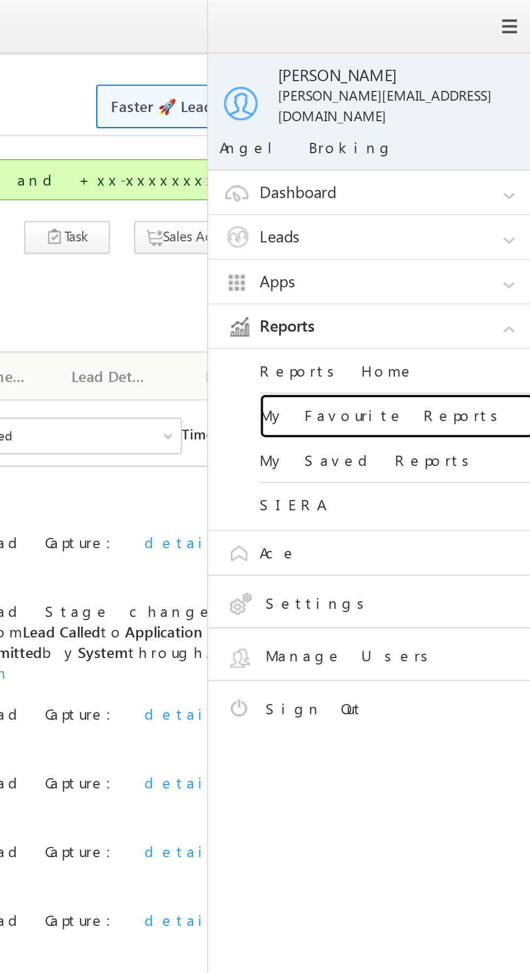
click at [470, 187] on link "My Favourite Reports" at bounding box center [467, 196] width 130 height 21
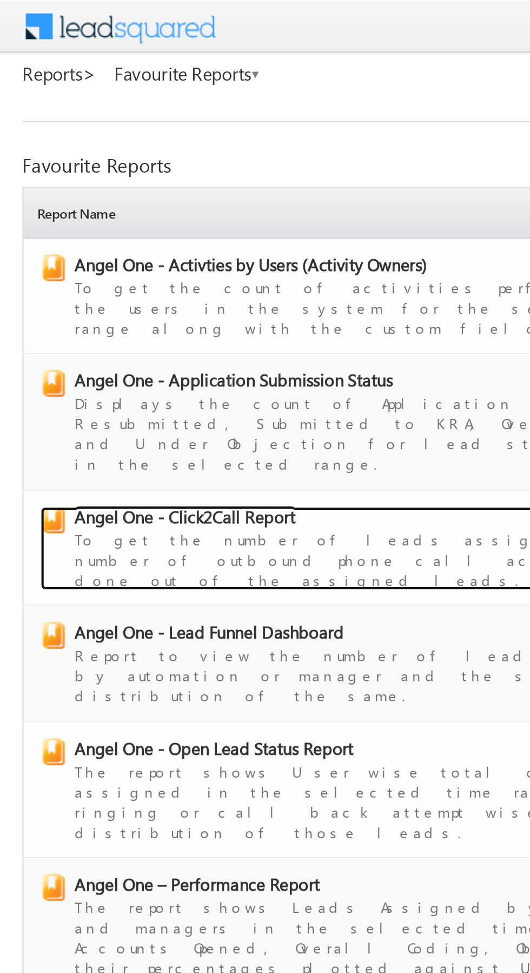
click at [123, 244] on span "Angel One - Click2Call Report" at bounding box center [89, 249] width 107 height 11
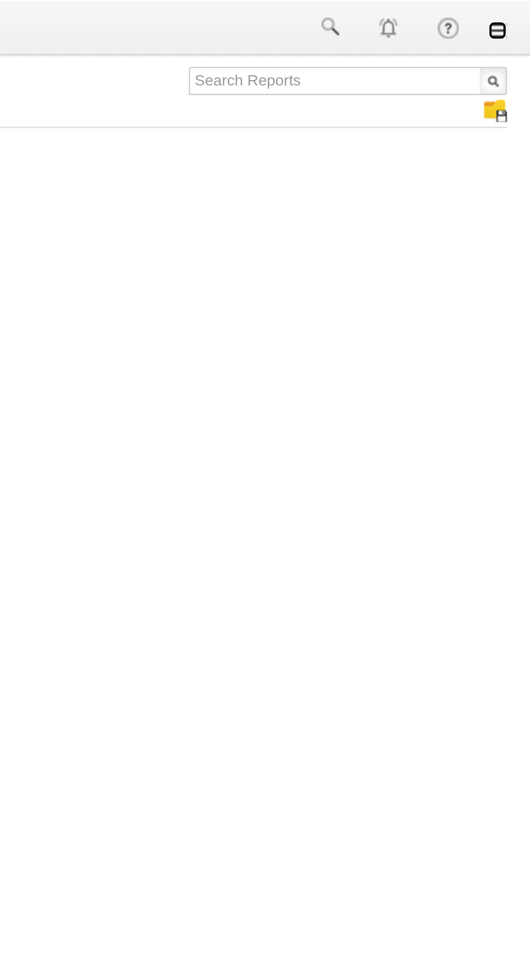
click at [518, 15] on link at bounding box center [515, 14] width 9 height 9
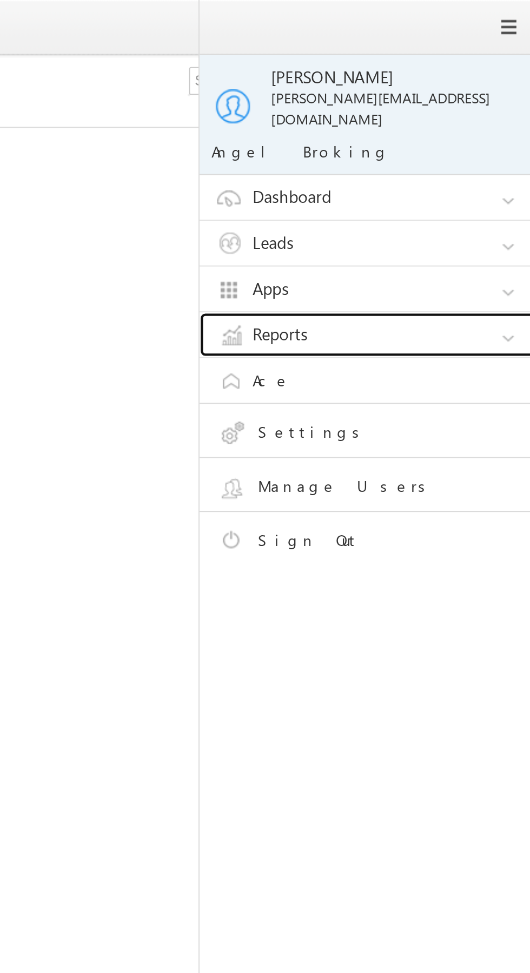
click at [481, 144] on link "Reports" at bounding box center [459, 154] width 162 height 21
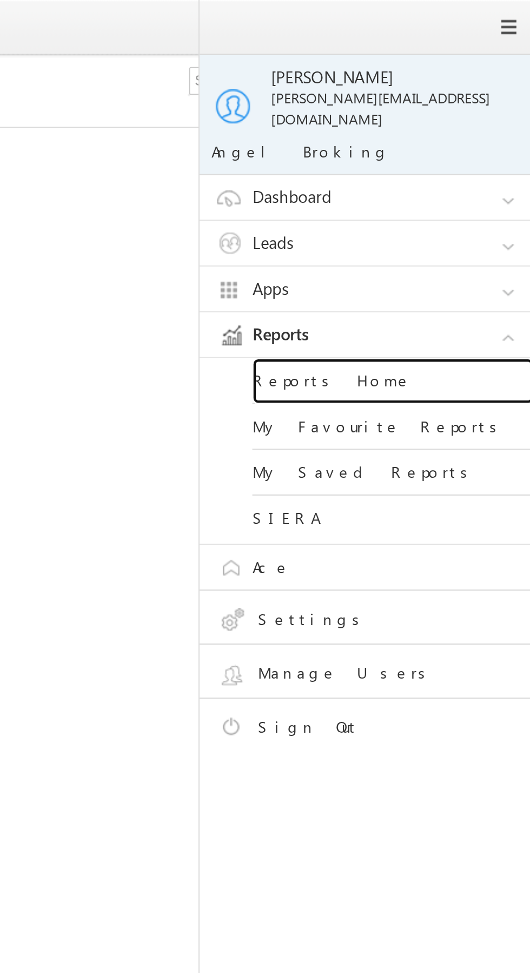
click at [477, 165] on link "Reports Home" at bounding box center [467, 175] width 130 height 21
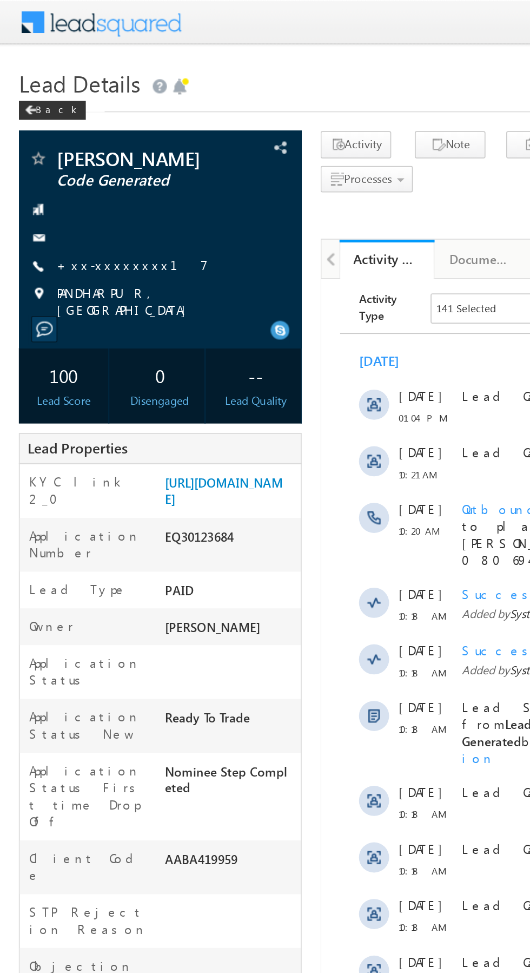
click at [64, 150] on link "+xx-xxxxxxxx17" at bounding box center [75, 151] width 87 height 9
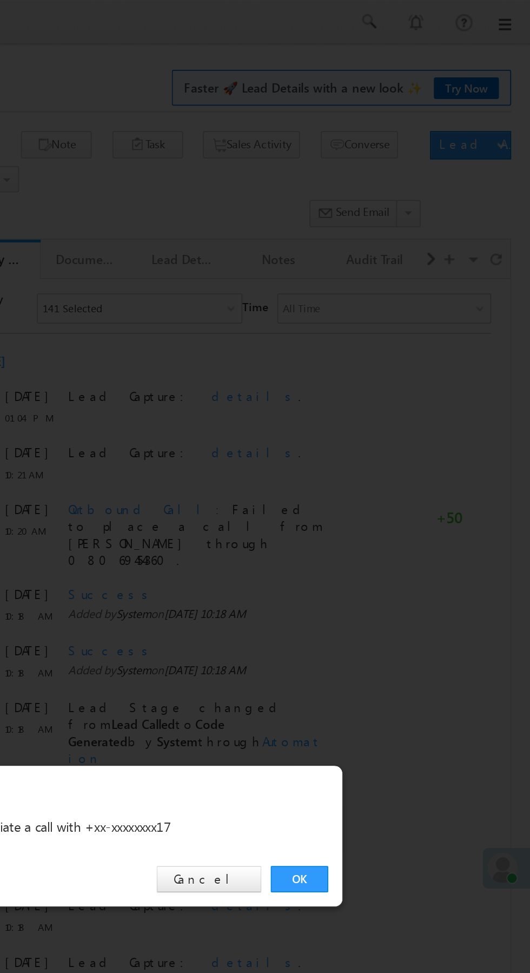
click at [392, 503] on link "OK" at bounding box center [397, 504] width 33 height 15
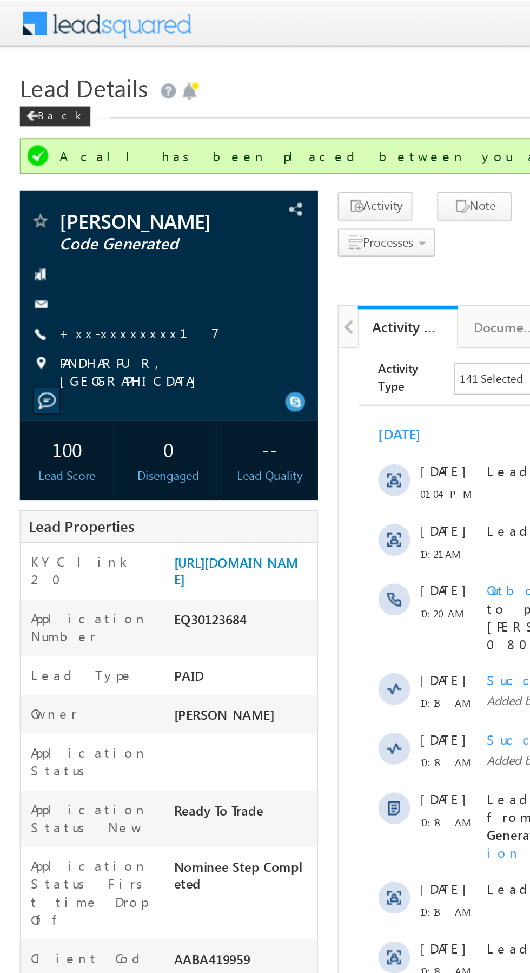
click at [66, 181] on link "+xx-xxxxxxxx17" at bounding box center [75, 180] width 87 height 9
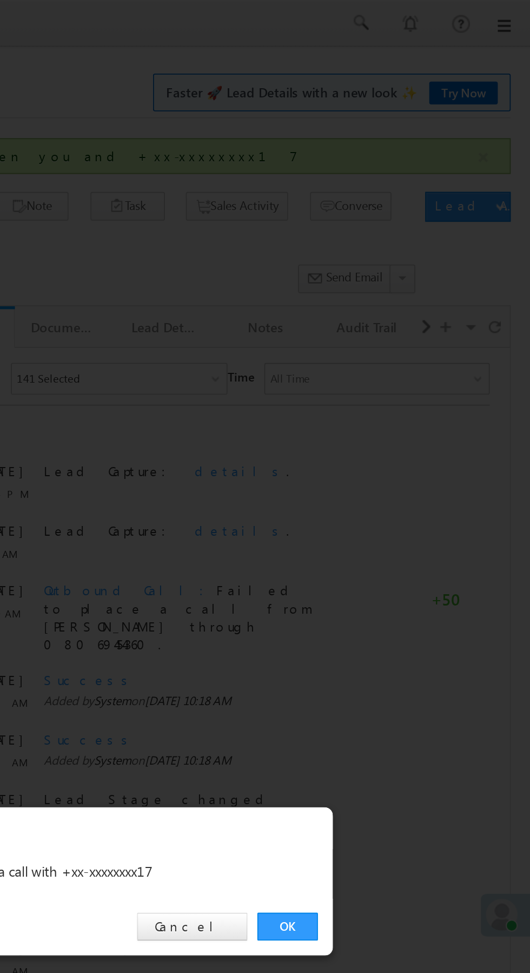
click at [395, 500] on link "OK" at bounding box center [397, 504] width 33 height 15
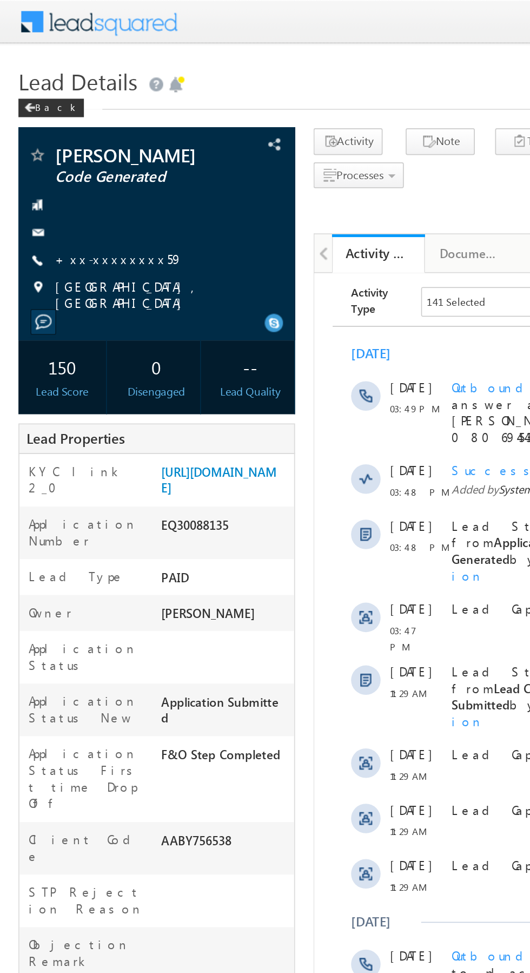
click at [62, 156] on link "+xx-xxxxxxxx59" at bounding box center [69, 151] width 75 height 9
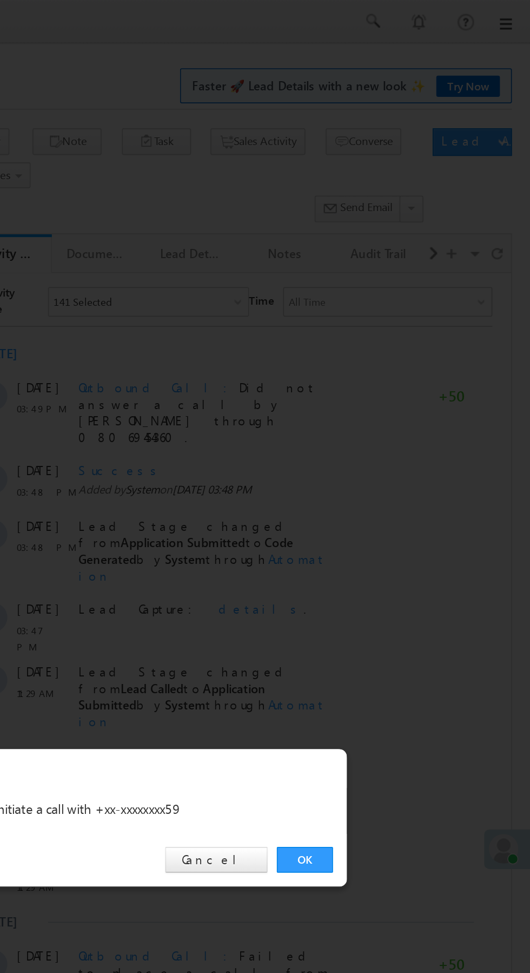
click at [399, 503] on link "OK" at bounding box center [397, 504] width 33 height 15
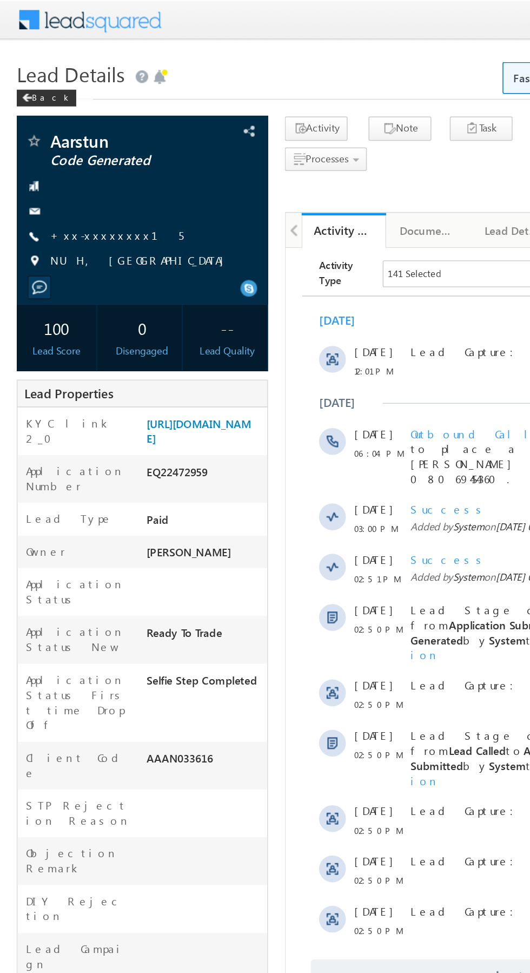
click at [65, 154] on link "+xx-xxxxxxxx15" at bounding box center [75, 151] width 86 height 9
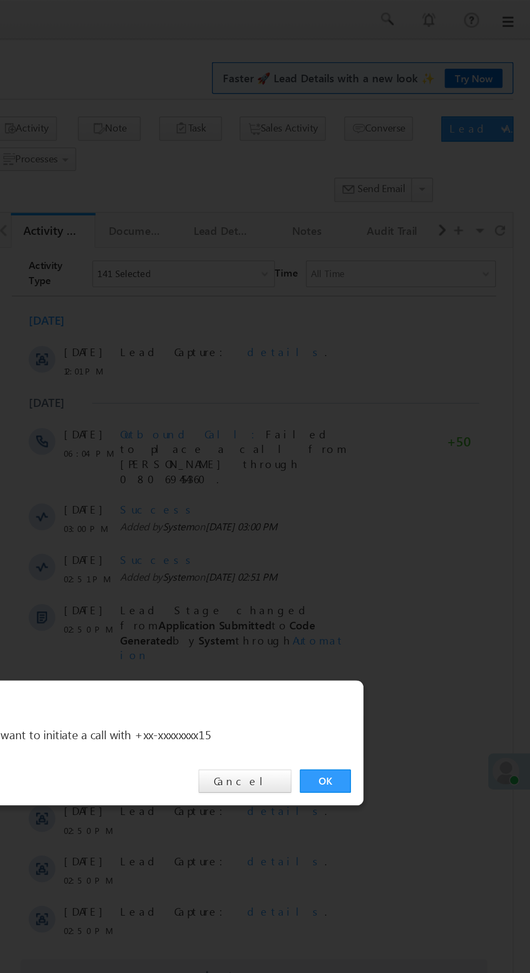
click at [398, 506] on link "OK" at bounding box center [397, 504] width 33 height 15
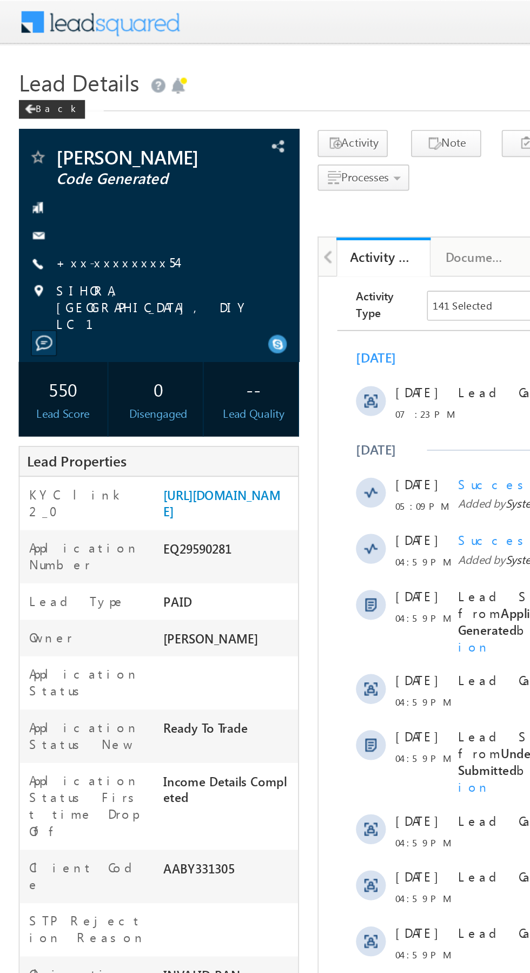
click at [64, 151] on link "+xx-xxxxxxxx54" at bounding box center [67, 151] width 70 height 9
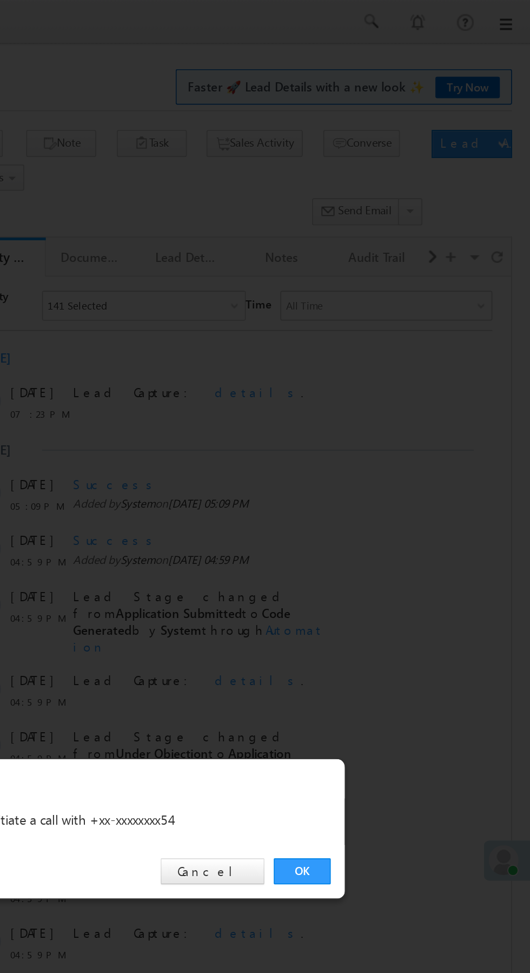
click at [398, 504] on link "OK" at bounding box center [397, 504] width 33 height 15
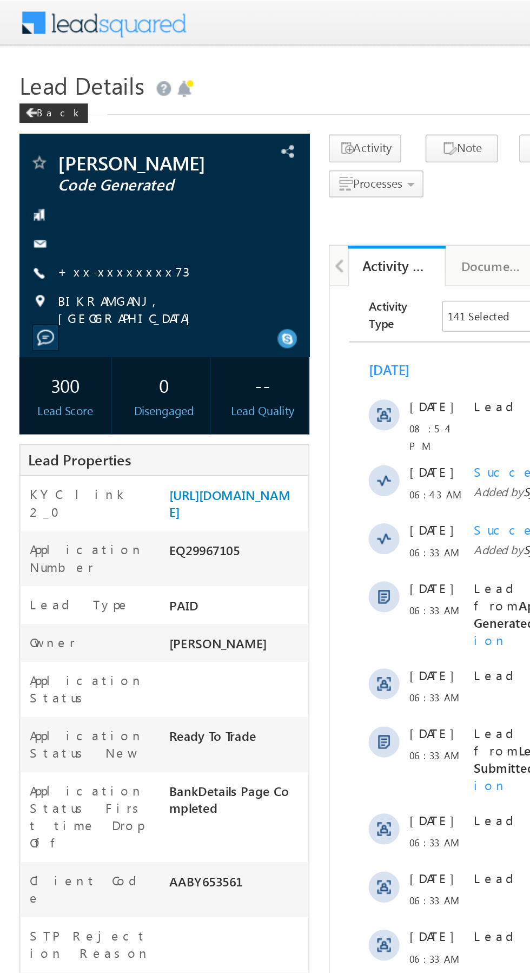
click at [69, 154] on link "+xx-xxxxxxxx73" at bounding box center [69, 151] width 74 height 9
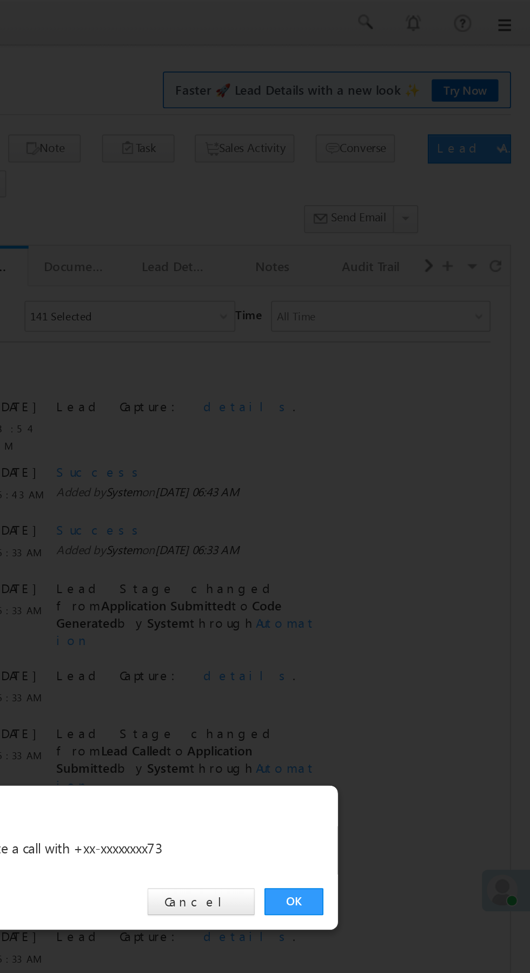
click at [393, 498] on link "OK" at bounding box center [397, 504] width 33 height 15
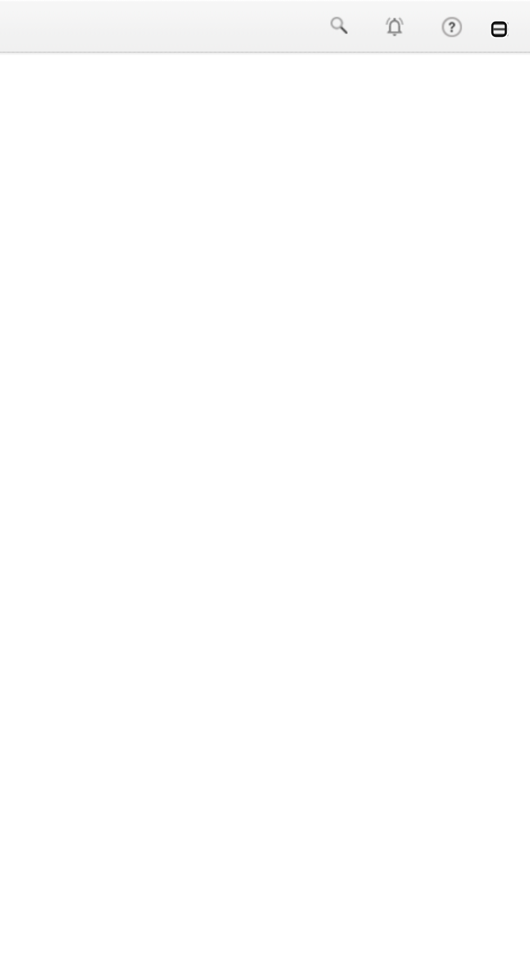
click at [517, 14] on link at bounding box center [515, 14] width 9 height 9
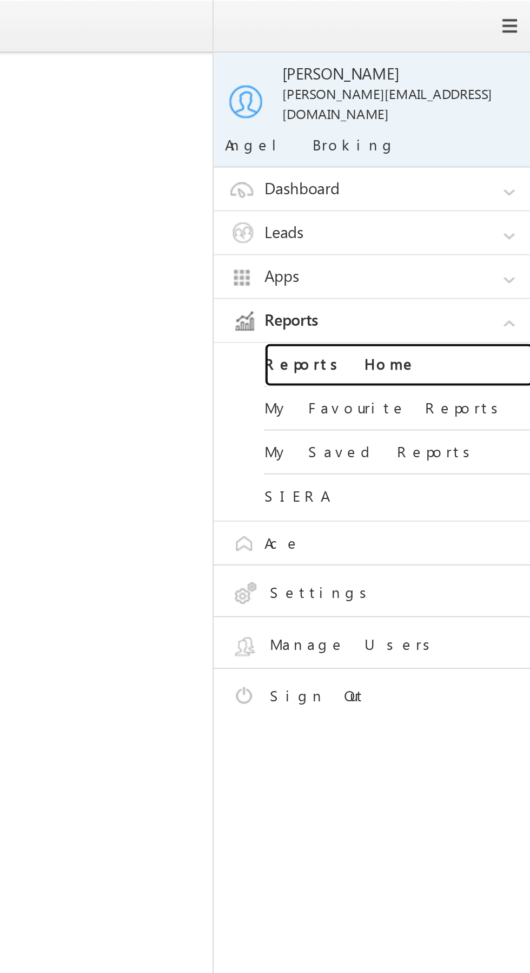
click at [460, 174] on link "Reports Home" at bounding box center [467, 175] width 130 height 21
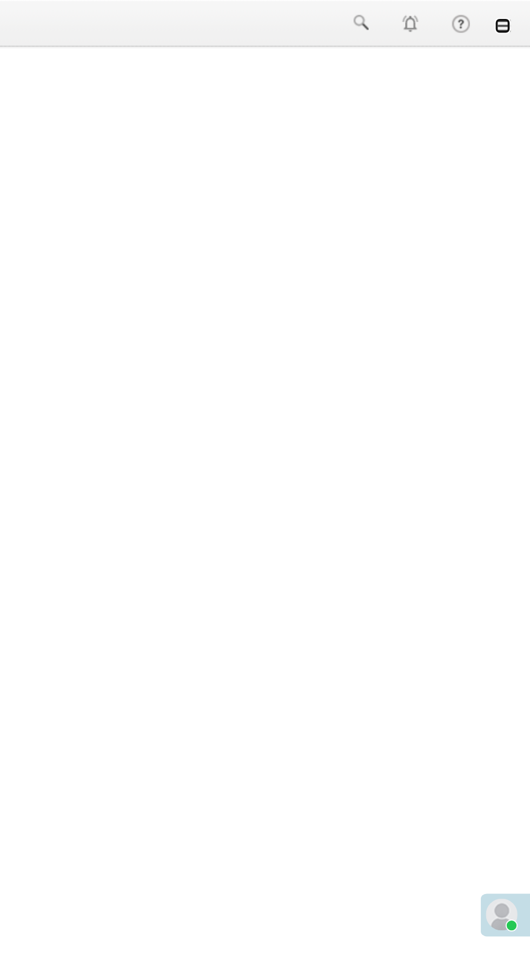
click at [519, 15] on link at bounding box center [515, 14] width 9 height 9
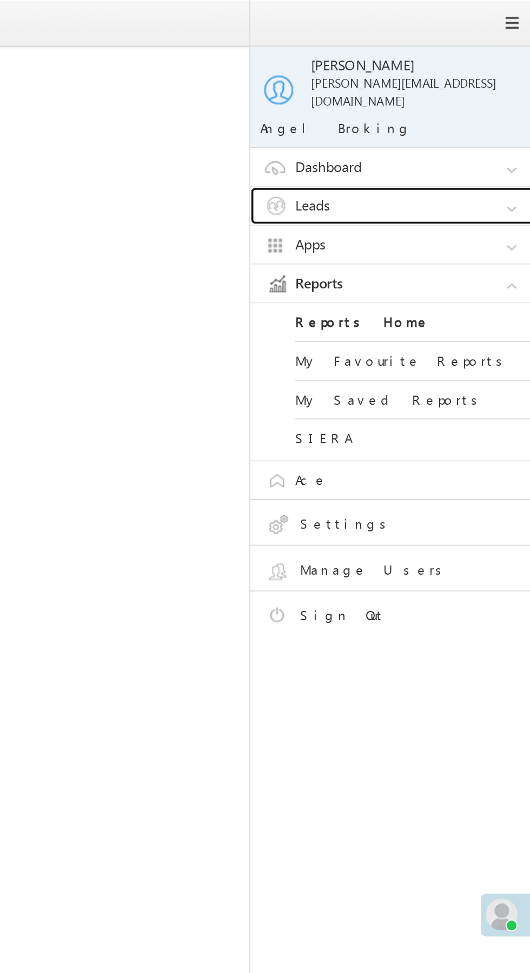
click at [477, 107] on link "Leads" at bounding box center [459, 112] width 162 height 21
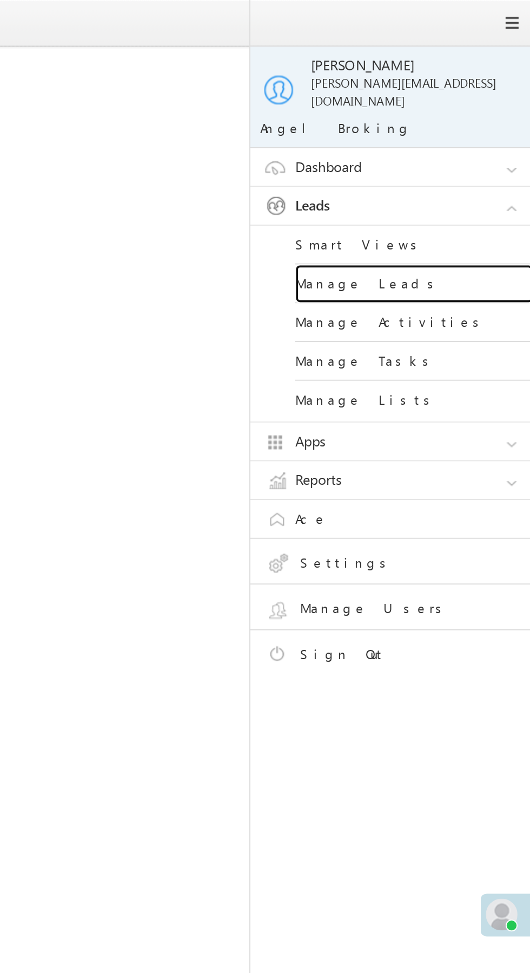
click at [470, 147] on link "Manage Leads" at bounding box center [467, 154] width 130 height 21
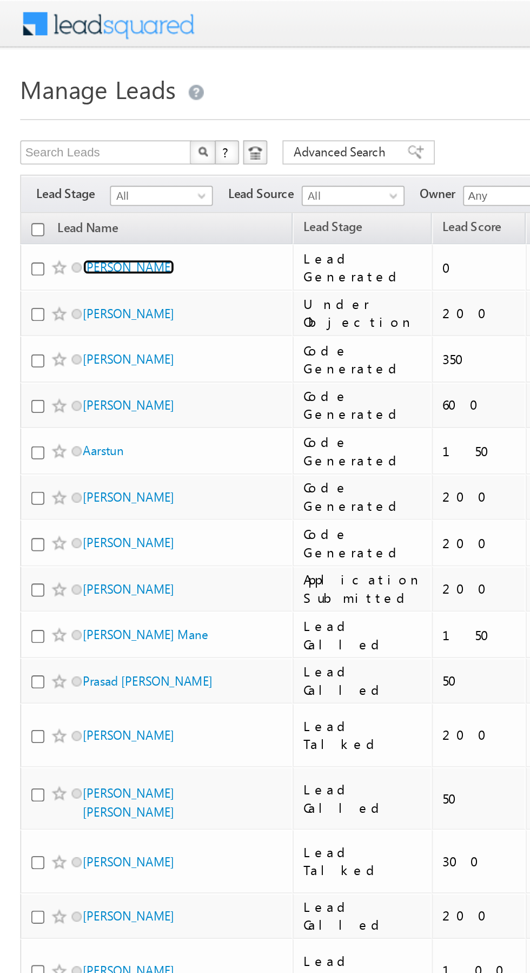
click at [54, 142] on link "Kavish" at bounding box center [68, 143] width 49 height 8
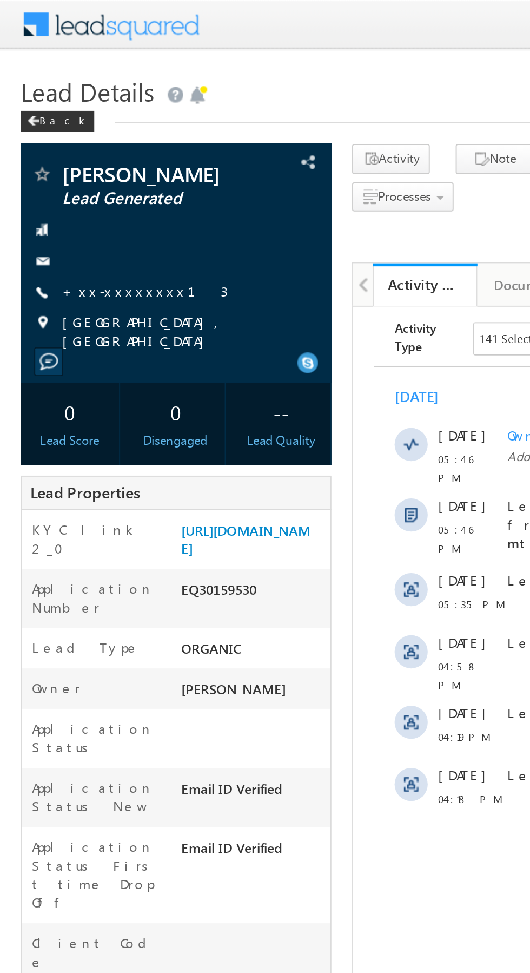
click at [69, 154] on link "+xx-xxxxxxxx13" at bounding box center [75, 151] width 87 height 9
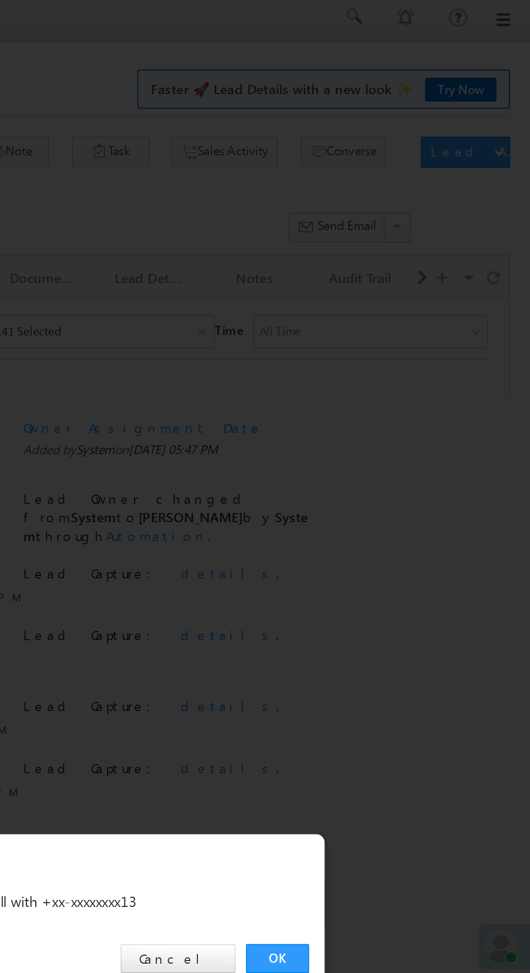
click at [400, 502] on link "OK" at bounding box center [397, 504] width 33 height 15
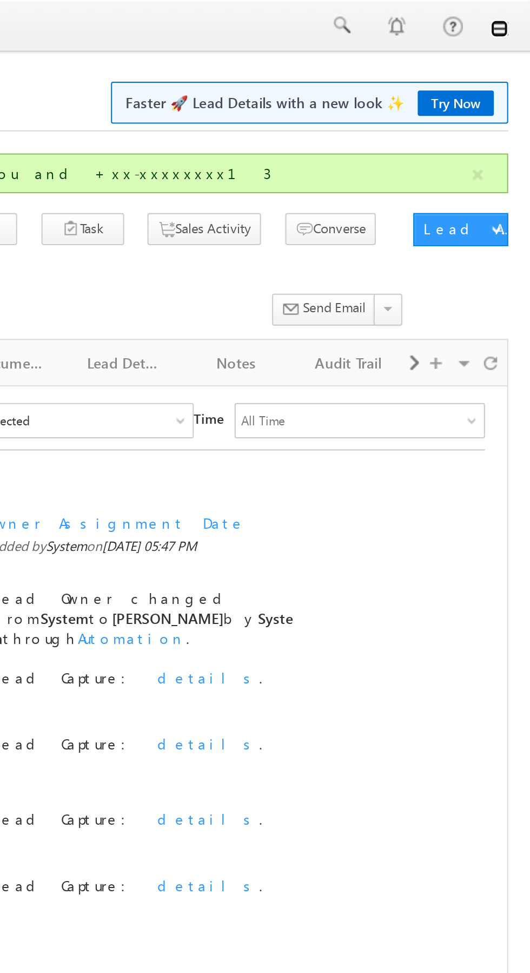
click at [516, 15] on link at bounding box center [515, 14] width 9 height 9
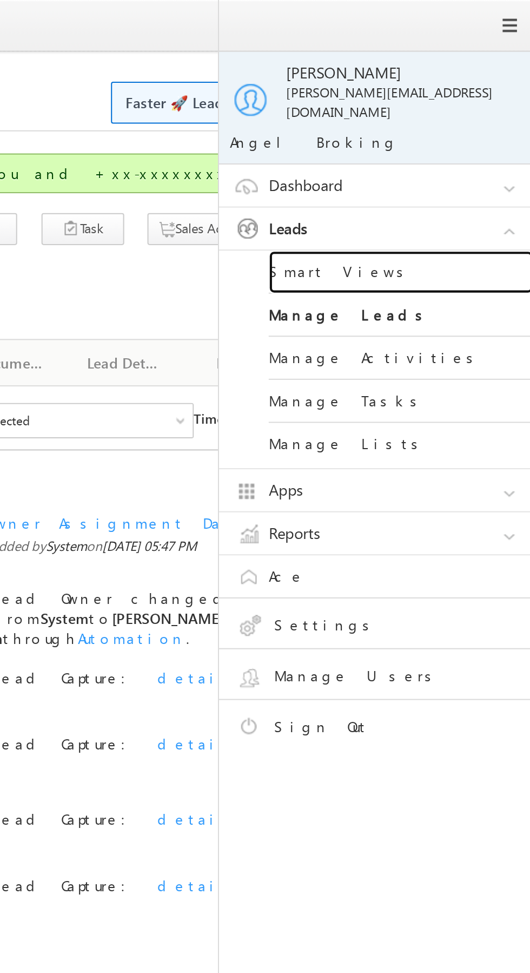
click at [471, 124] on link "Smart Views" at bounding box center [467, 133] width 130 height 21
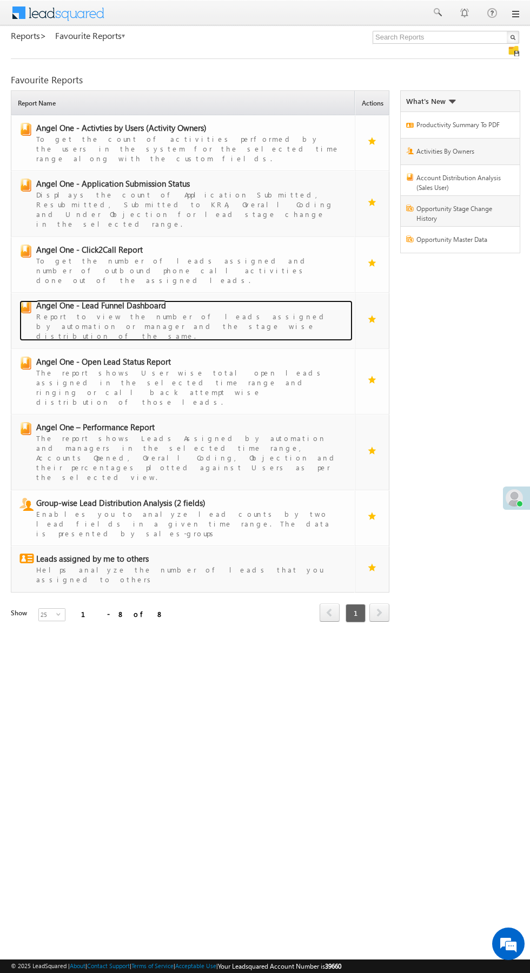
click at [150, 311] on div "Report to view the number of leads assigned by automation or manager and the st…" at bounding box center [188, 326] width 305 height 30
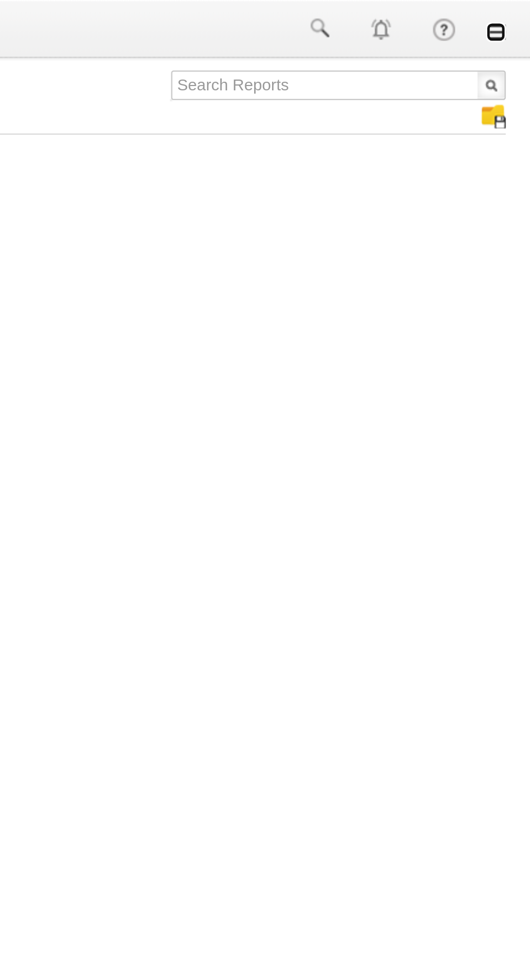
click at [518, 14] on link at bounding box center [515, 14] width 9 height 9
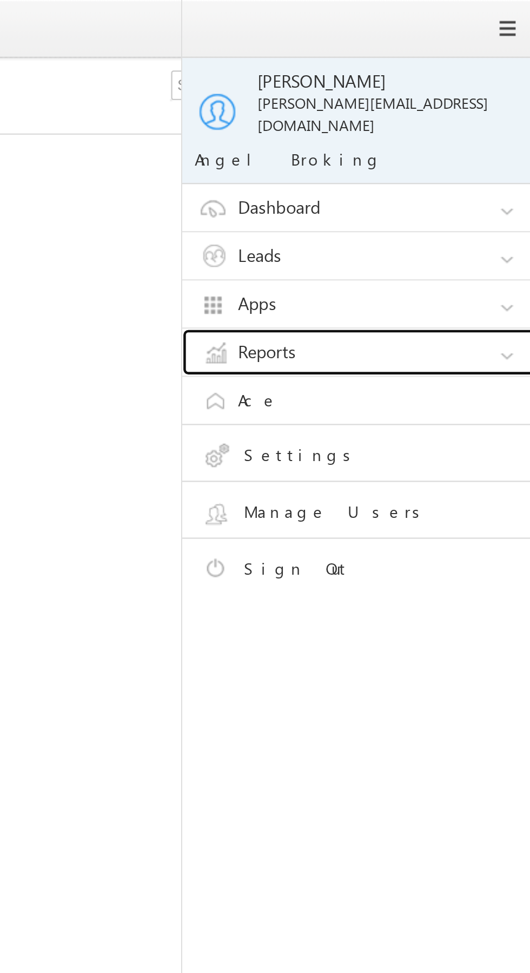
click at [471, 144] on link "Reports" at bounding box center [459, 154] width 162 height 21
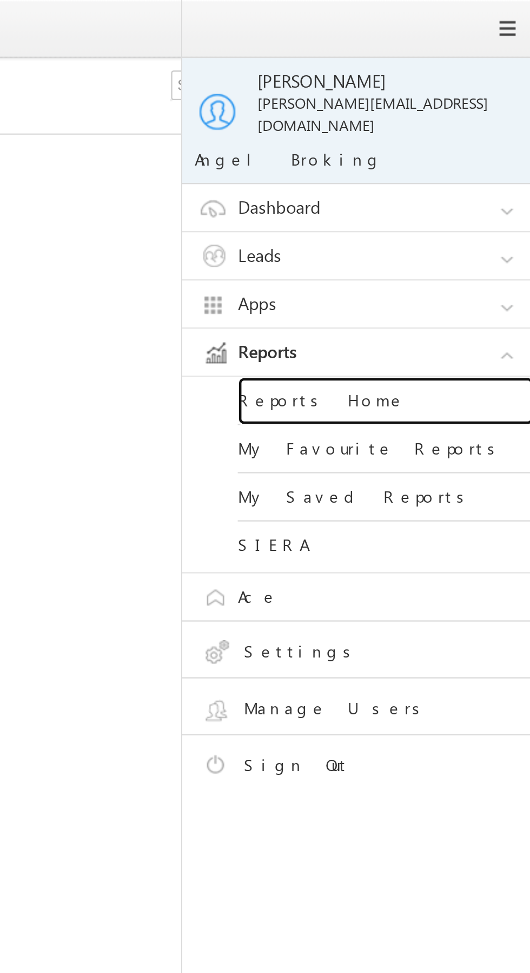
click at [471, 168] on link "Reports Home" at bounding box center [467, 175] width 130 height 21
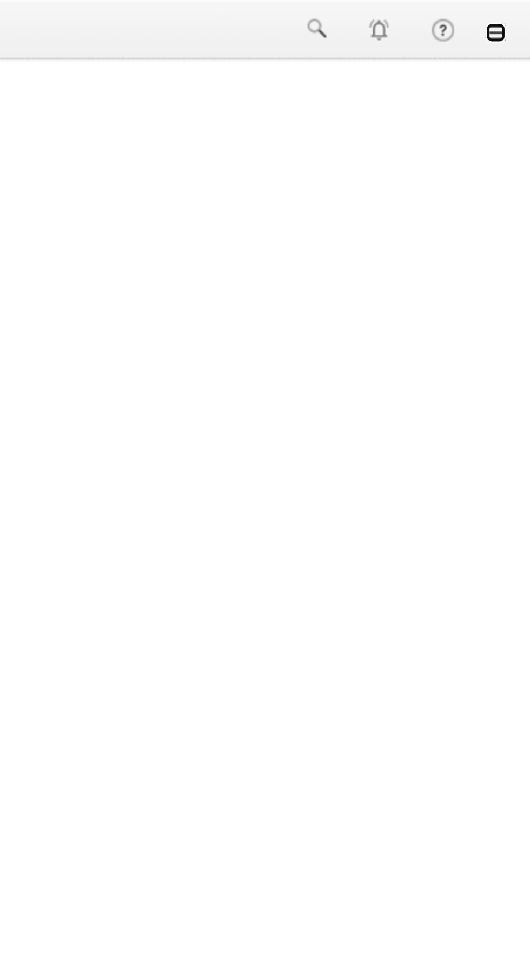
click at [517, 14] on link at bounding box center [515, 14] width 9 height 9
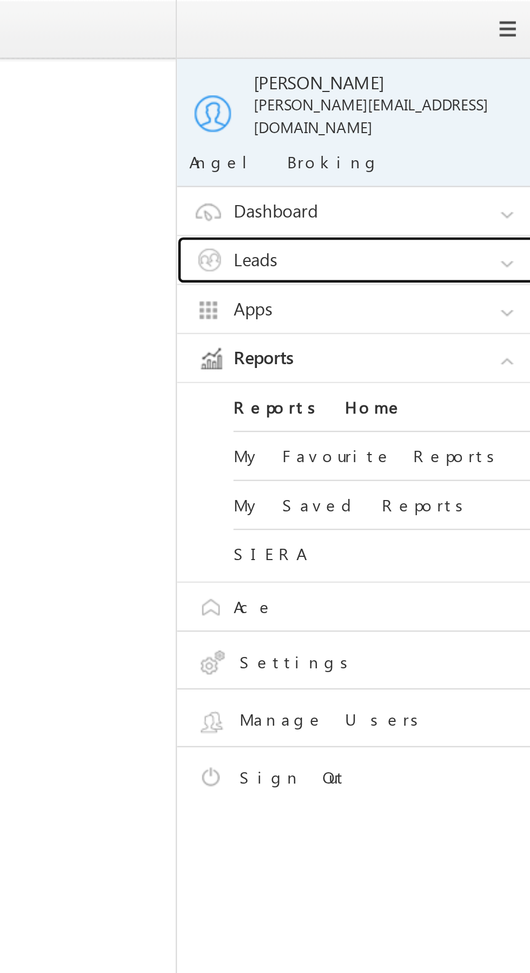
click at [485, 102] on link "Leads" at bounding box center [459, 112] width 162 height 21
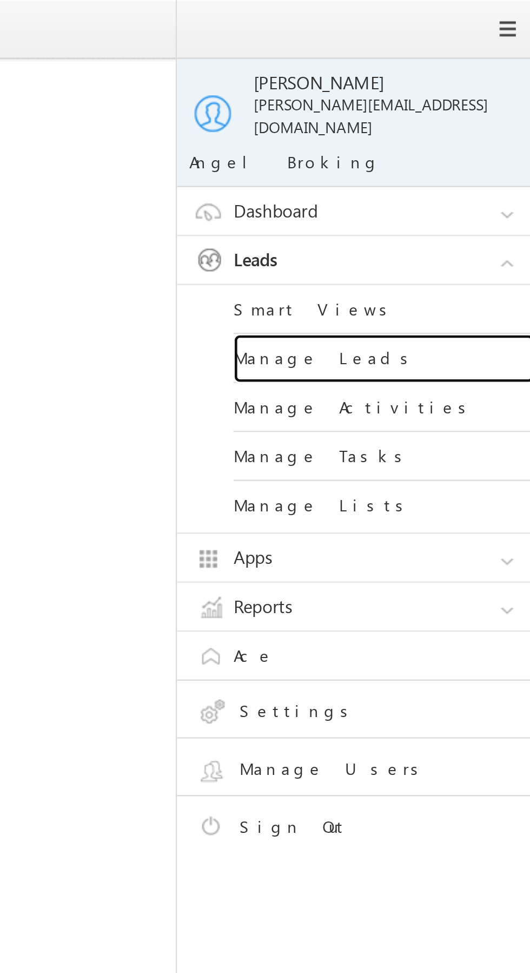
click at [474, 147] on link "Manage Leads" at bounding box center [467, 154] width 130 height 21
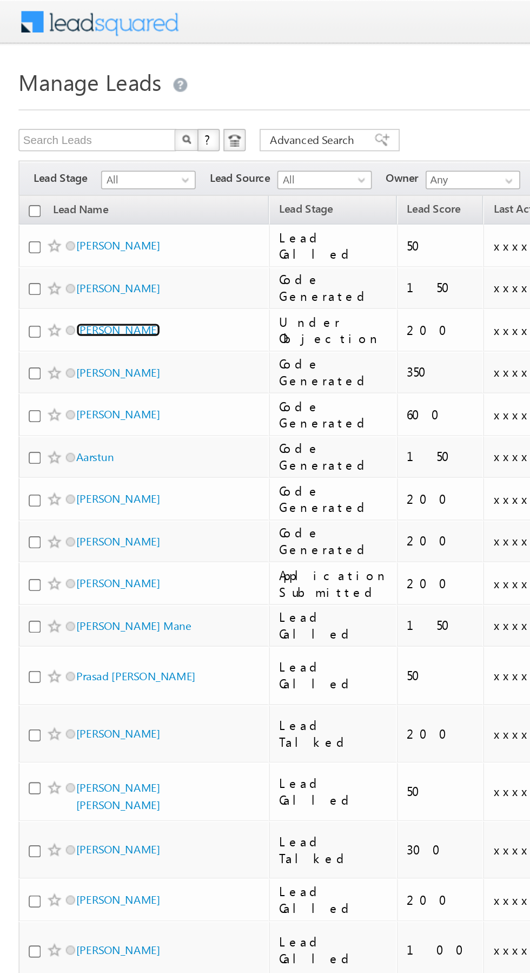
click at [67, 194] on link "[PERSON_NAME]" at bounding box center [68, 192] width 49 height 8
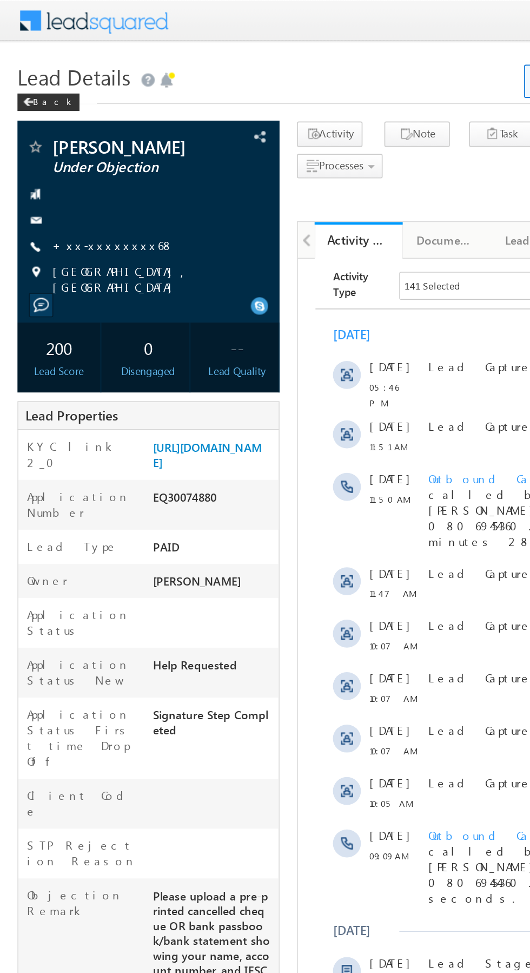
click at [65, 153] on link "+xx-xxxxxxxx68" at bounding box center [69, 151] width 75 height 9
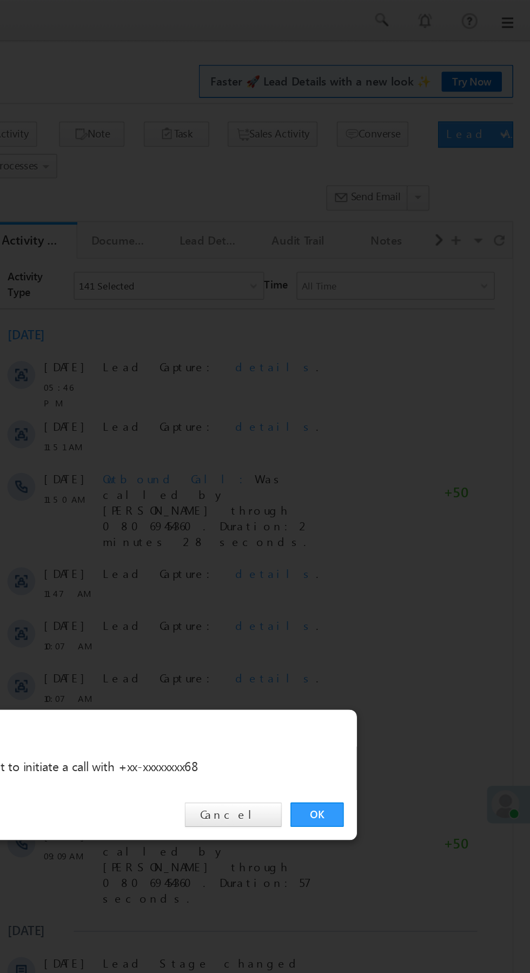
click at [396, 500] on link "OK" at bounding box center [397, 504] width 33 height 15
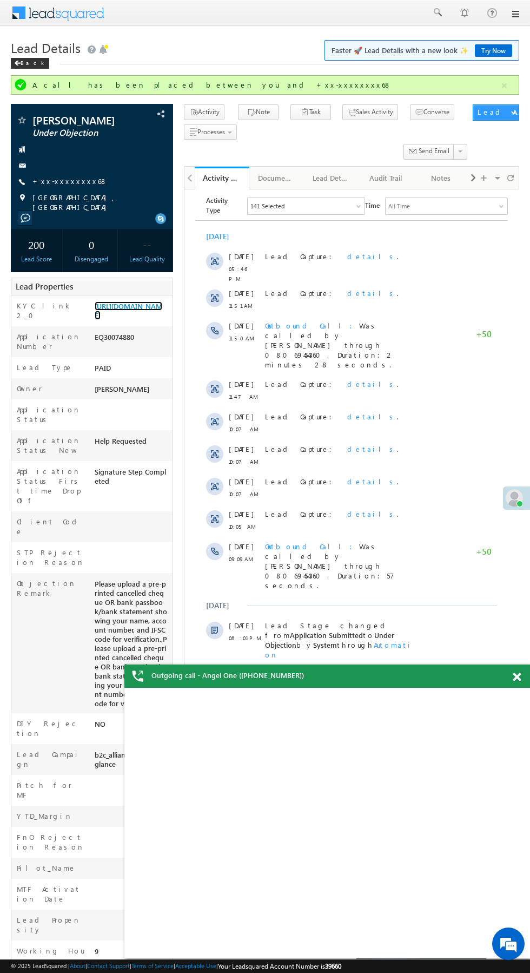
click at [127, 301] on link "https://angelbroking1-pk3em7sa.customui-test.leadsquared.com?leadId=92bf7609-cc…" at bounding box center [129, 310] width 68 height 18
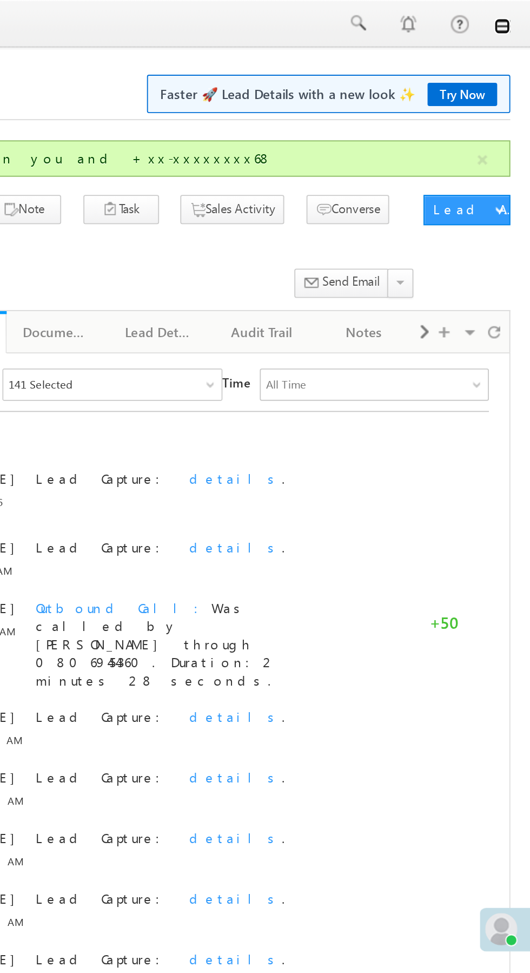
click at [515, 15] on link at bounding box center [515, 14] width 9 height 9
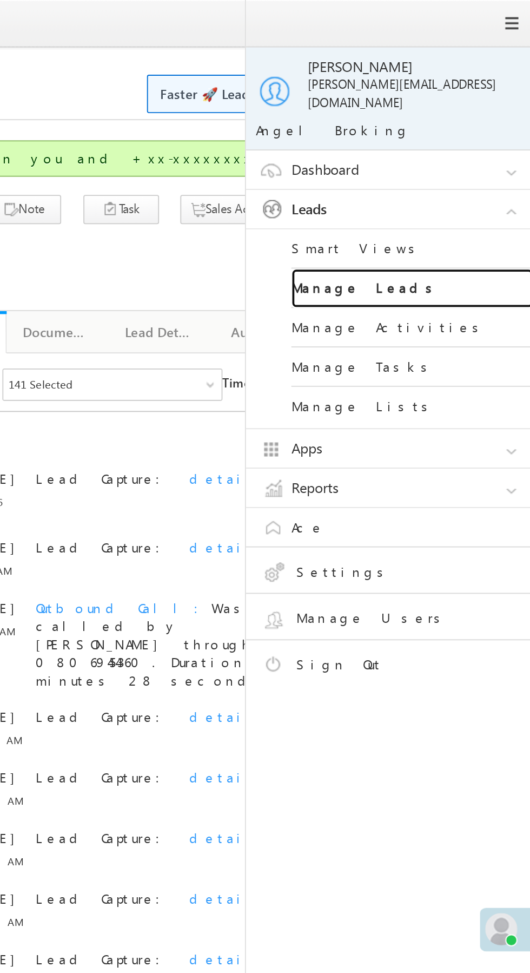
click at [483, 150] on link "Manage Leads" at bounding box center [467, 154] width 130 height 21
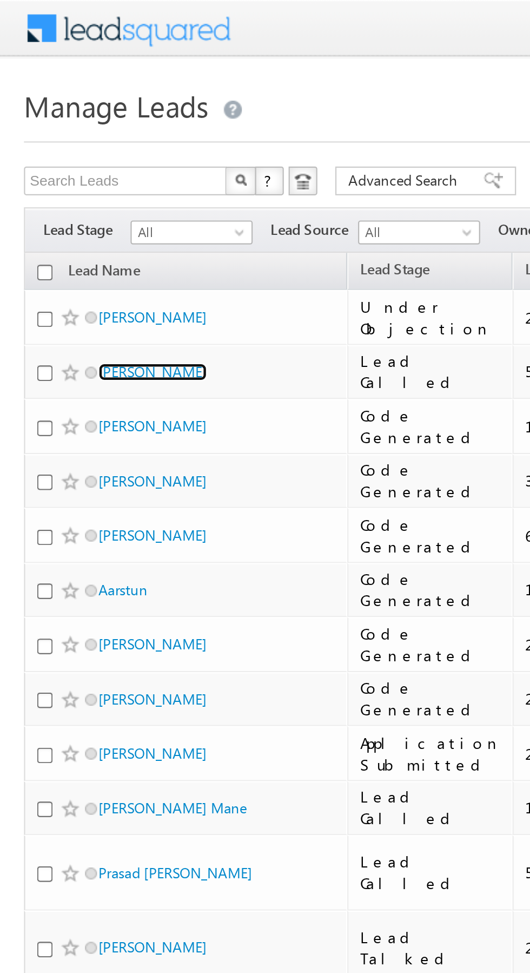
click at [51, 169] on link "[PERSON_NAME]" at bounding box center [68, 168] width 49 height 8
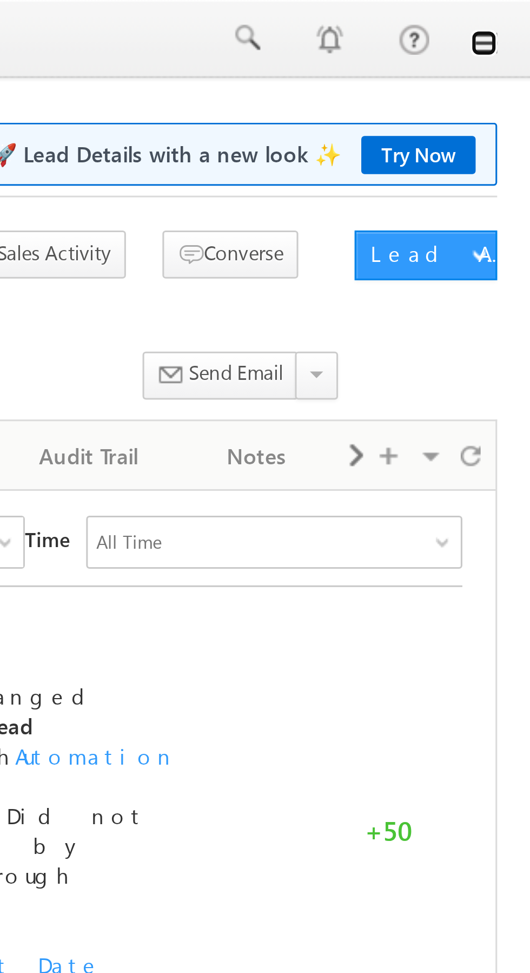
click at [518, 17] on link at bounding box center [515, 14] width 9 height 9
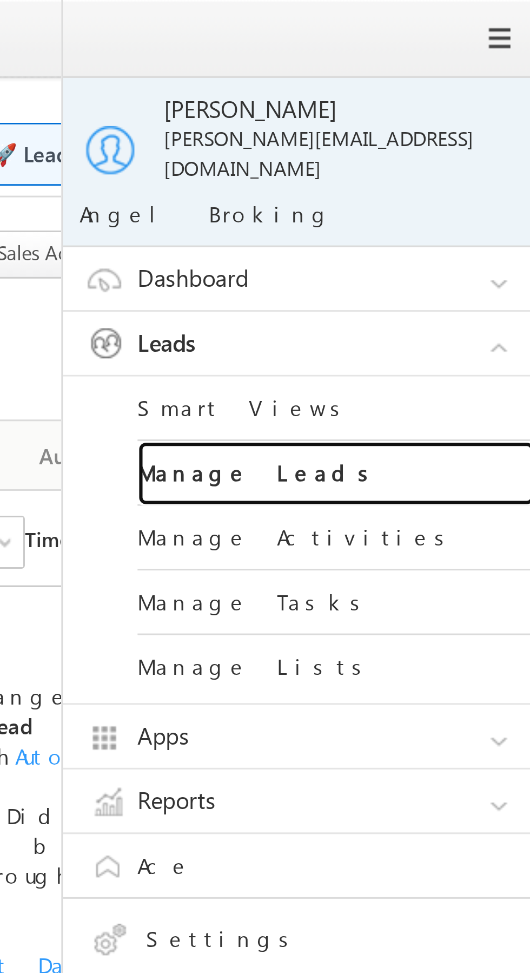
click at [489, 146] on link "Manage Leads" at bounding box center [467, 154] width 130 height 21
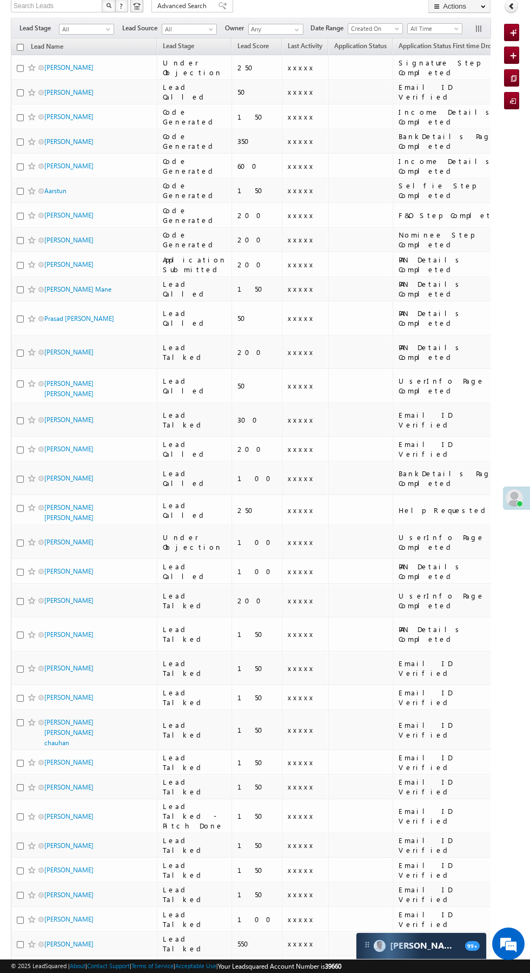
scroll to position [75, 0]
